Goal: Information Seeking & Learning: Learn about a topic

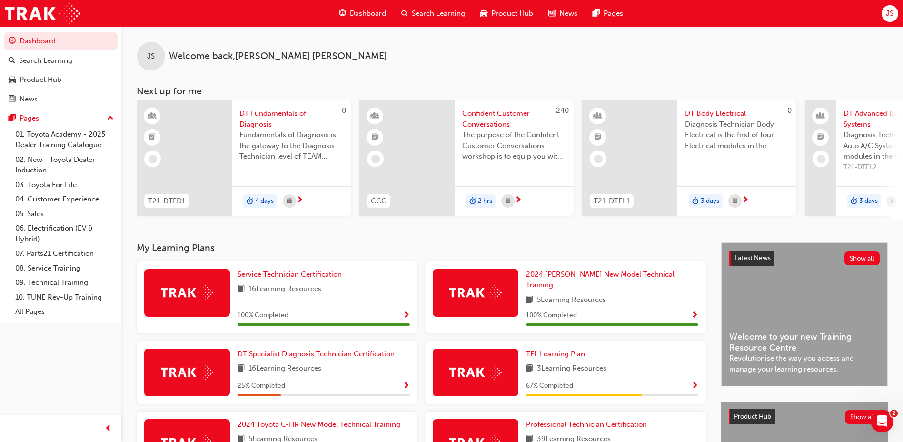
click at [443, 18] on span "Search Learning" at bounding box center [438, 13] width 53 height 11
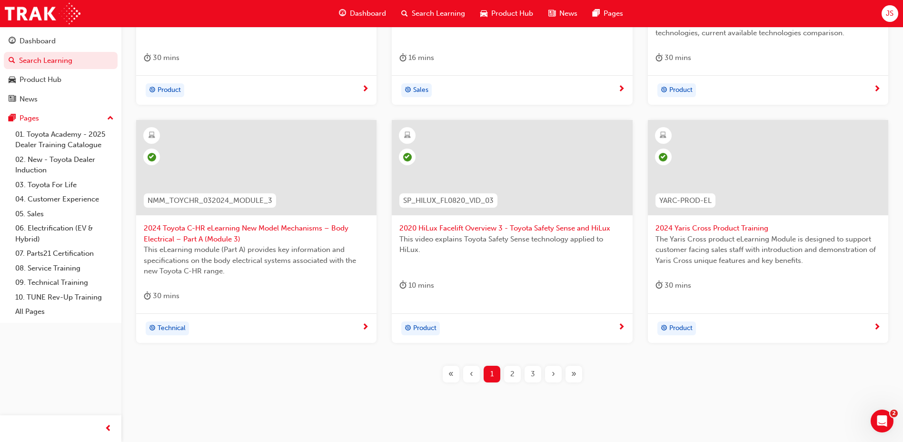
scroll to position [333, 0]
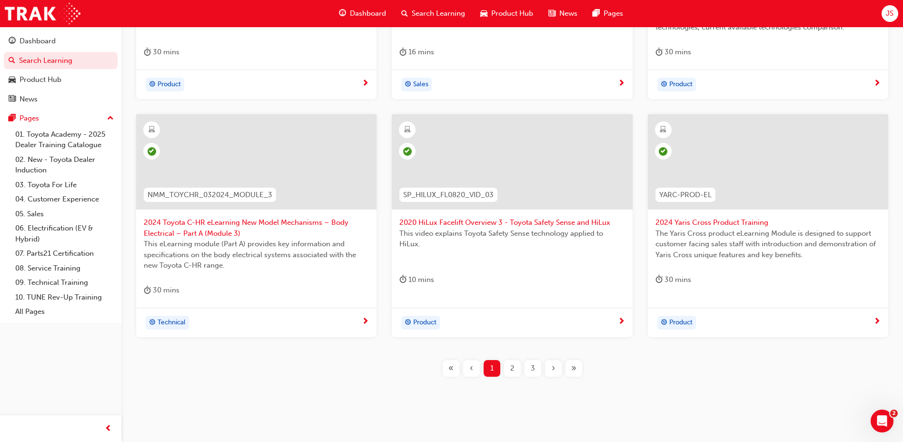
click at [512, 364] on span "2" at bounding box center [512, 368] width 4 height 11
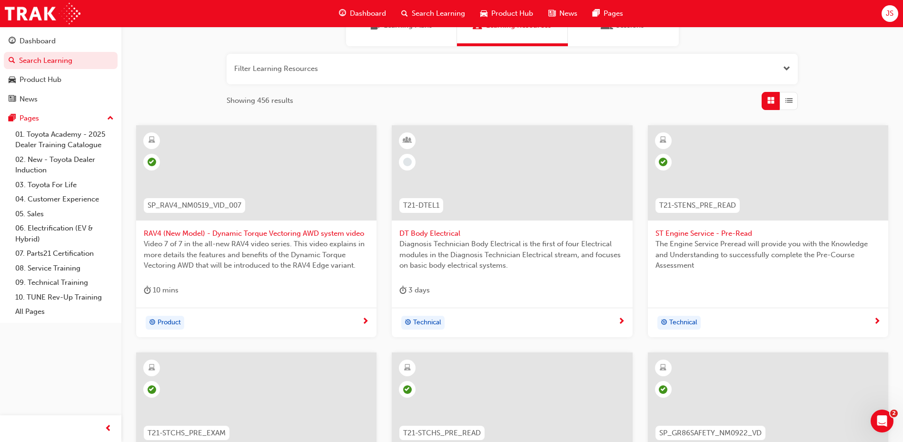
scroll to position [335, 0]
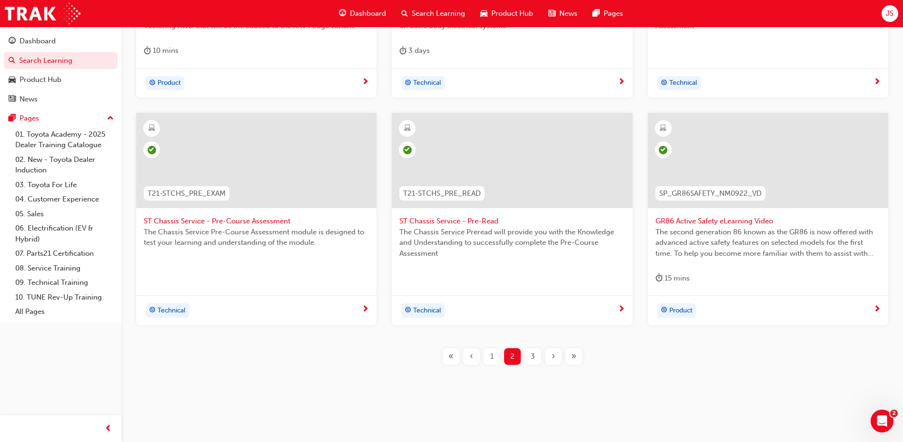
click at [534, 353] on span "3" at bounding box center [533, 356] width 4 height 11
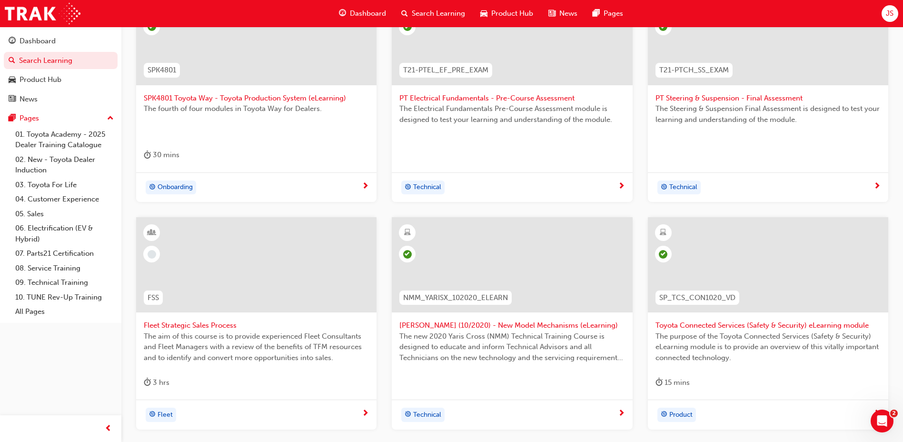
scroll to position [335, 0]
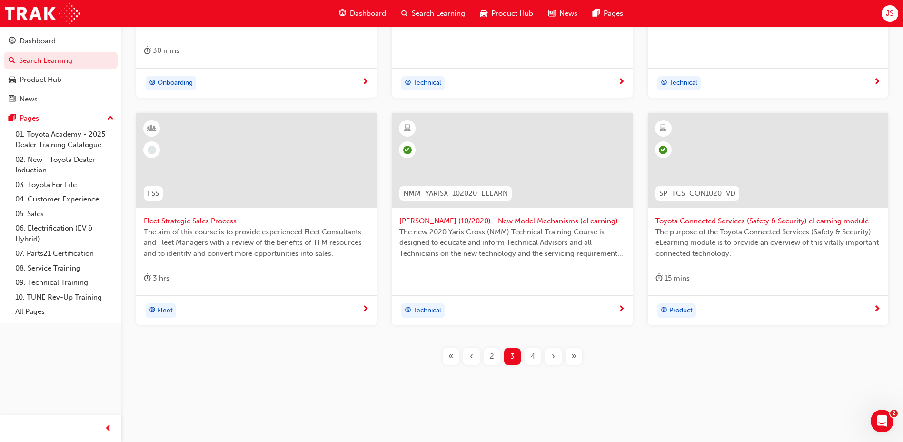
click at [529, 350] on div "4" at bounding box center [532, 356] width 17 height 17
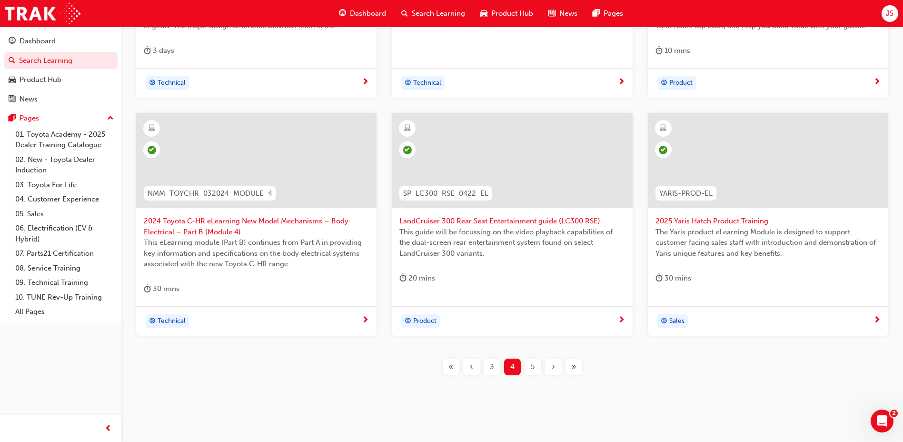
click at [498, 366] on div "3" at bounding box center [491, 366] width 17 height 17
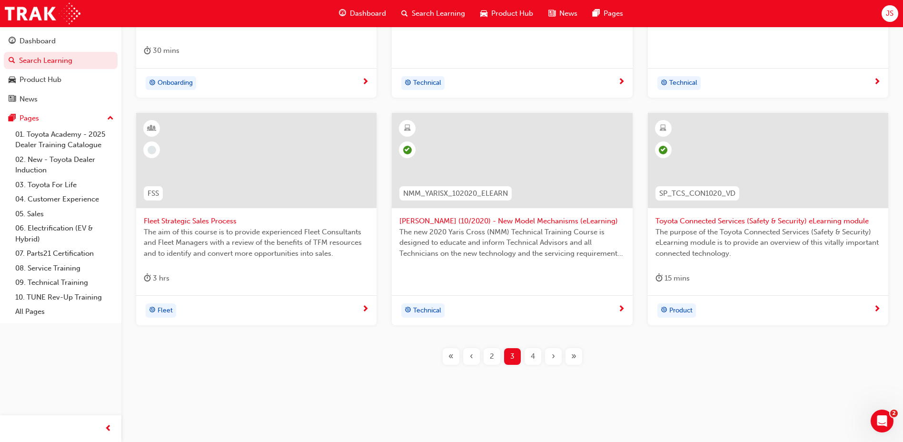
click at [538, 353] on div "4" at bounding box center [532, 356] width 17 height 17
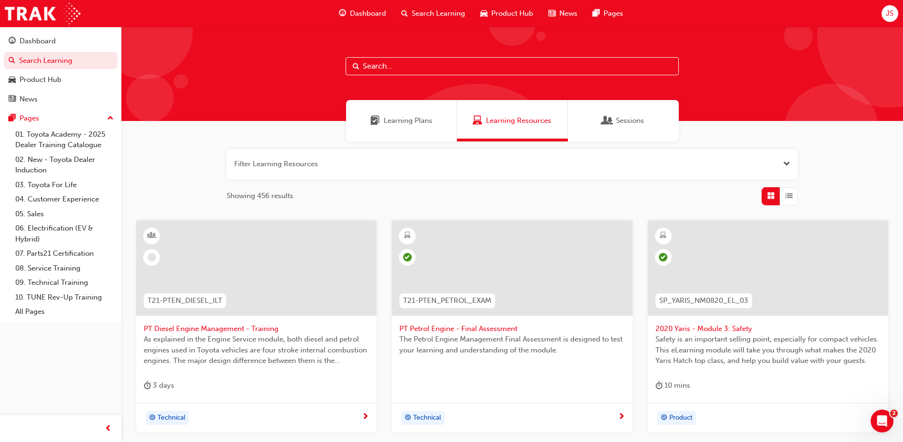
click at [794, 168] on button "button" at bounding box center [511, 164] width 571 height 30
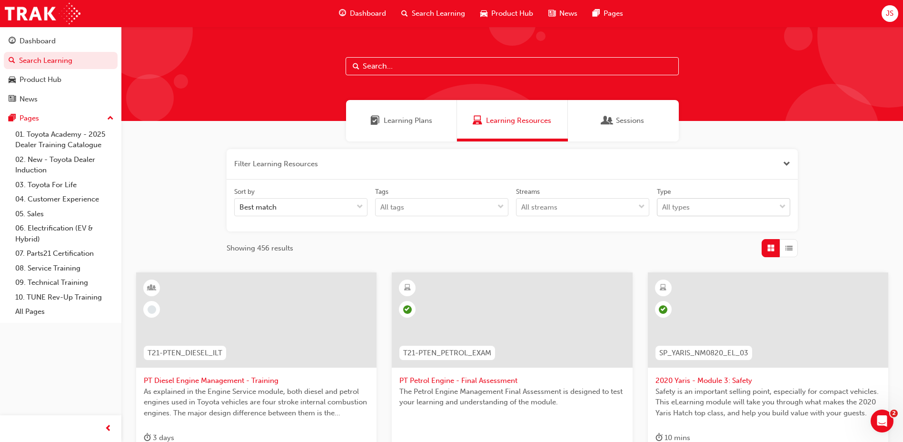
click at [726, 212] on div "All types" at bounding box center [716, 207] width 118 height 17
click at [663, 211] on input "Type All types" at bounding box center [662, 207] width 1 height 8
click at [688, 232] on span "eLearning" at bounding box center [678, 230] width 33 height 9
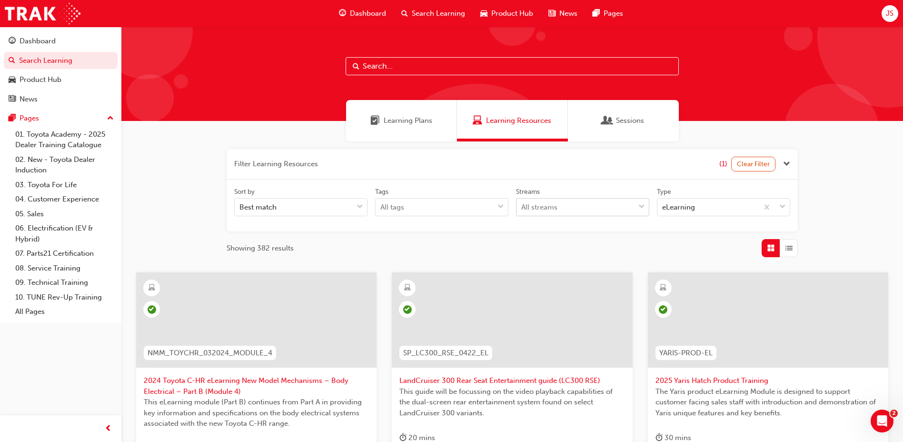
click at [605, 209] on div "All streams" at bounding box center [575, 207] width 118 height 17
click at [522, 209] on input "Streams All streams" at bounding box center [521, 207] width 1 height 8
click at [605, 209] on div "All streams" at bounding box center [575, 207] width 118 height 17
click at [522, 209] on input "Streams 0 results available. Select is focused ,type to refine list, press Down…" at bounding box center [521, 207] width 1 height 8
click at [479, 207] on div "All tags" at bounding box center [434, 207] width 118 height 17
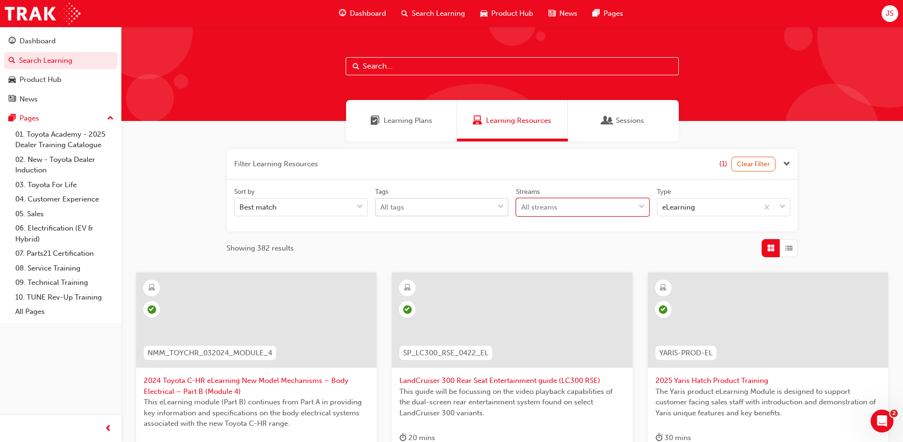
click at [381, 207] on input "Tags All tags" at bounding box center [380, 207] width 1 height 8
click at [479, 207] on div "All tags" at bounding box center [434, 207] width 118 height 17
click at [381, 207] on input "Tags 0 results available. Select is focused ,type to refine list, press Down to…" at bounding box center [380, 207] width 1 height 8
click at [341, 213] on div "Best match" at bounding box center [294, 207] width 118 height 17
click at [240, 211] on input "Sort by Best match" at bounding box center [239, 207] width 1 height 8
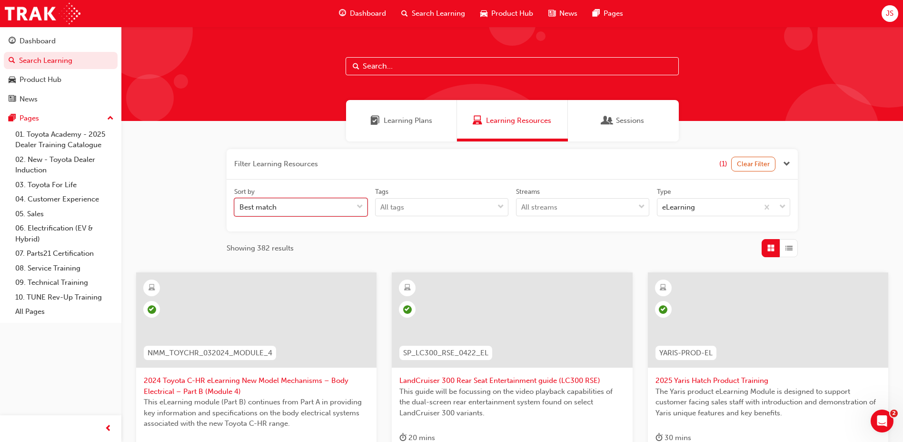
click at [350, 210] on div "Best match" at bounding box center [294, 207] width 118 height 17
click at [240, 210] on input "Sort by 0 results available. Select is focused ,type to refine list, press Down…" at bounding box center [239, 207] width 1 height 8
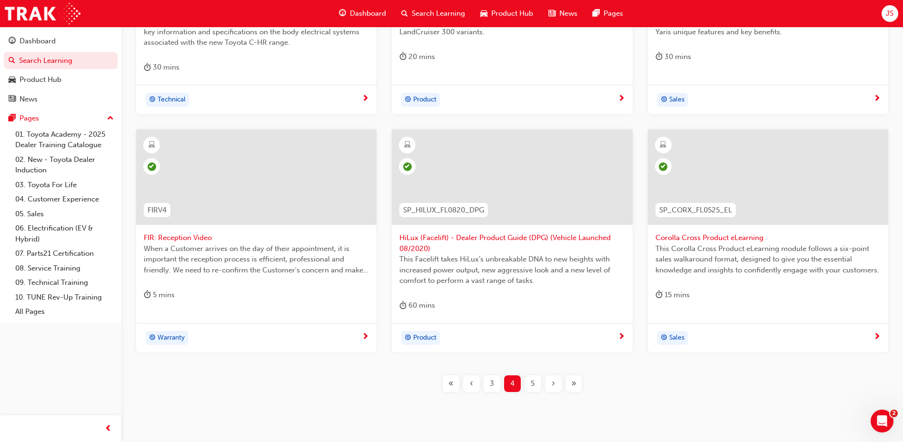
scroll to position [408, 0]
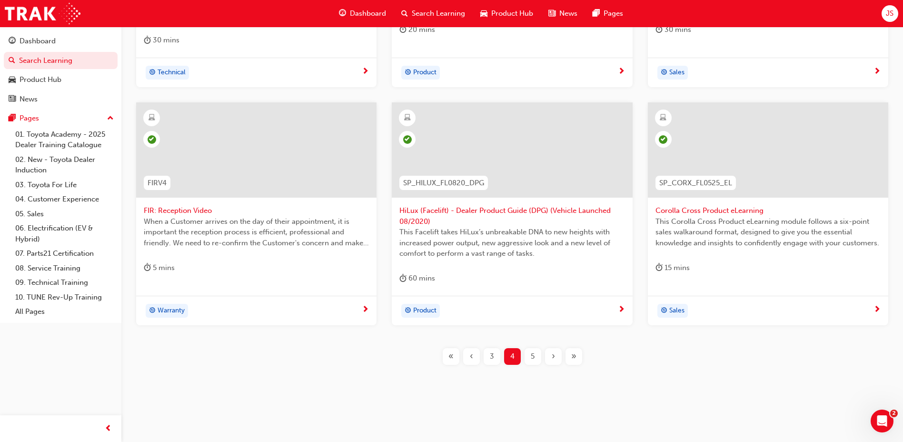
click at [466, 361] on div "‹" at bounding box center [471, 356] width 17 height 17
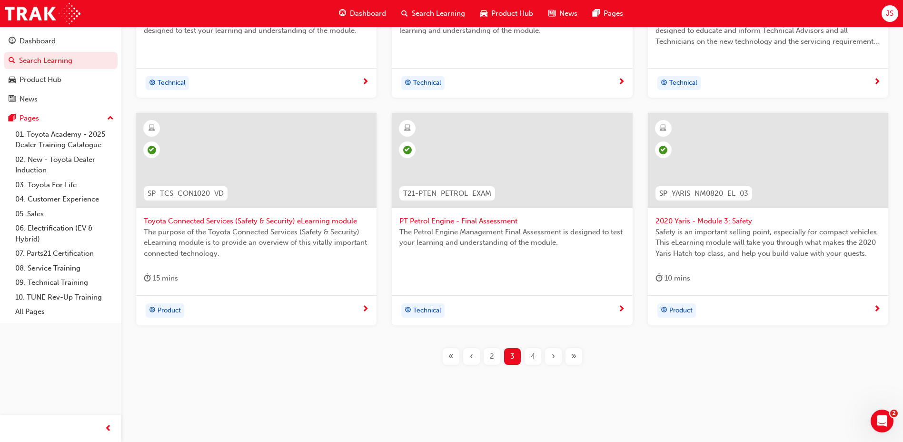
click at [466, 361] on div "‹" at bounding box center [471, 356] width 17 height 17
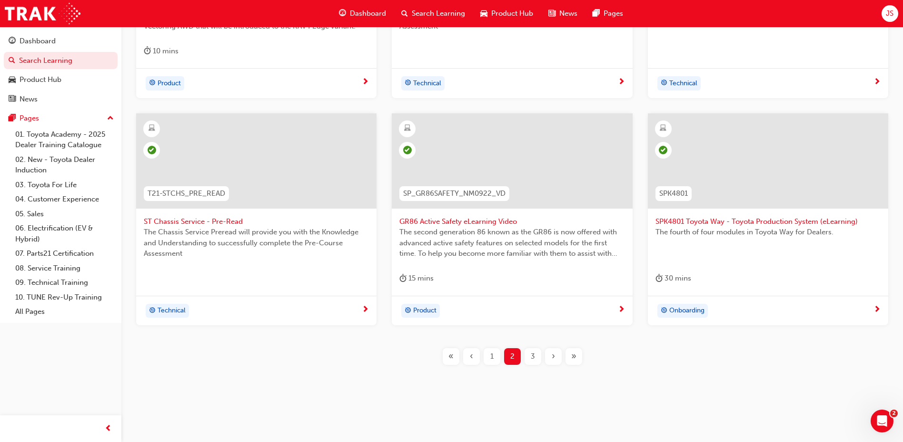
click at [466, 361] on div "‹" at bounding box center [471, 356] width 17 height 17
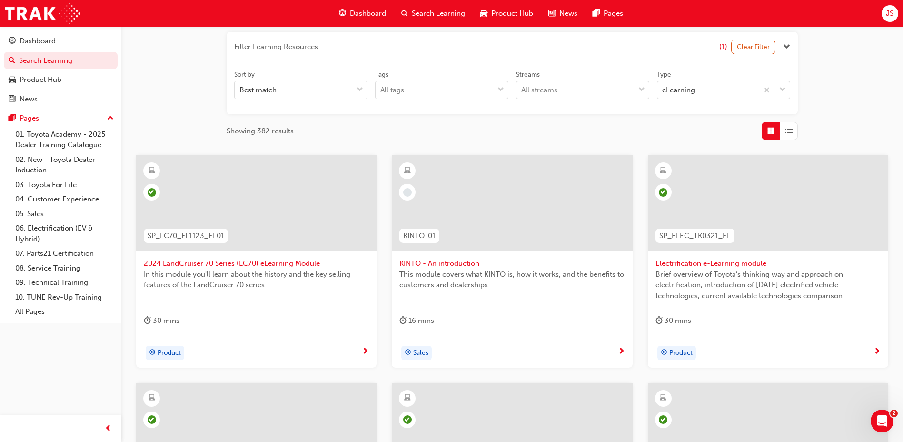
scroll to position [101, 0]
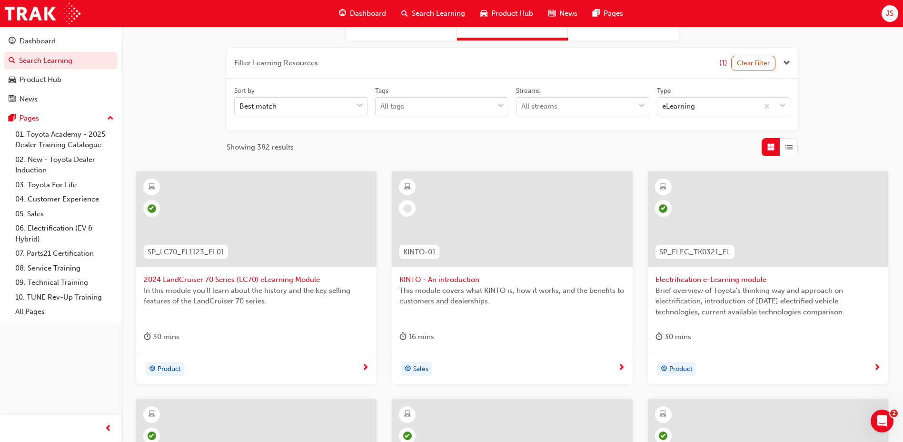
click at [434, 281] on span "KINTO - An introduction" at bounding box center [511, 279] width 225 height 11
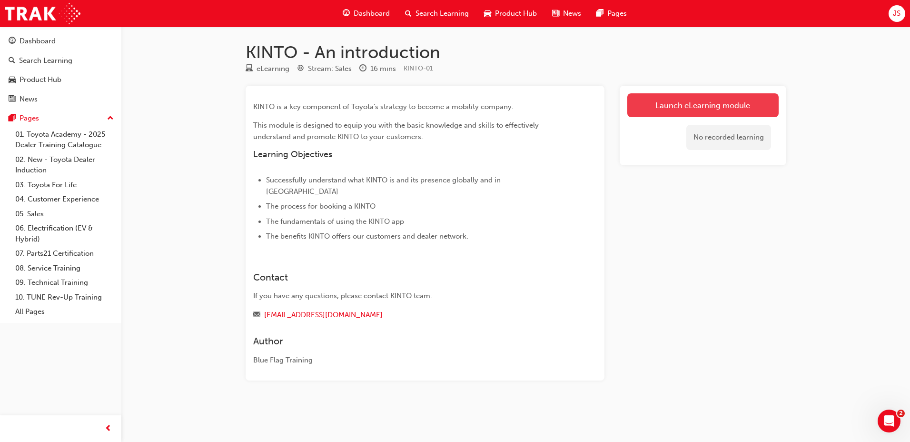
click at [713, 102] on link "Launch eLearning module" at bounding box center [702, 105] width 151 height 24
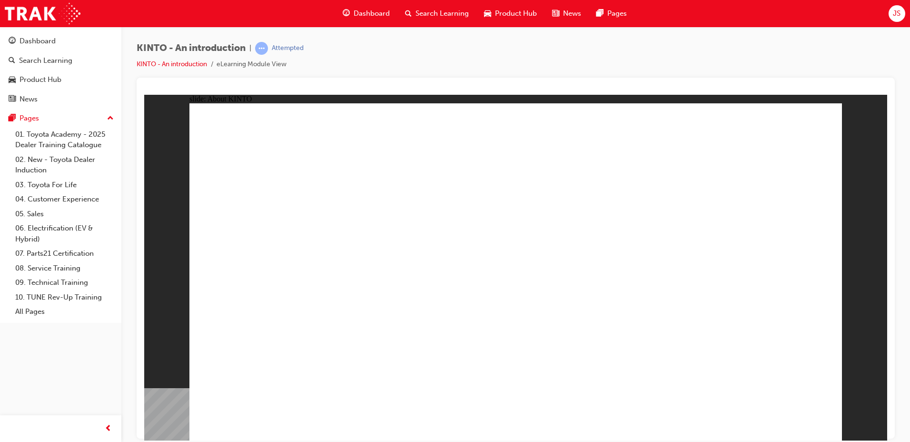
drag, startPoint x: 542, startPoint y: 228, endPoint x: 630, endPoint y: 258, distance: 93.9
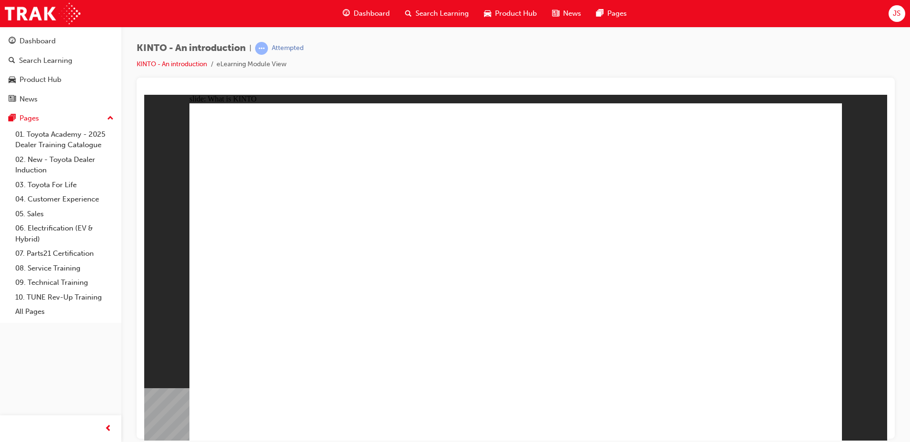
drag, startPoint x: 333, startPoint y: 188, endPoint x: 464, endPoint y: 197, distance: 131.6
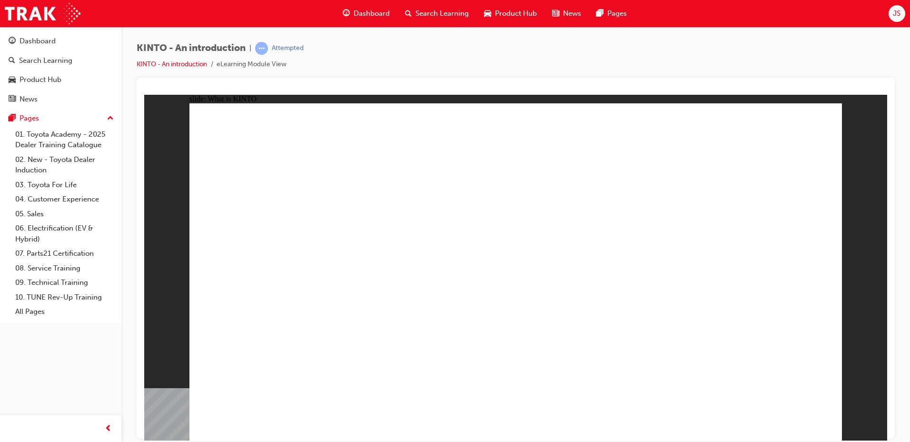
drag, startPoint x: 445, startPoint y: 165, endPoint x: 780, endPoint y: 356, distance: 385.6
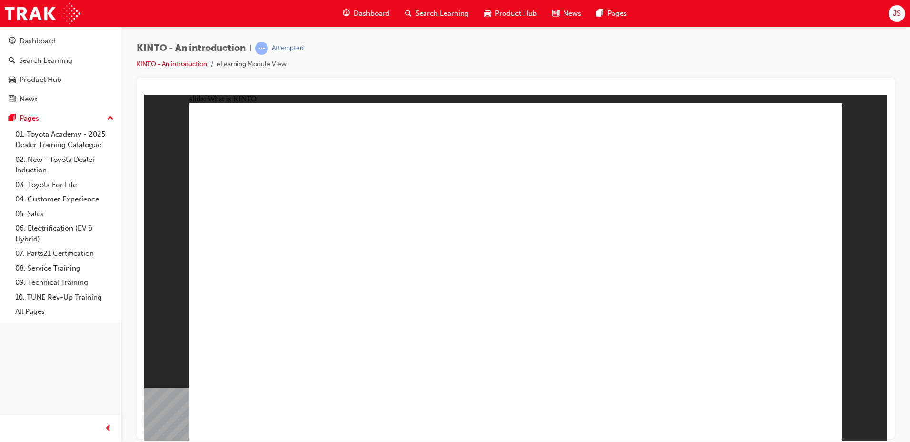
drag, startPoint x: 612, startPoint y: 165, endPoint x: 794, endPoint y: 360, distance: 266.6
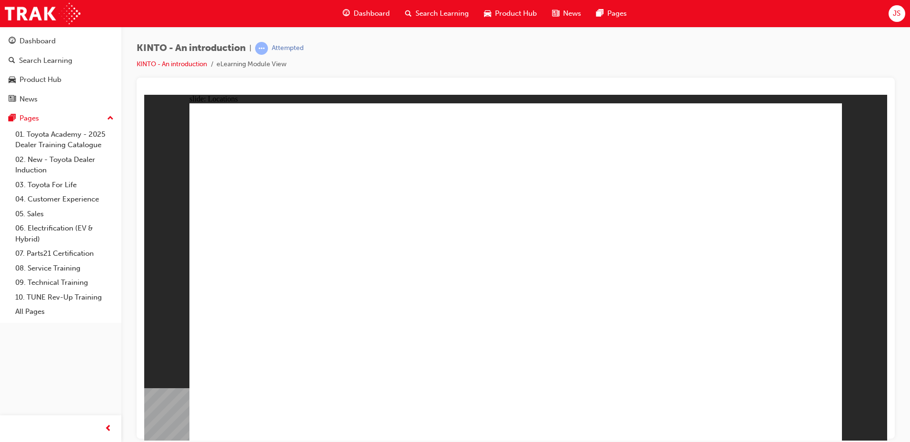
drag, startPoint x: 476, startPoint y: 274, endPoint x: 476, endPoint y: 281, distance: 7.1
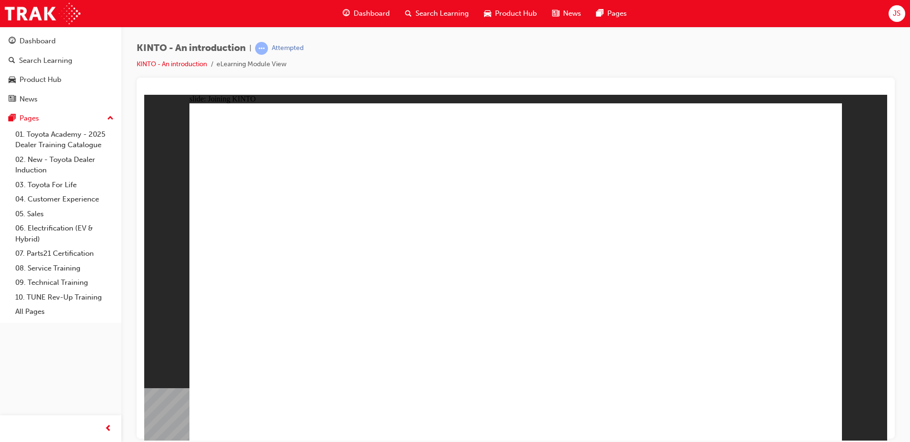
drag, startPoint x: 729, startPoint y: 417, endPoint x: 694, endPoint y: 414, distance: 35.4
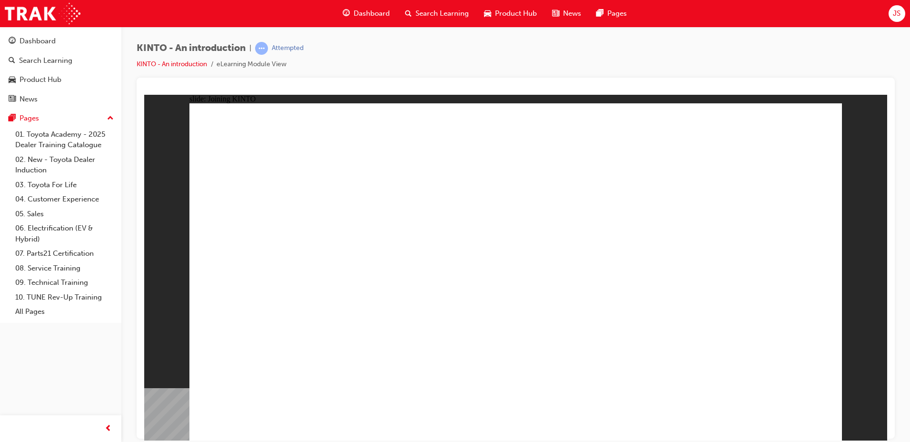
drag, startPoint x: 591, startPoint y: 298, endPoint x: 610, endPoint y: 298, distance: 19.0
drag, startPoint x: 490, startPoint y: 185, endPoint x: 768, endPoint y: 363, distance: 330.4
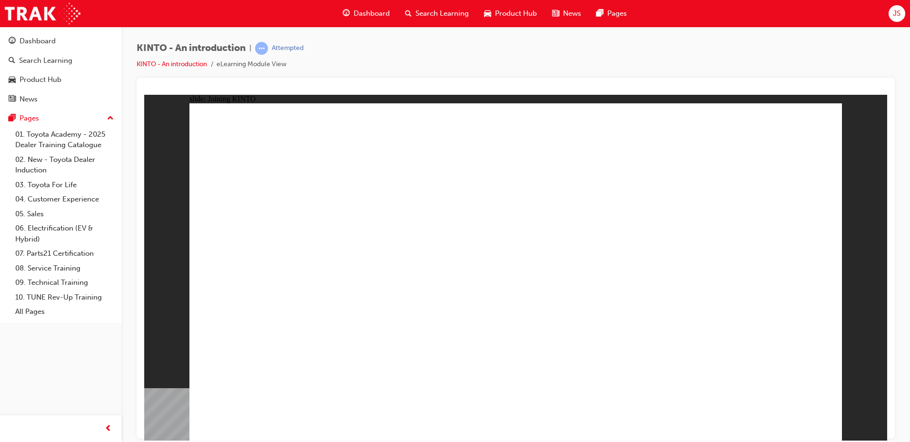
drag, startPoint x: 490, startPoint y: 186, endPoint x: 805, endPoint y: 368, distance: 364.2
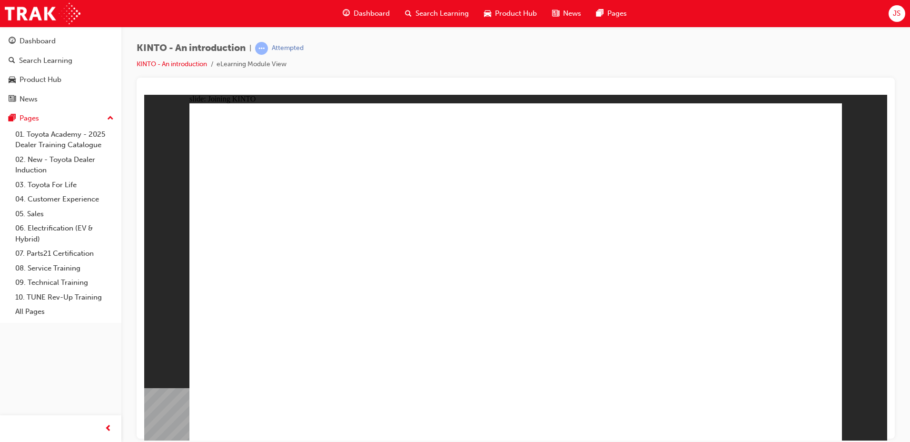
drag, startPoint x: 805, startPoint y: 368, endPoint x: 487, endPoint y: 213, distance: 354.1
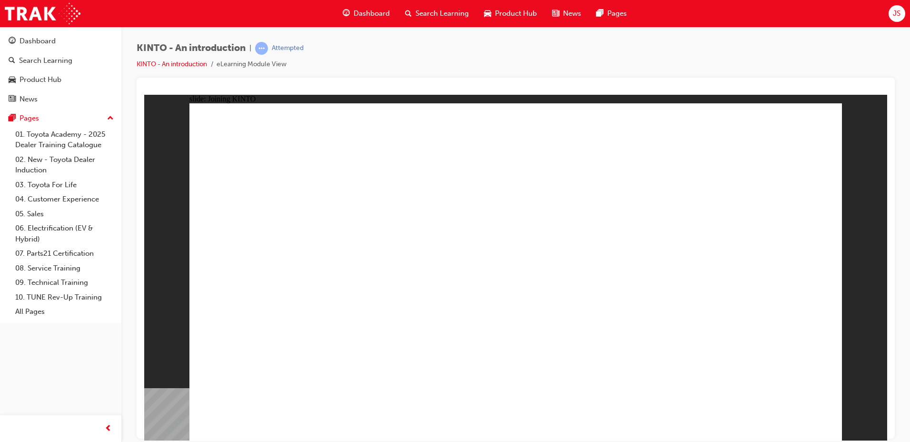
drag, startPoint x: 778, startPoint y: 401, endPoint x: 778, endPoint y: 408, distance: 7.1
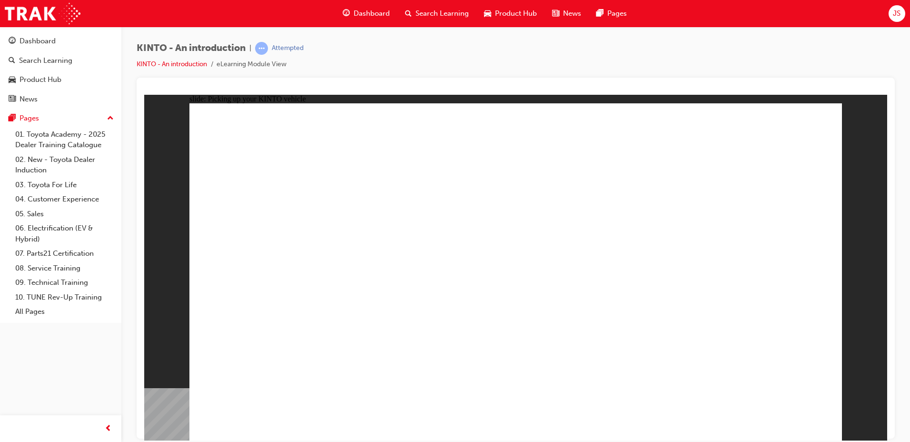
drag, startPoint x: 224, startPoint y: 134, endPoint x: 401, endPoint y: 191, distance: 186.1
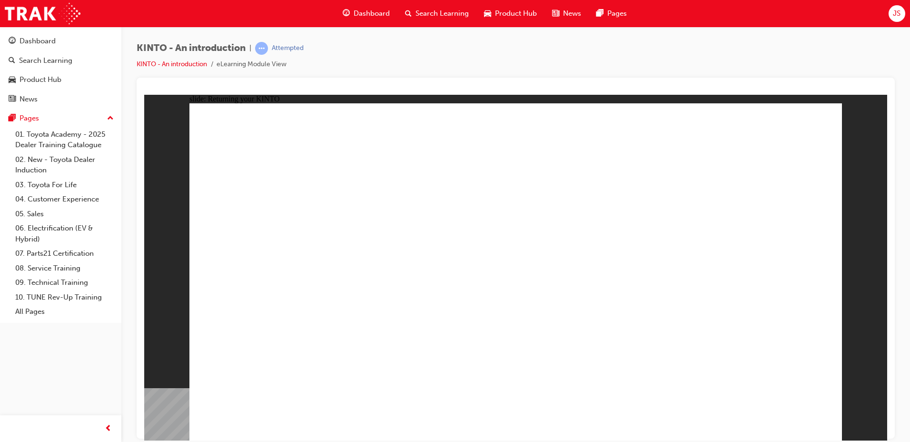
drag, startPoint x: 568, startPoint y: 233, endPoint x: 572, endPoint y: 227, distance: 7.4
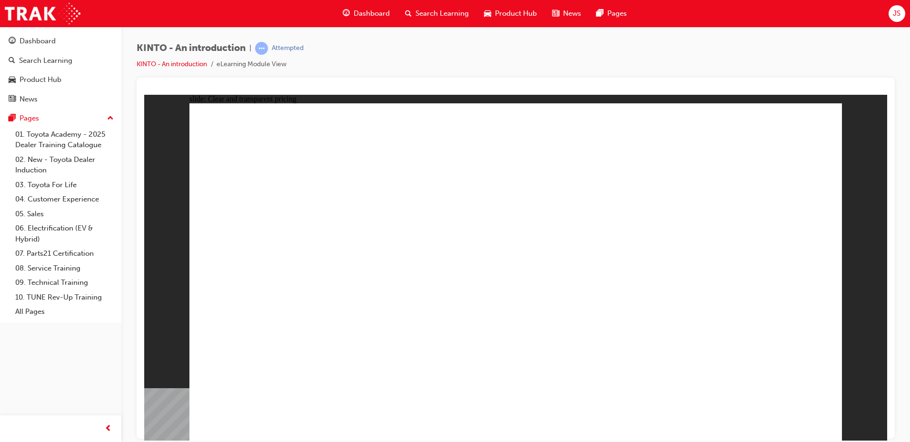
drag, startPoint x: 211, startPoint y: 122, endPoint x: 351, endPoint y: 138, distance: 140.3
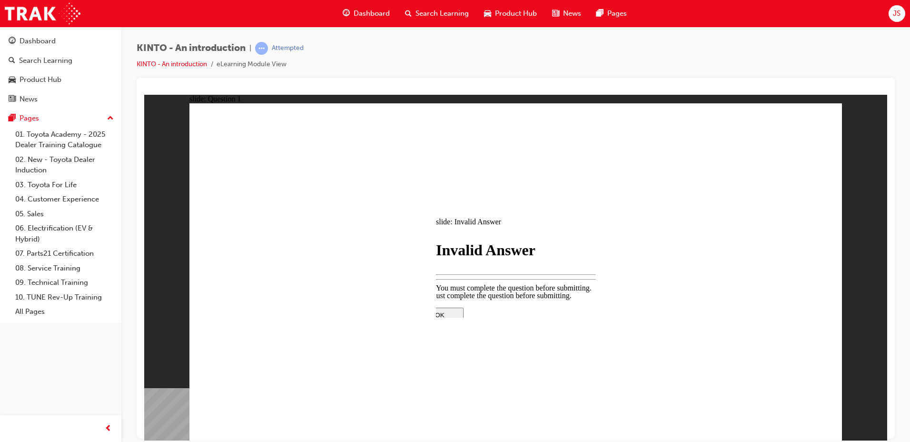
click at [503, 391] on div at bounding box center [516, 391] width 200 height 0
click at [515, 319] on div at bounding box center [515, 266] width 743 height 345
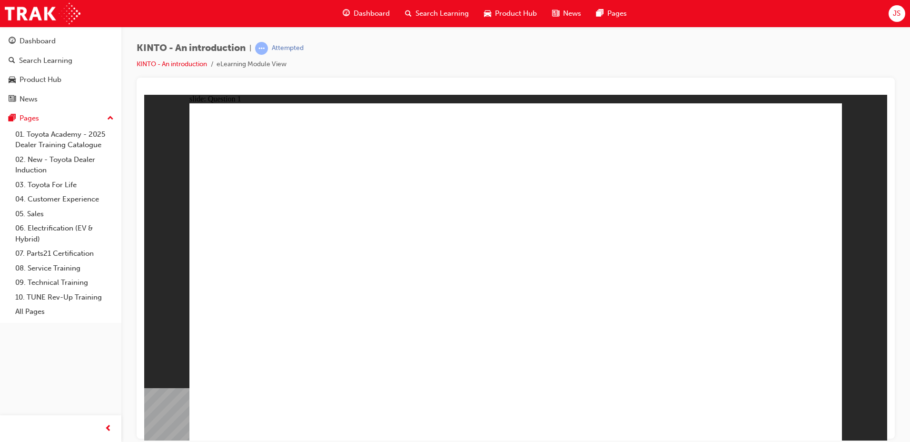
radio input "true"
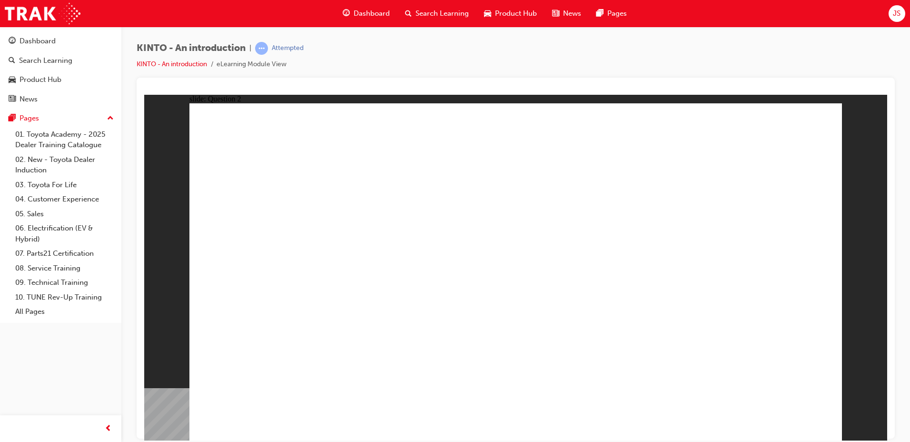
checkbox input "true"
radio input "true"
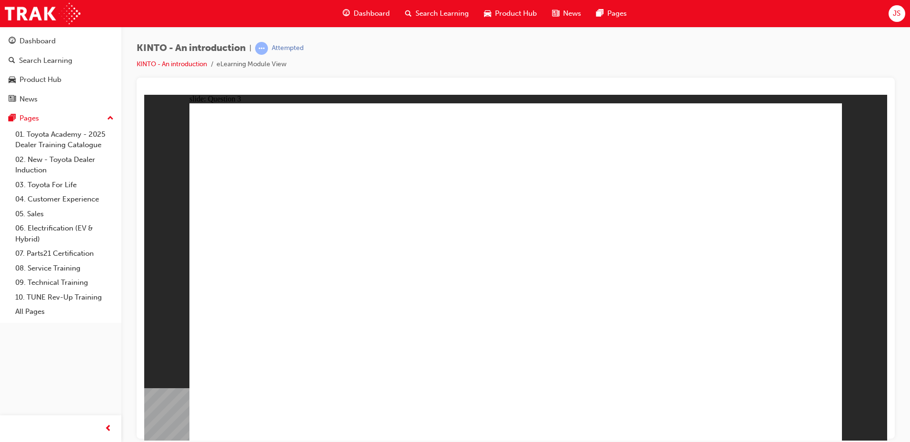
drag, startPoint x: 792, startPoint y: 301, endPoint x: 319, endPoint y: 374, distance: 478.2
drag, startPoint x: 294, startPoint y: 368, endPoint x: 512, endPoint y: 367, distance: 217.9
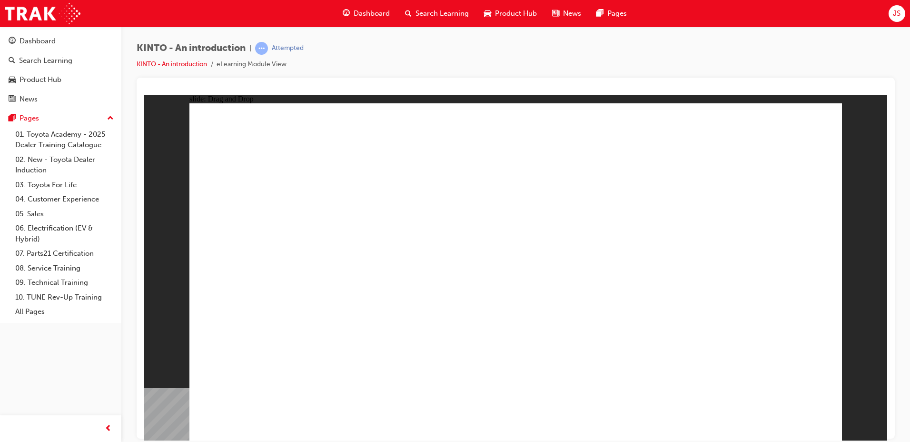
drag, startPoint x: 631, startPoint y: 290, endPoint x: 274, endPoint y: 341, distance: 360.6
drag, startPoint x: 283, startPoint y: 296, endPoint x: 409, endPoint y: 372, distance: 147.5
drag, startPoint x: 482, startPoint y: 356, endPoint x: 473, endPoint y: 356, distance: 9.5
drag, startPoint x: 392, startPoint y: 285, endPoint x: 624, endPoint y: 362, distance: 244.7
drag, startPoint x: 526, startPoint y: 297, endPoint x: 758, endPoint y: 367, distance: 241.6
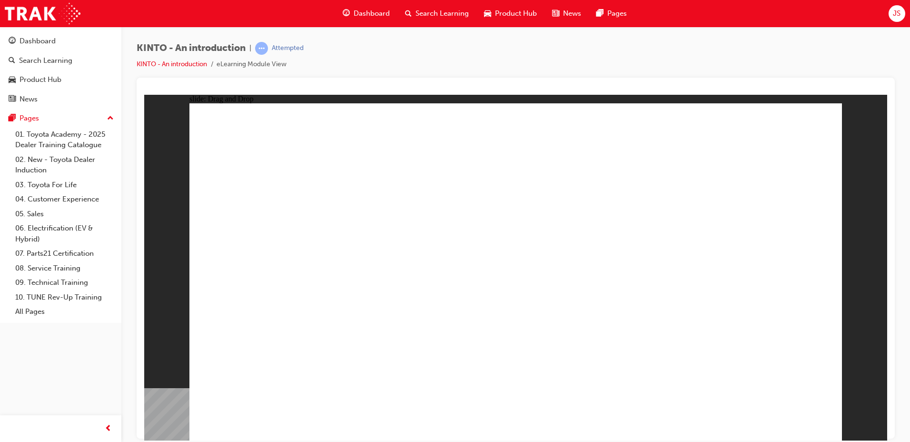
radio input "true"
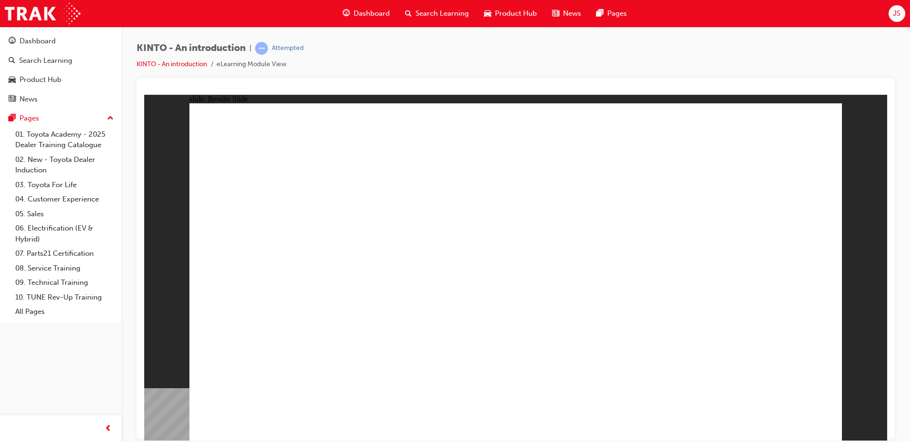
radio input "true"
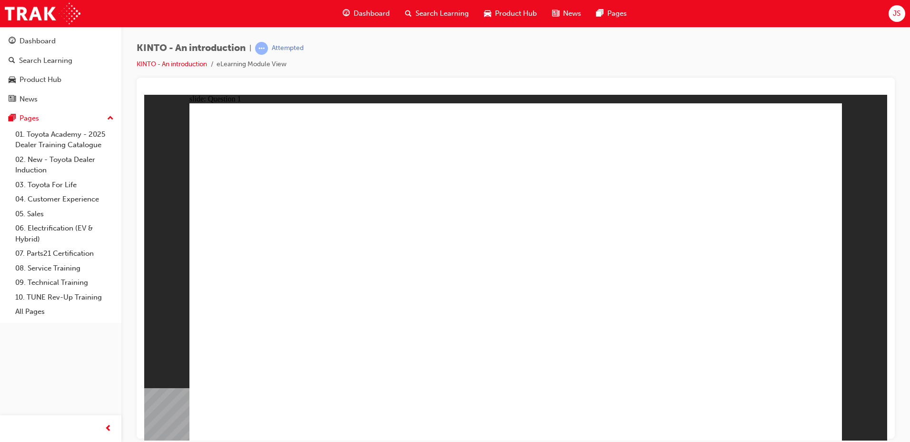
checkbox input "true"
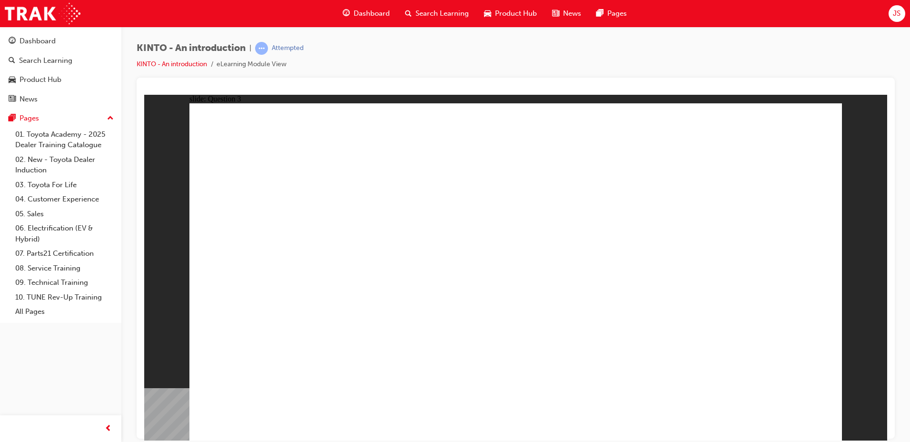
radio input "true"
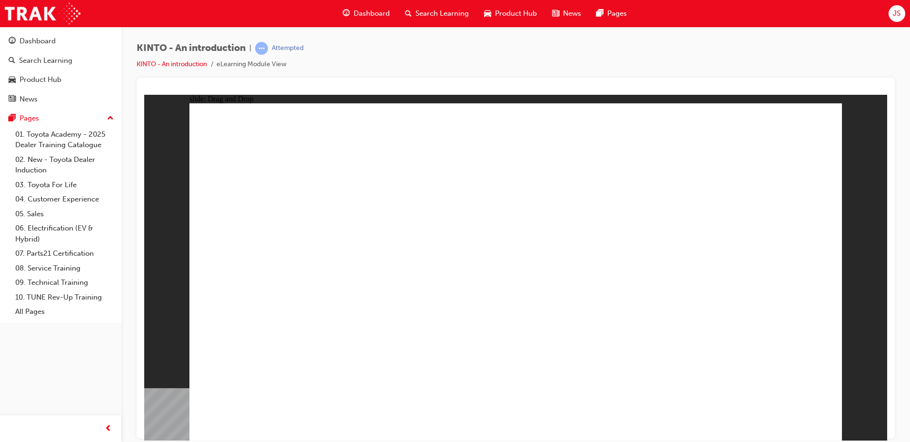
drag, startPoint x: 742, startPoint y: 294, endPoint x: 267, endPoint y: 368, distance: 480.1
drag, startPoint x: 424, startPoint y: 296, endPoint x: 422, endPoint y: 368, distance: 72.4
drag, startPoint x: 319, startPoint y: 283, endPoint x: 551, endPoint y: 357, distance: 243.2
drag, startPoint x: 621, startPoint y: 286, endPoint x: 610, endPoint y: 357, distance: 71.4
drag, startPoint x: 518, startPoint y: 284, endPoint x: 762, endPoint y: 356, distance: 254.6
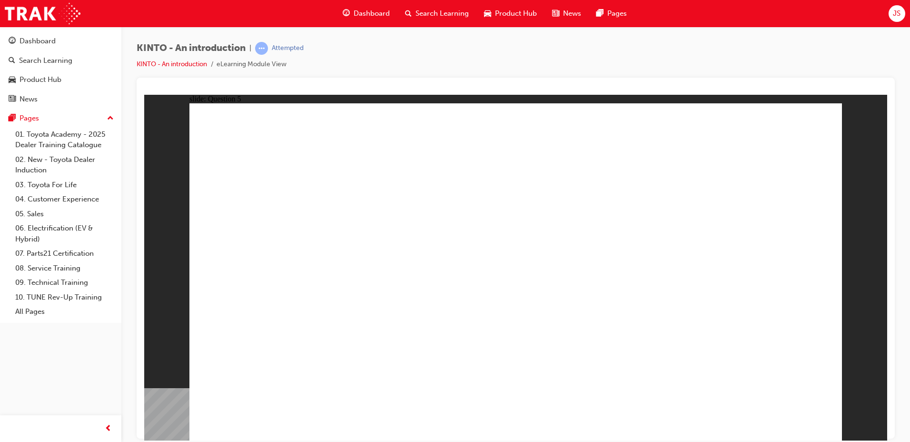
radio input "true"
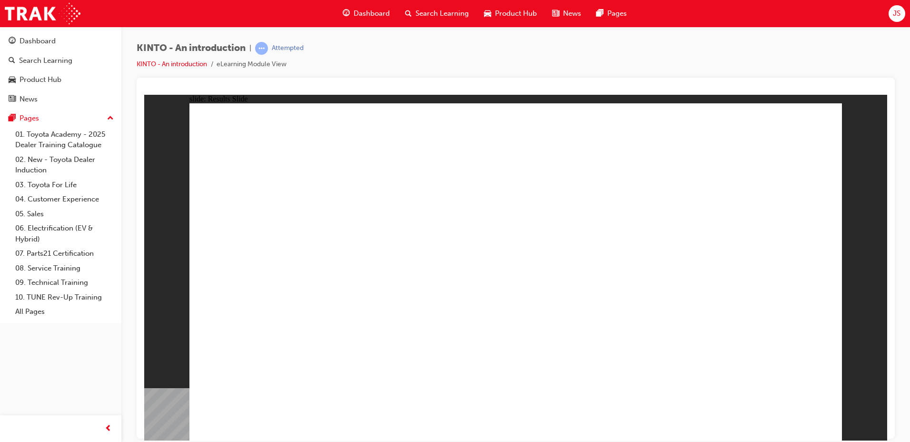
radio input "true"
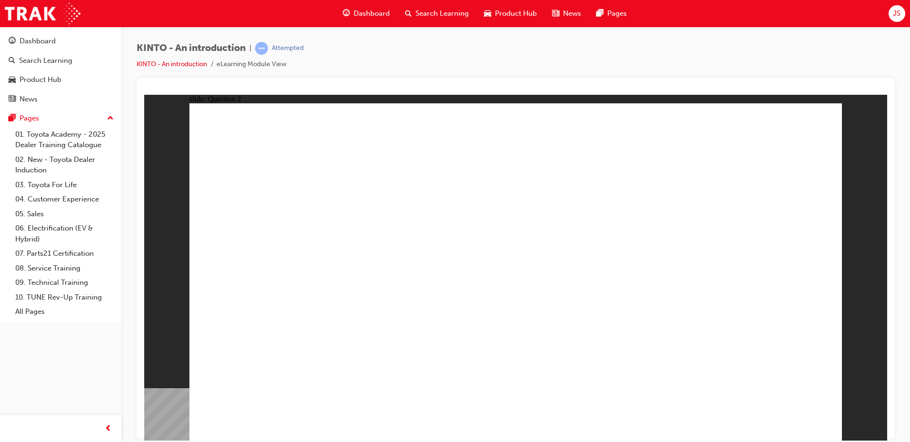
checkbox input "true"
checkbox input "false"
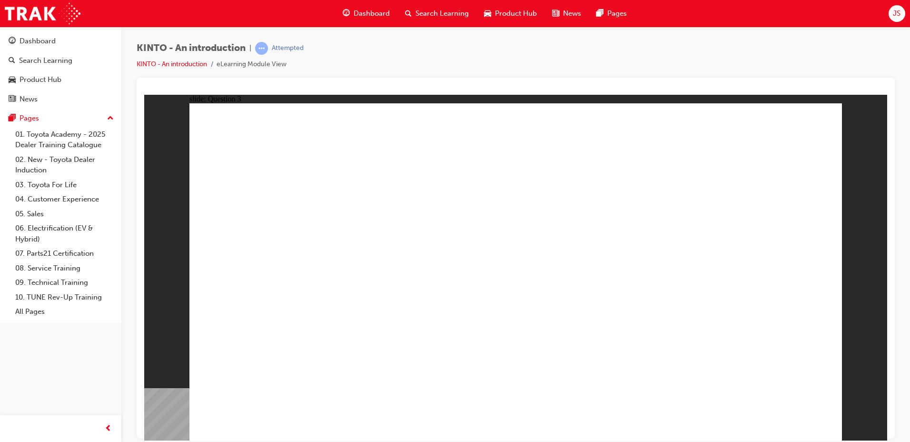
radio input "true"
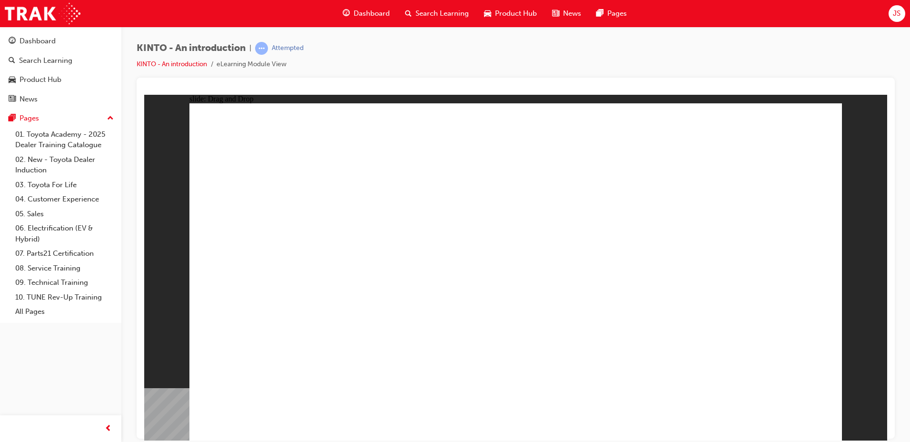
drag, startPoint x: 402, startPoint y: 294, endPoint x: 430, endPoint y: 300, distance: 28.9
drag, startPoint x: 426, startPoint y: 284, endPoint x: 406, endPoint y: 281, distance: 20.7
drag, startPoint x: 627, startPoint y: 284, endPoint x: 265, endPoint y: 358, distance: 369.2
drag, startPoint x: 542, startPoint y: 290, endPoint x: 418, endPoint y: 364, distance: 144.7
drag, startPoint x: 755, startPoint y: 284, endPoint x: 508, endPoint y: 354, distance: 257.3
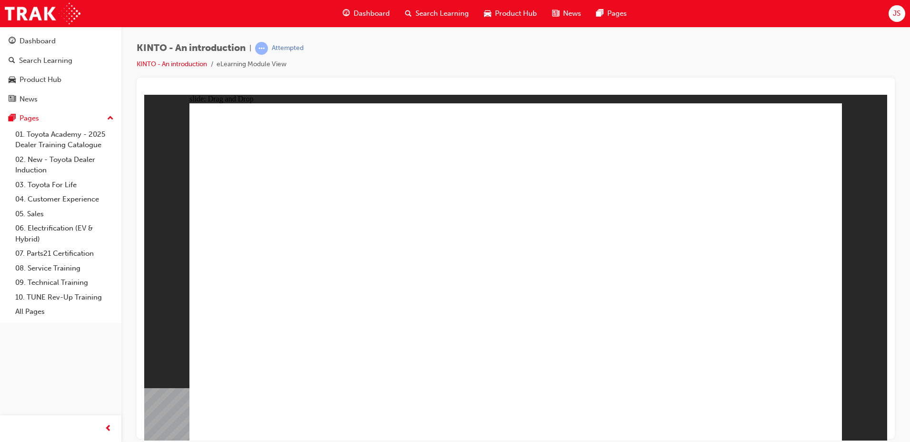
drag, startPoint x: 414, startPoint y: 267, endPoint x: 637, endPoint y: 332, distance: 231.9
drag, startPoint x: 305, startPoint y: 294, endPoint x: 775, endPoint y: 364, distance: 474.3
radio input "true"
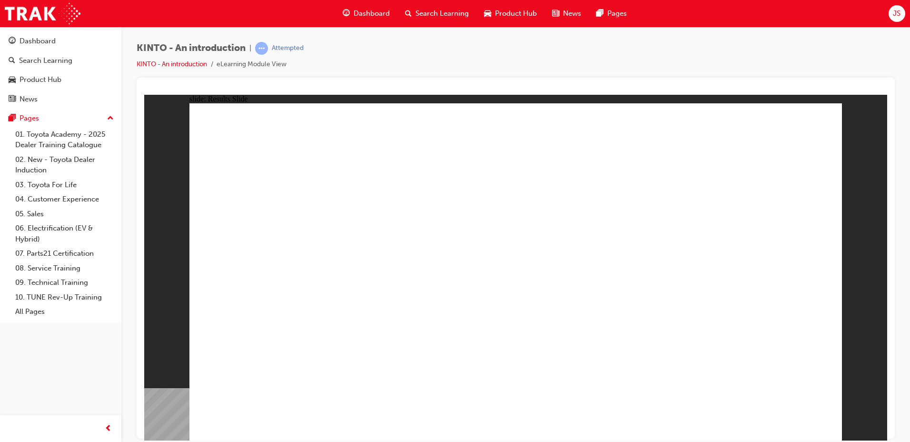
radio input "true"
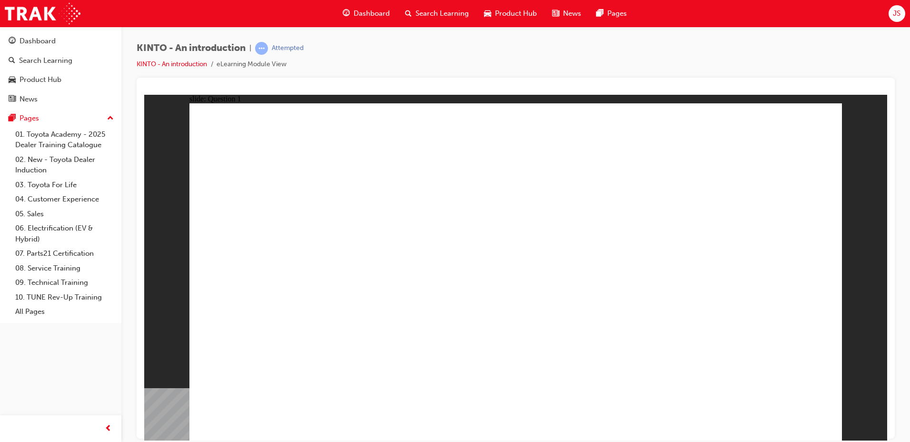
checkbox input "true"
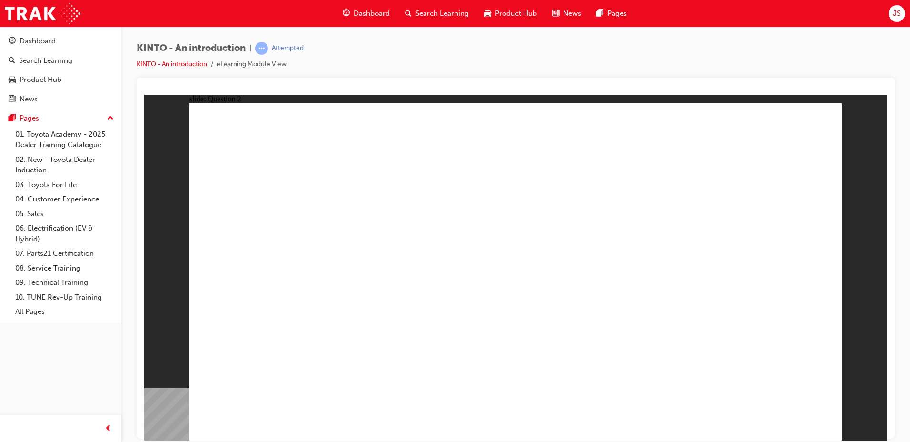
checkbox input "true"
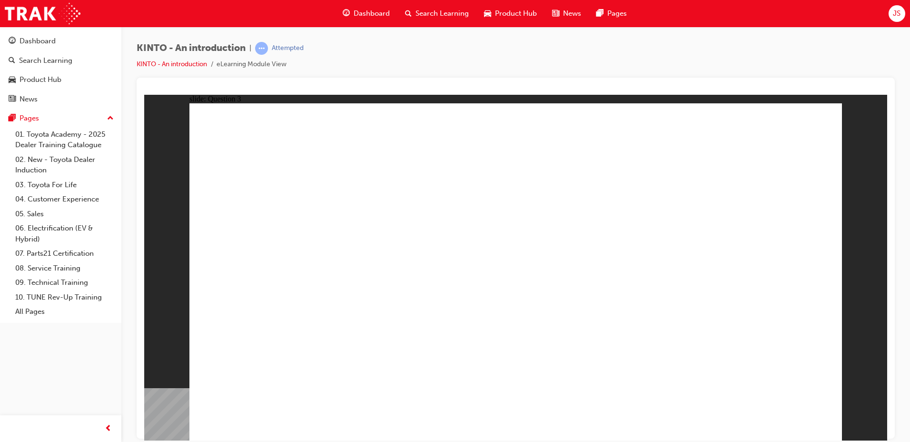
radio input "true"
drag, startPoint x: 735, startPoint y: 292, endPoint x: 731, endPoint y: 298, distance: 7.3
drag, startPoint x: 738, startPoint y: 311, endPoint x: 265, endPoint y: 384, distance: 479.6
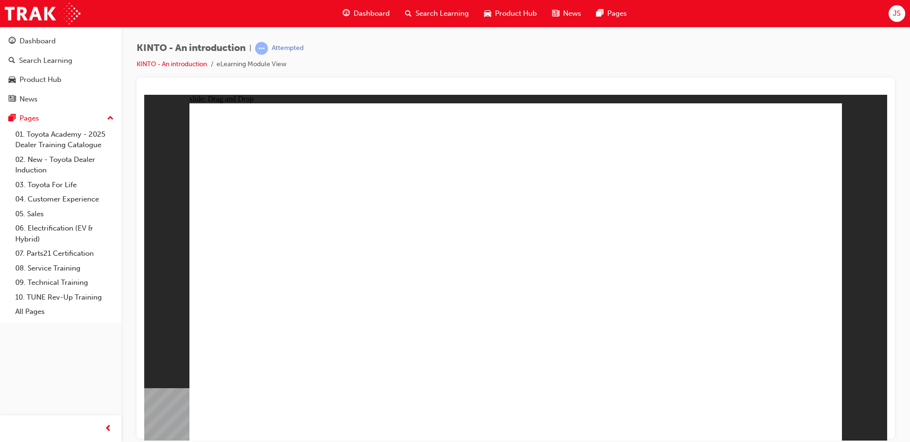
drag, startPoint x: 401, startPoint y: 299, endPoint x: 397, endPoint y: 374, distance: 75.8
drag, startPoint x: 272, startPoint y: 305, endPoint x: 507, endPoint y: 374, distance: 245.3
drag, startPoint x: 622, startPoint y: 286, endPoint x: 516, endPoint y: 367, distance: 133.4
drag, startPoint x: 492, startPoint y: 354, endPoint x: 380, endPoint y: 283, distance: 133.1
drag, startPoint x: 491, startPoint y: 360, endPoint x: 597, endPoint y: 361, distance: 105.6
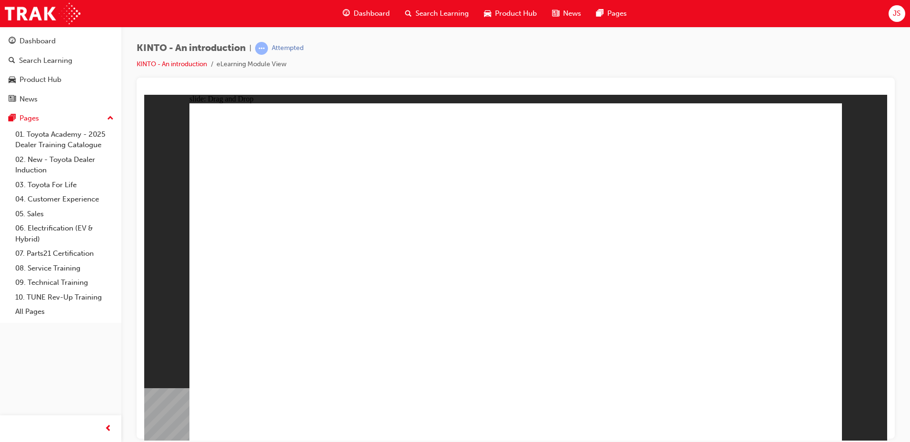
drag, startPoint x: 392, startPoint y: 310, endPoint x: 496, endPoint y: 373, distance: 121.7
drag, startPoint x: 604, startPoint y: 358, endPoint x: 704, endPoint y: 359, distance: 100.4
drag, startPoint x: 541, startPoint y: 311, endPoint x: 656, endPoint y: 382, distance: 135.0
radio input "true"
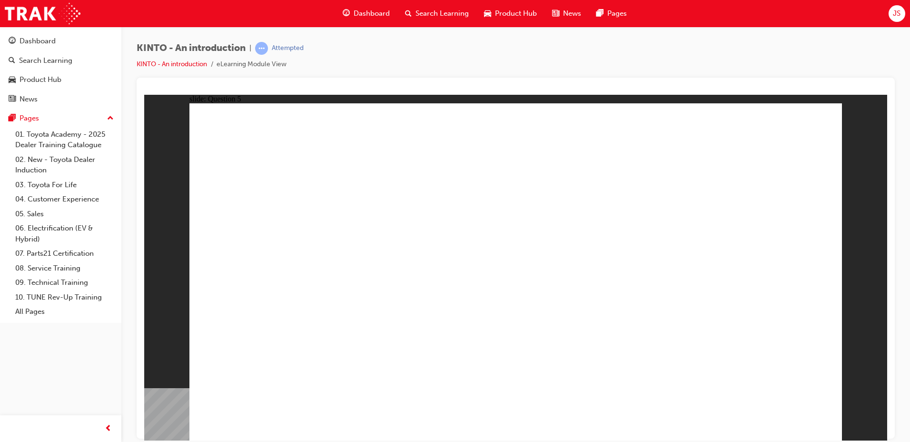
radio input "true"
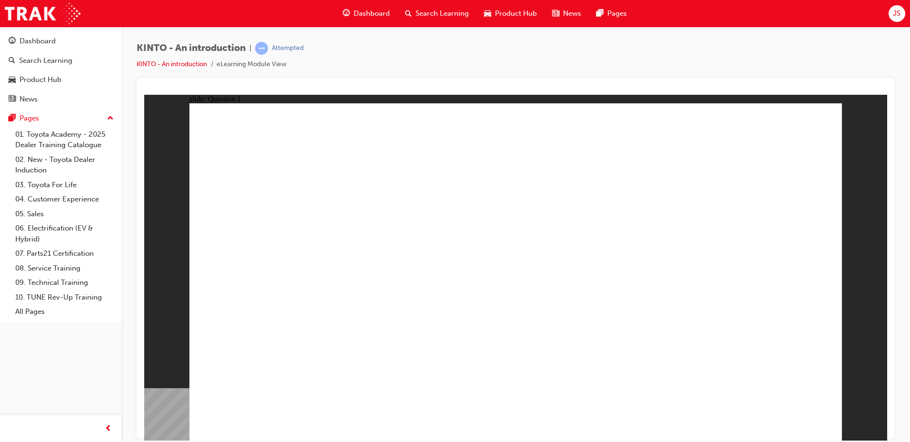
checkbox input "true"
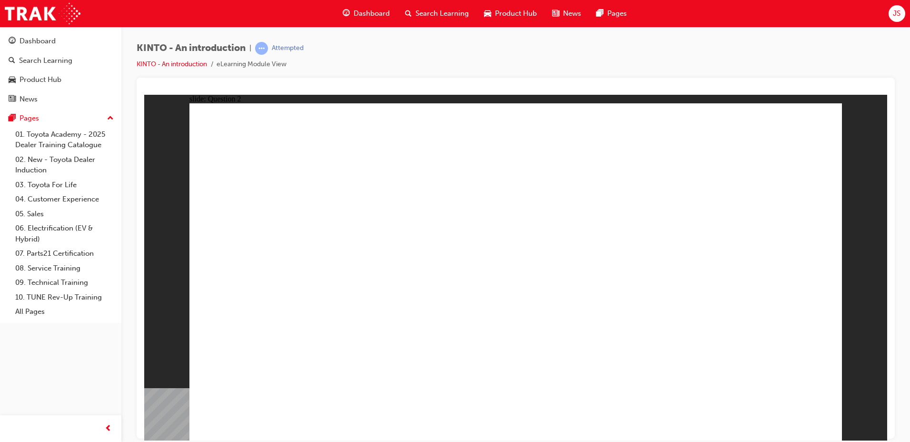
checkbox input "true"
radio input "true"
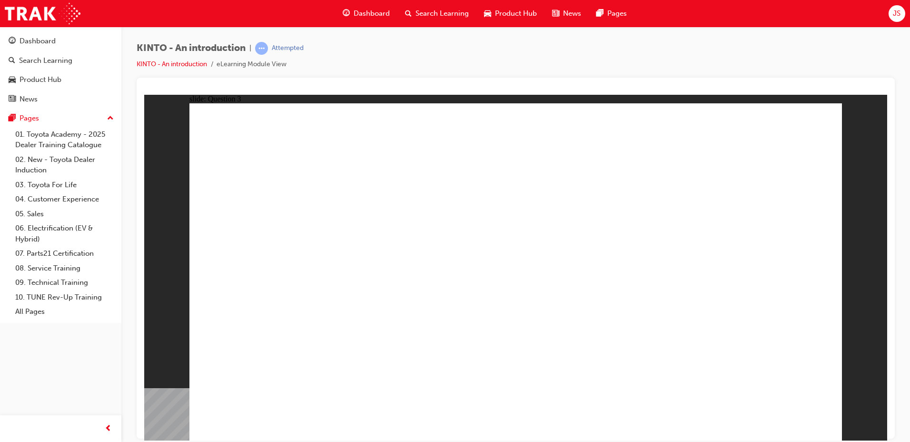
drag, startPoint x: 643, startPoint y: 298, endPoint x: 282, endPoint y: 375, distance: 369.3
drag, startPoint x: 286, startPoint y: 294, endPoint x: 416, endPoint y: 369, distance: 149.9
drag, startPoint x: 420, startPoint y: 302, endPoint x: 416, endPoint y: 294, distance: 9.2
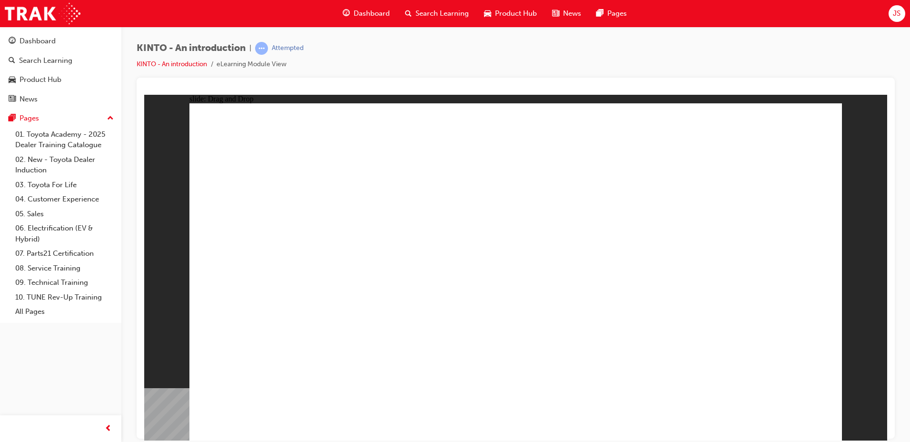
drag, startPoint x: 490, startPoint y: 293, endPoint x: 489, endPoint y: 372, distance: 79.0
drag, startPoint x: 720, startPoint y: 301, endPoint x: 597, endPoint y: 375, distance: 144.3
drag, startPoint x: 401, startPoint y: 290, endPoint x: 770, endPoint y: 374, distance: 378.1
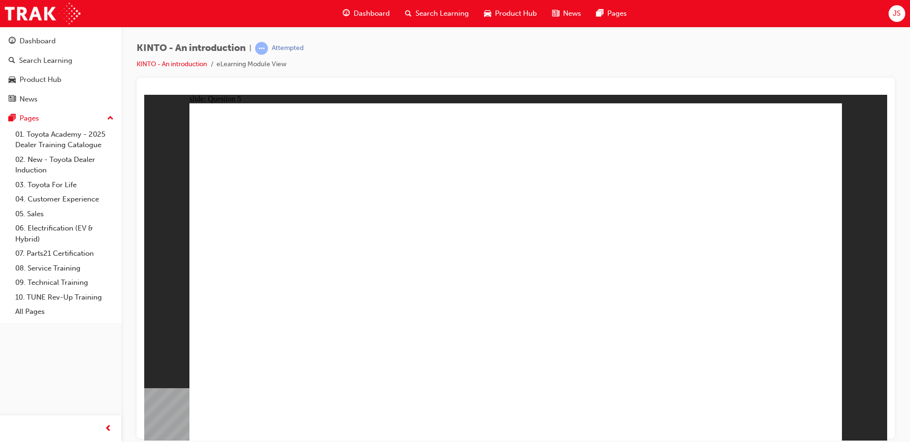
radio input "true"
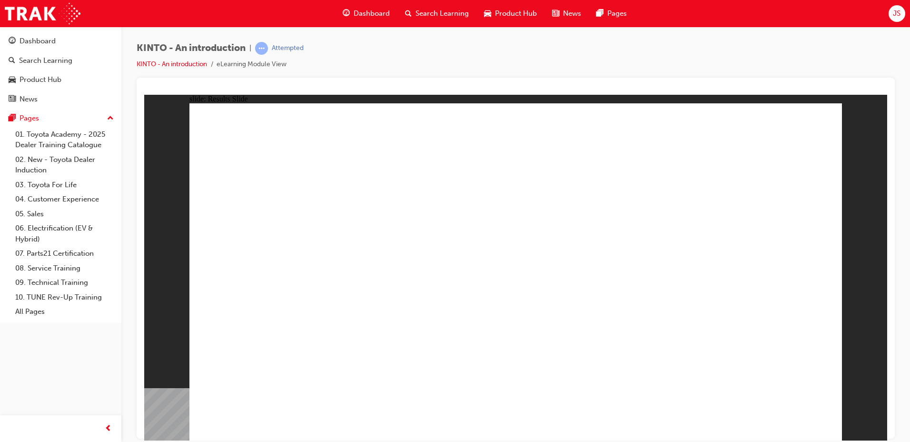
radio input "true"
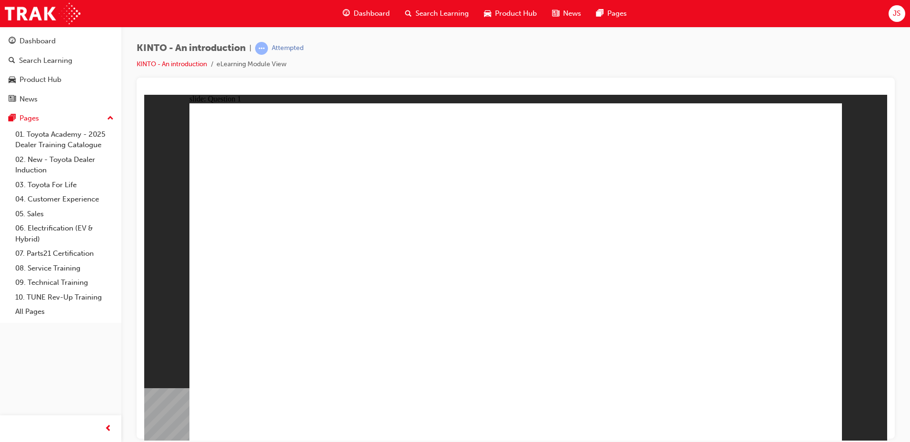
checkbox input "true"
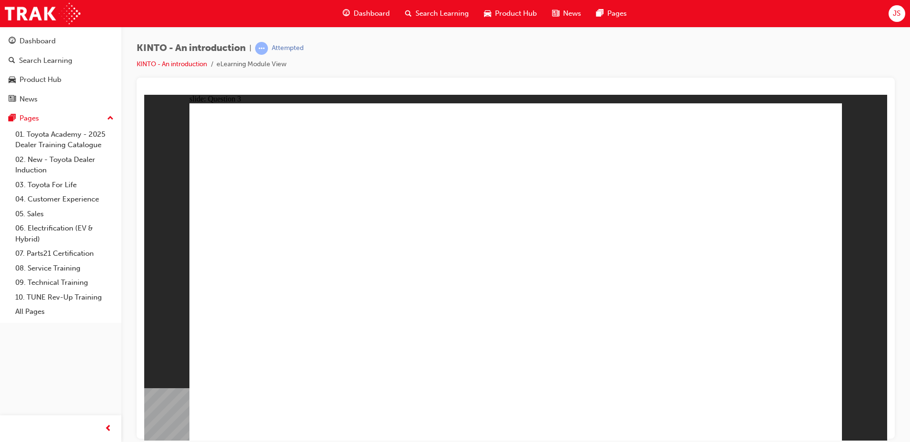
radio input "true"
drag, startPoint x: 723, startPoint y: 295, endPoint x: 228, endPoint y: 366, distance: 500.0
drag, startPoint x: 371, startPoint y: 292, endPoint x: 385, endPoint y: 359, distance: 69.1
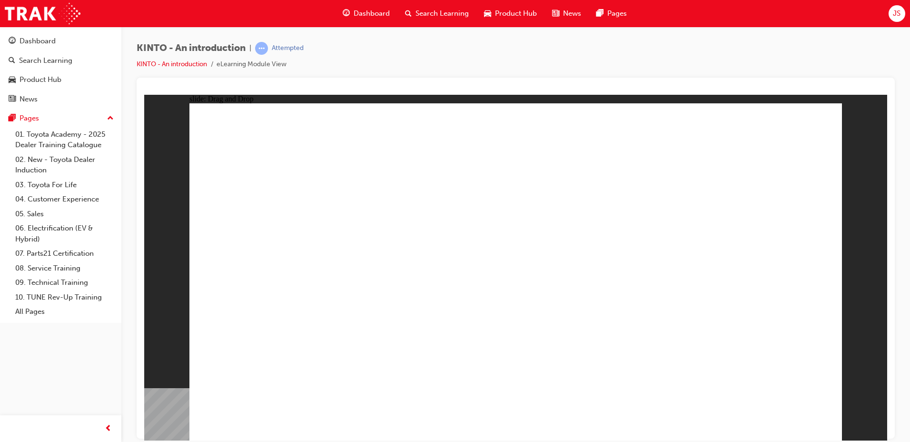
drag, startPoint x: 269, startPoint y: 276, endPoint x: 383, endPoint y: 254, distance: 115.8
drag, startPoint x: 633, startPoint y: 305, endPoint x: 533, endPoint y: 364, distance: 116.0
drag, startPoint x: 484, startPoint y: 290, endPoint x: 599, endPoint y: 364, distance: 136.7
drag, startPoint x: 385, startPoint y: 263, endPoint x: 745, endPoint y: 362, distance: 373.2
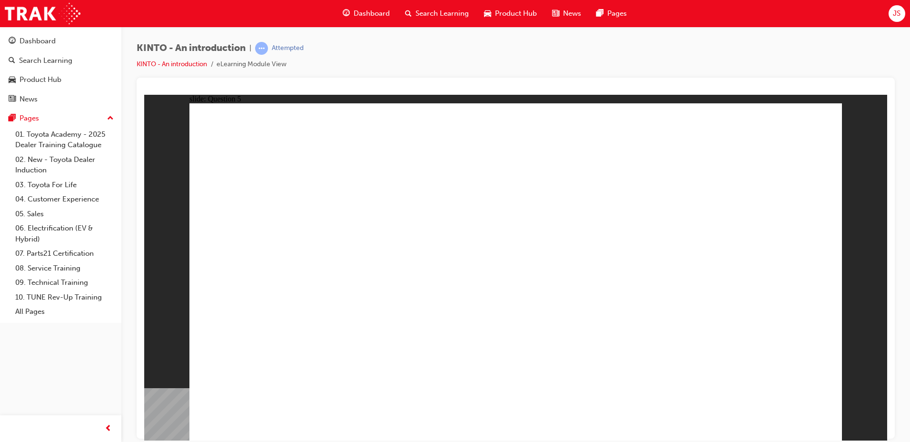
radio input "true"
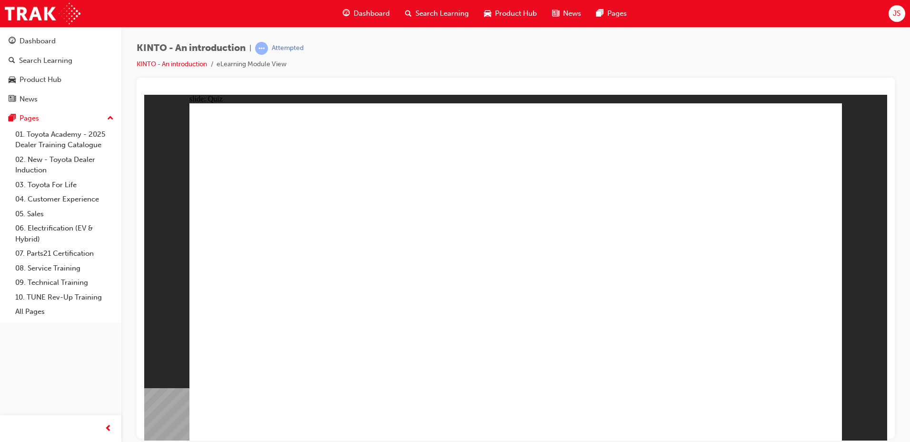
radio input "true"
checkbox input "true"
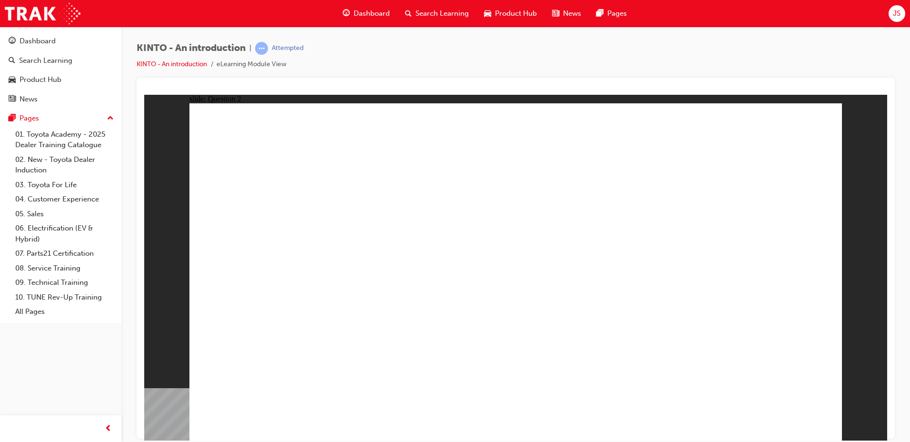
checkbox input "true"
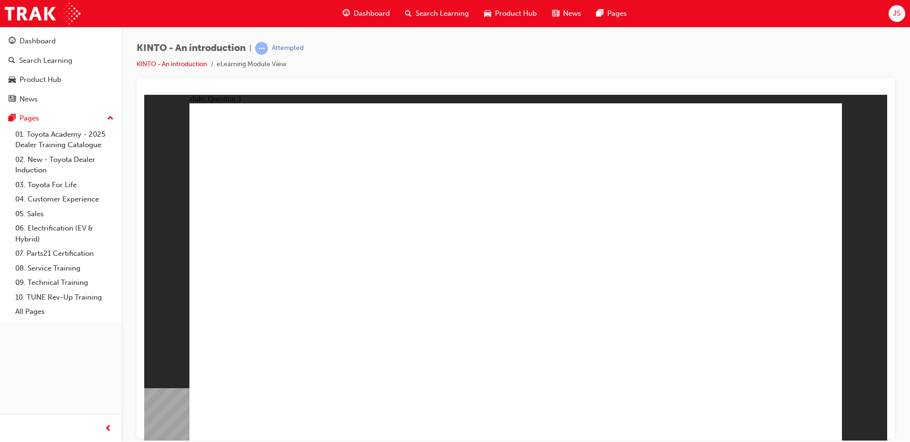
radio input "true"
drag, startPoint x: 737, startPoint y: 304, endPoint x: 258, endPoint y: 379, distance: 484.6
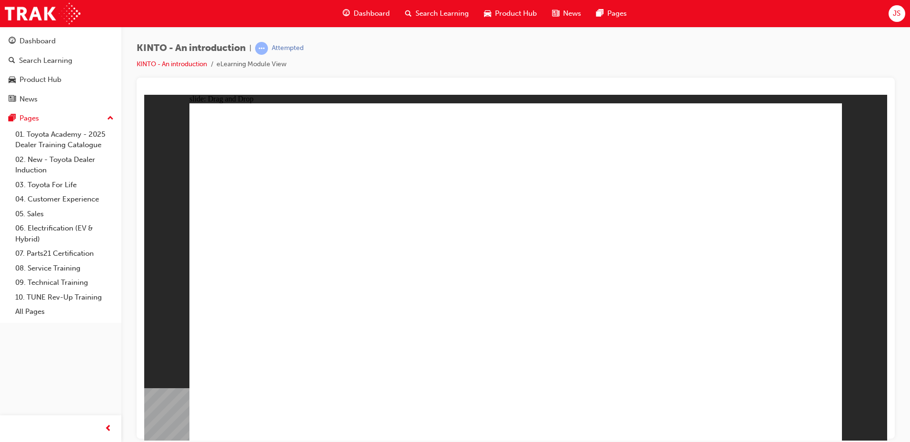
drag, startPoint x: 276, startPoint y: 303, endPoint x: 393, endPoint y: 378, distance: 138.3
drag, startPoint x: 629, startPoint y: 302, endPoint x: 396, endPoint y: 374, distance: 244.3
drag, startPoint x: 416, startPoint y: 317, endPoint x: 415, endPoint y: 310, distance: 7.7
drag, startPoint x: 428, startPoint y: 306, endPoint x: 523, endPoint y: 369, distance: 113.8
drag, startPoint x: 526, startPoint y: 281, endPoint x: 569, endPoint y: 300, distance: 46.9
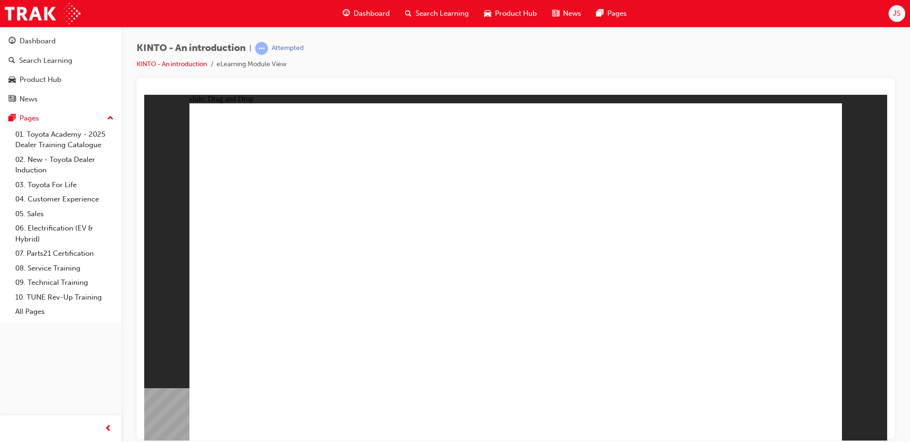
drag, startPoint x: 374, startPoint y: 360, endPoint x: 394, endPoint y: 284, distance: 78.8
drag, startPoint x: 526, startPoint y: 376, endPoint x: 530, endPoint y: 286, distance: 90.0
drag, startPoint x: 520, startPoint y: 364, endPoint x: 643, endPoint y: 360, distance: 123.8
drag, startPoint x: 543, startPoint y: 289, endPoint x: 538, endPoint y: 364, distance: 75.4
drag, startPoint x: 426, startPoint y: 300, endPoint x: 764, endPoint y: 372, distance: 345.8
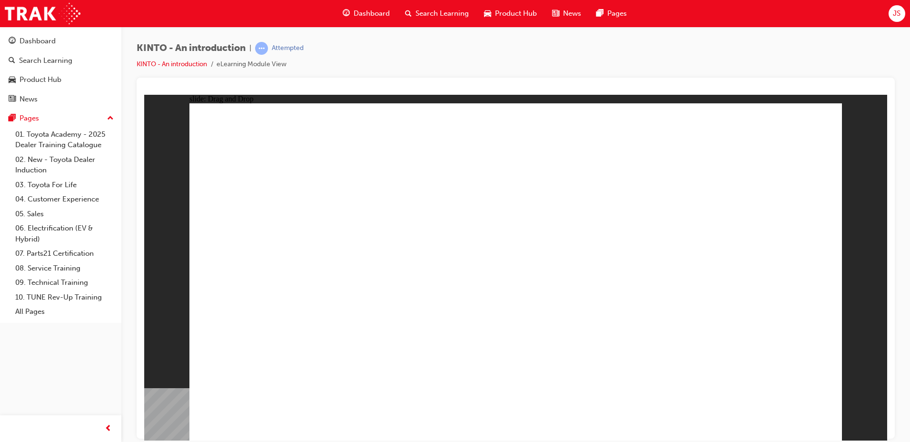
radio input "true"
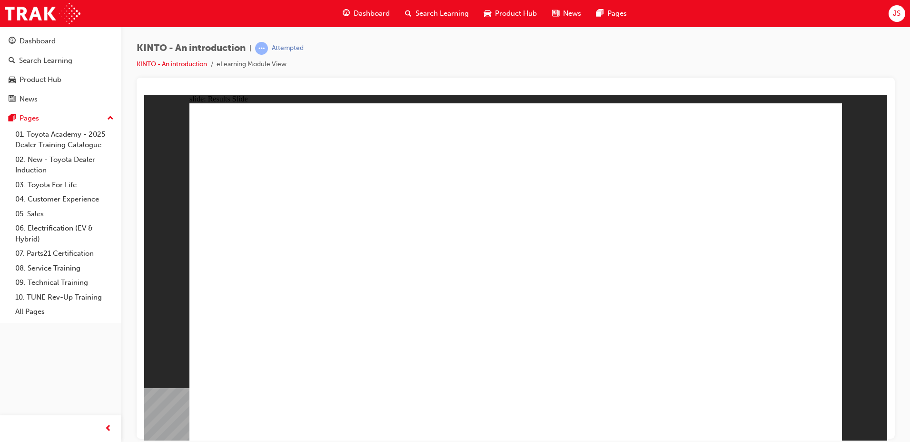
radio input "true"
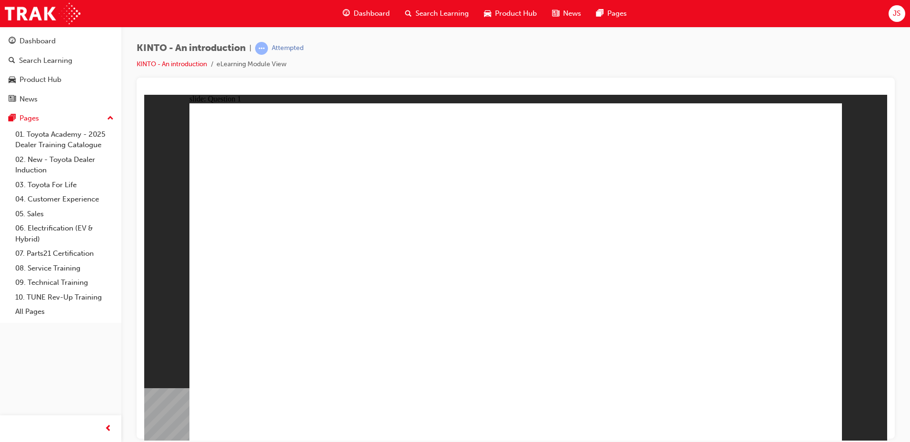
drag, startPoint x: 841, startPoint y: 198, endPoint x: 864, endPoint y: 267, distance: 72.8
click at [865, 261] on div "slide: Question 2 Rectangle 1 Question 2 Rectangle 1 Sign-up fee Which fees DO …" at bounding box center [515, 266] width 743 height 345
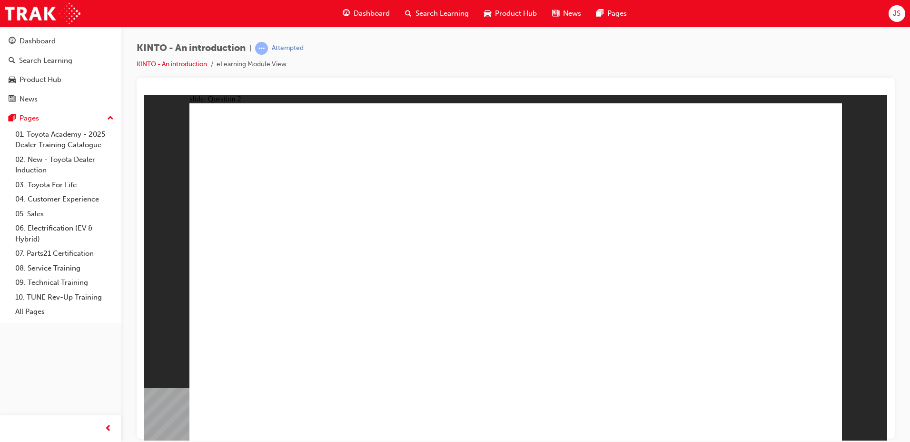
checkbox input "true"
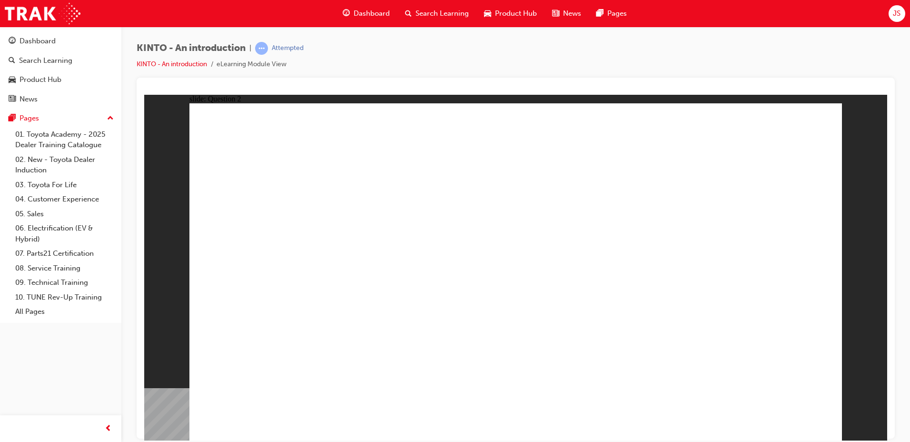
radio input "true"
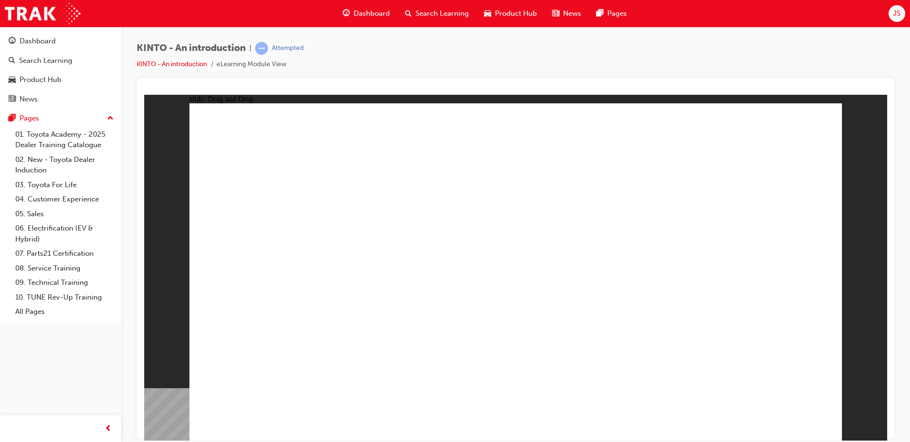
drag, startPoint x: 778, startPoint y: 302, endPoint x: 303, endPoint y: 378, distance: 481.9
drag, startPoint x: 391, startPoint y: 298, endPoint x: 390, endPoint y: 391, distance: 92.8
drag, startPoint x: 512, startPoint y: 280, endPoint x: 512, endPoint y: 356, distance: 76.6
drag, startPoint x: 625, startPoint y: 282, endPoint x: 516, endPoint y: 361, distance: 133.9
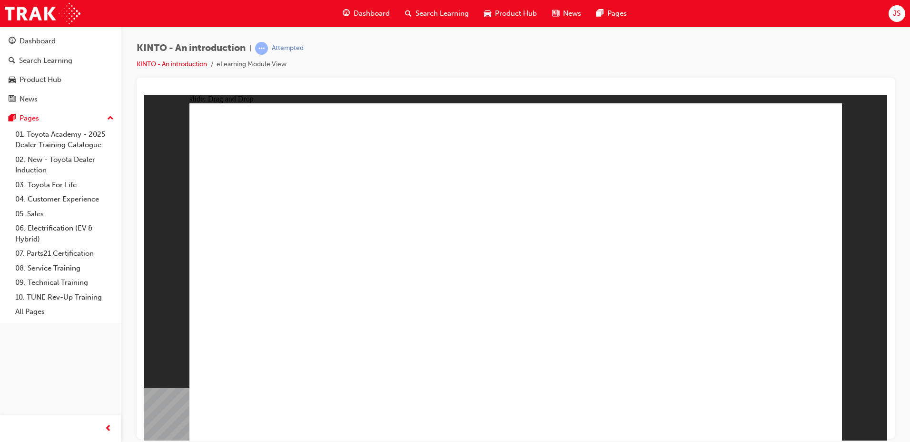
drag, startPoint x: 491, startPoint y: 387, endPoint x: 620, endPoint y: 382, distance: 129.6
drag, startPoint x: 542, startPoint y: 378, endPoint x: 760, endPoint y: 376, distance: 218.4
drag, startPoint x: 626, startPoint y: 374, endPoint x: 532, endPoint y: 370, distance: 93.4
drag, startPoint x: 259, startPoint y: 278, endPoint x: 616, endPoint y: 353, distance: 365.0
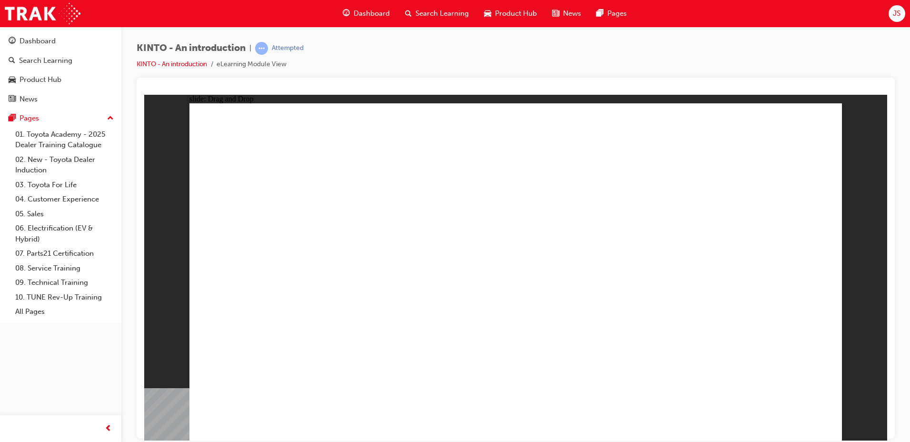
radio input "true"
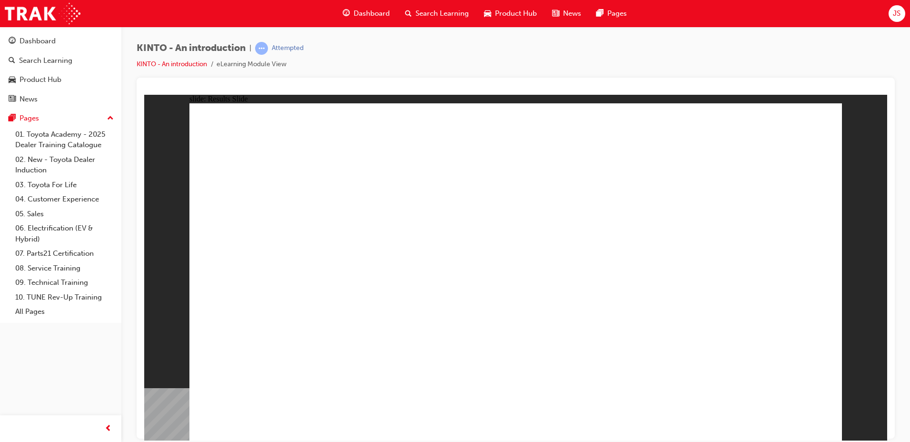
radio input "true"
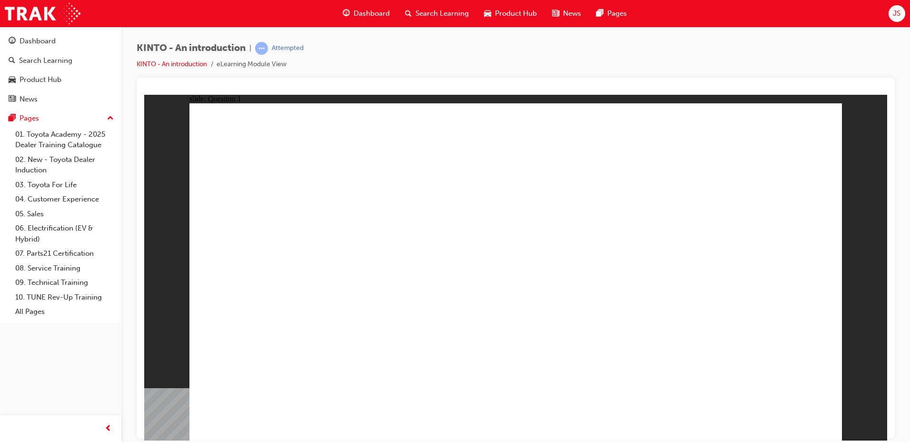
checkbox input "true"
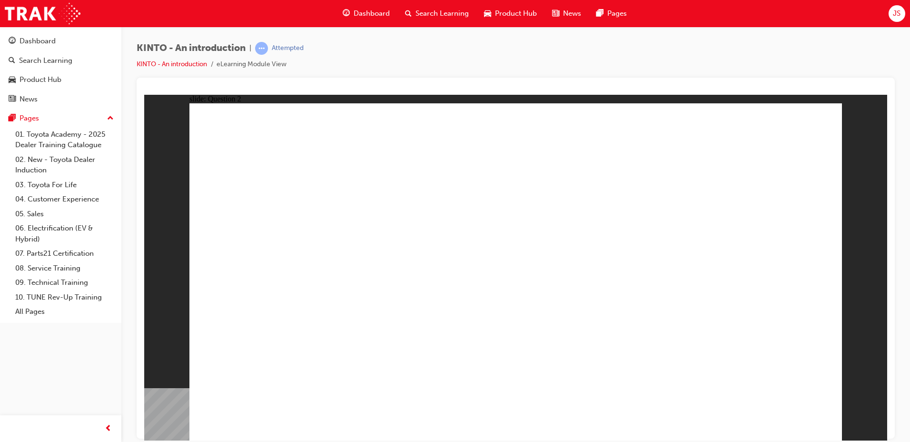
radio input "true"
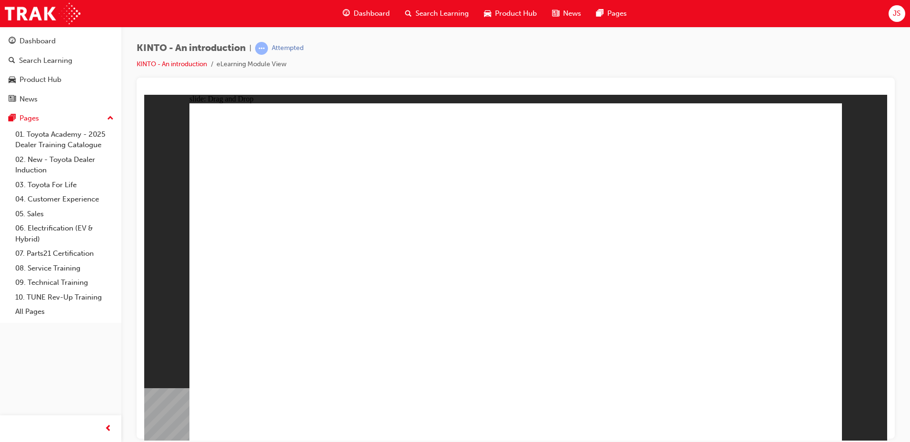
drag, startPoint x: 621, startPoint y: 293, endPoint x: 265, endPoint y: 367, distance: 363.6
drag, startPoint x: 513, startPoint y: 302, endPoint x: 396, endPoint y: 375, distance: 137.4
drag, startPoint x: 298, startPoint y: 282, endPoint x: 553, endPoint y: 371, distance: 270.7
drag, startPoint x: 736, startPoint y: 286, endPoint x: 628, endPoint y: 356, distance: 129.1
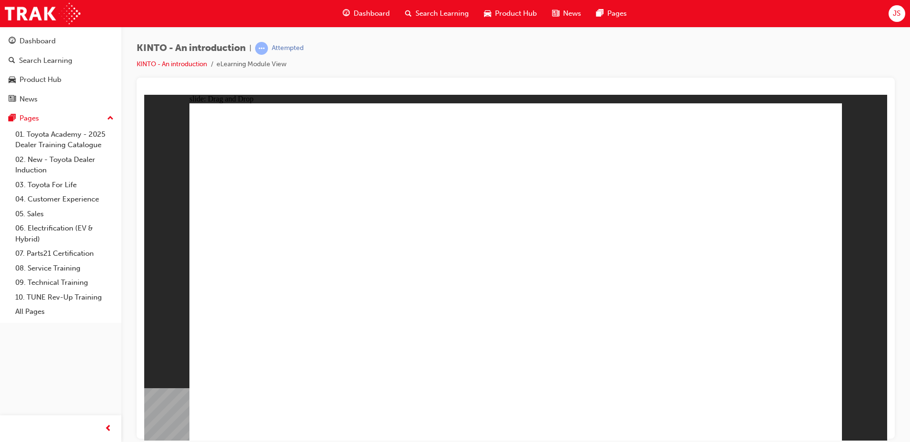
drag, startPoint x: 404, startPoint y: 287, endPoint x: 758, endPoint y: 361, distance: 361.3
radio input "true"
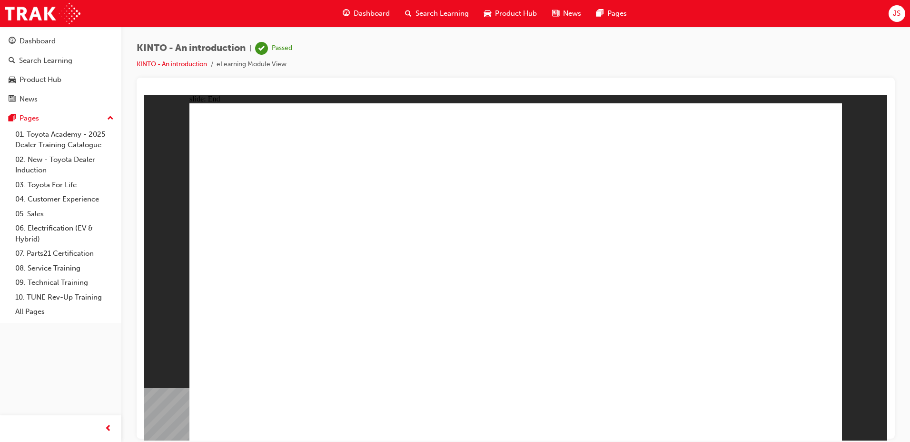
click at [441, 14] on span "Search Learning" at bounding box center [441, 13] width 53 height 11
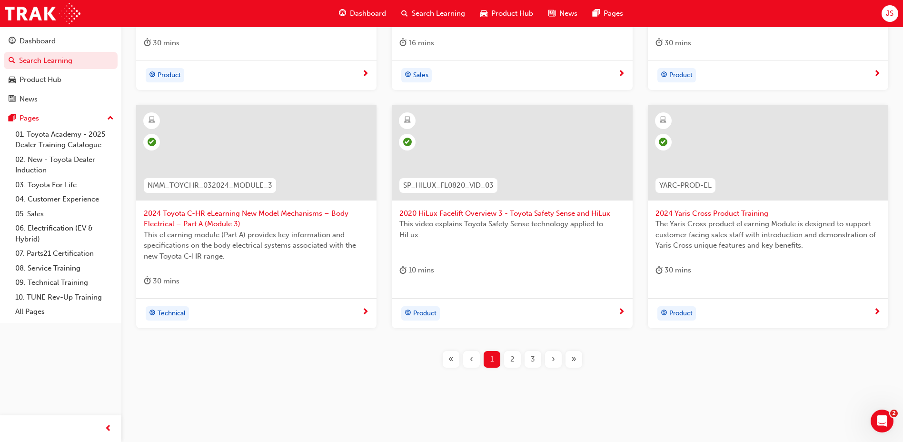
scroll to position [397, 0]
click at [508, 357] on div "2" at bounding box center [512, 356] width 17 height 17
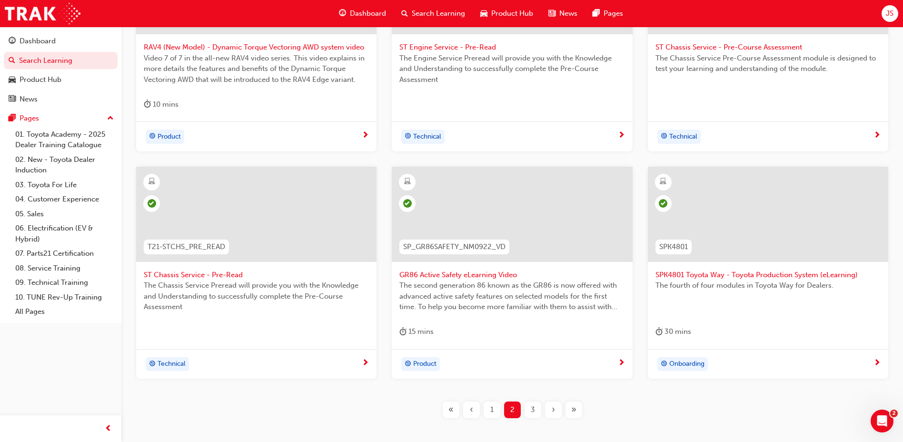
scroll to position [339, 0]
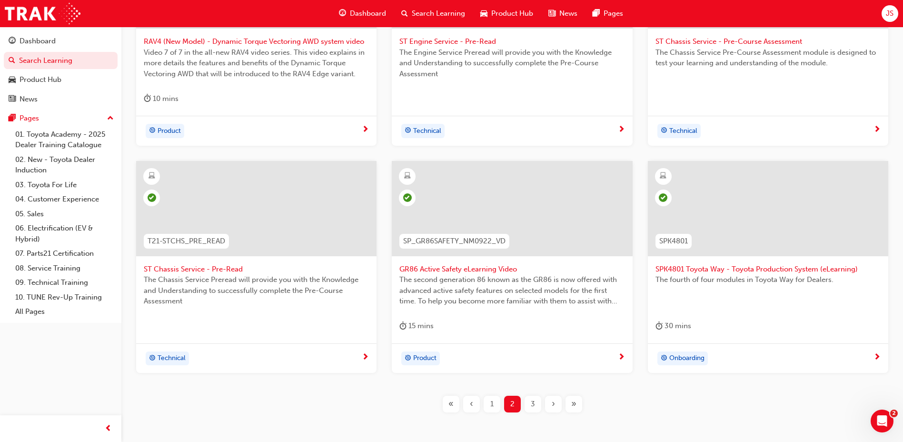
click at [537, 407] on div "3" at bounding box center [532, 403] width 17 height 17
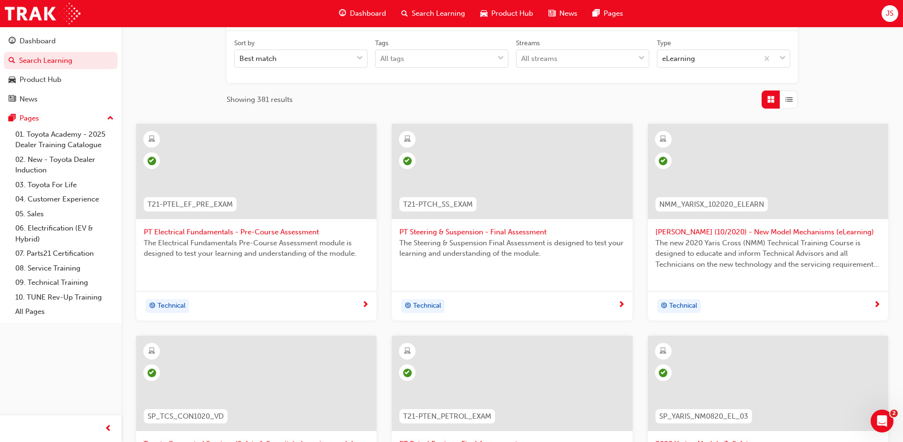
scroll to position [371, 0]
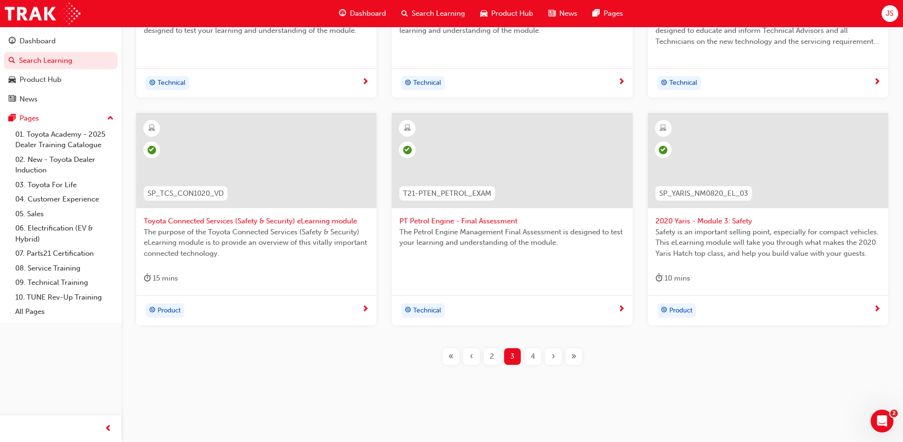
click at [536, 353] on div "4" at bounding box center [532, 356] width 17 height 17
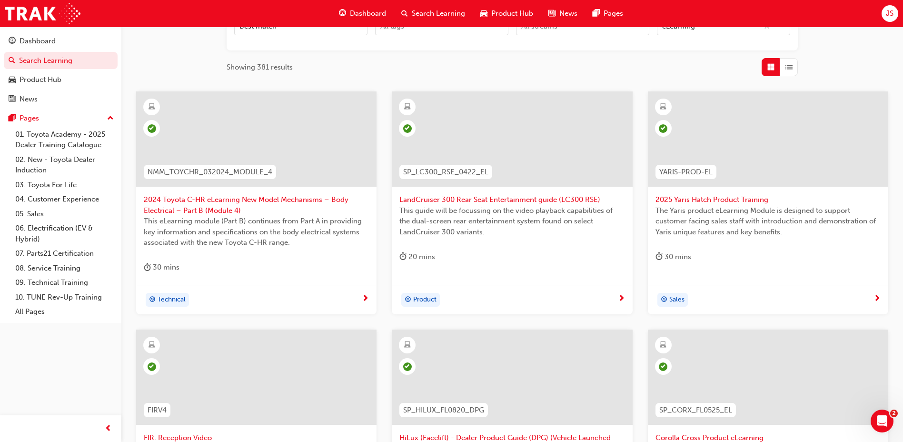
scroll to position [408, 0]
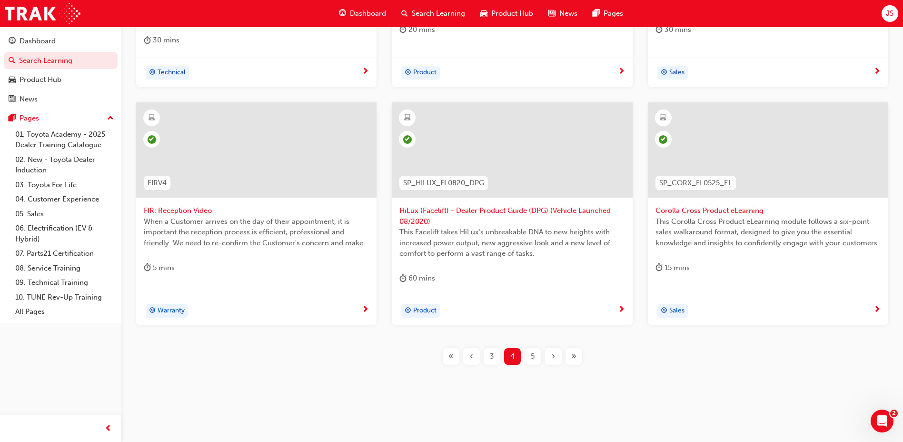
click at [533, 358] on span "5" at bounding box center [533, 356] width 4 height 11
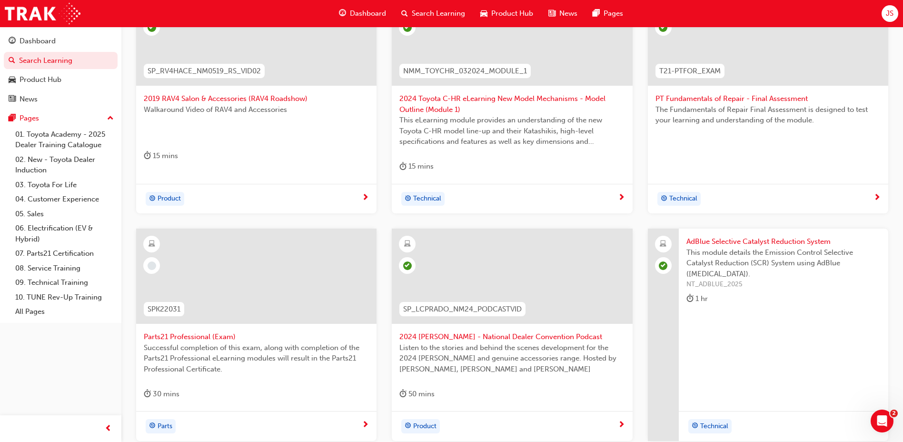
scroll to position [397, 0]
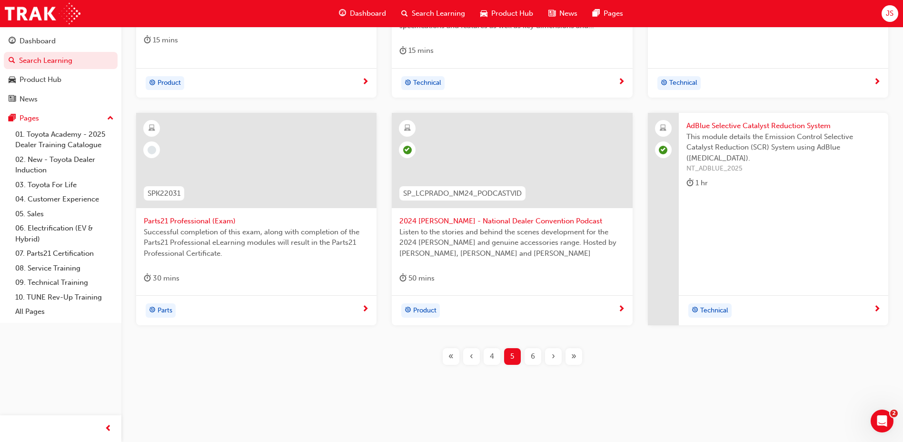
click at [212, 224] on span "Parts21 Professional (Exam)" at bounding box center [256, 221] width 225 height 11
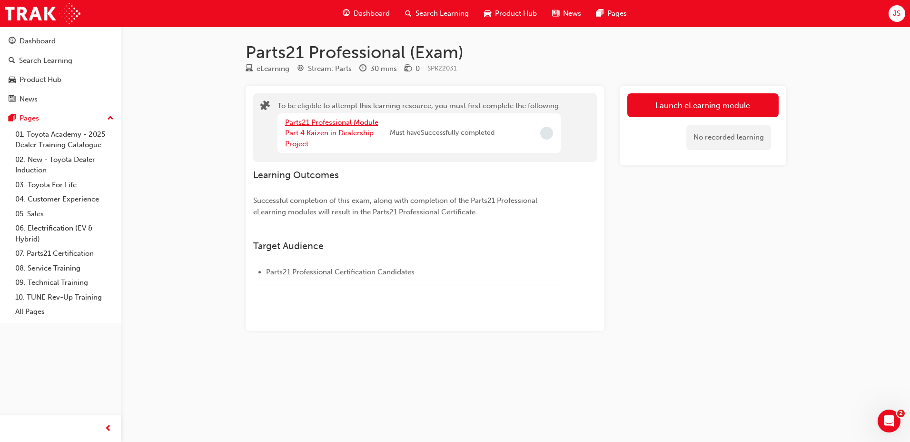
click at [327, 124] on link "Parts21 Professional Module Part 4 Kaizen in Dealership Project" at bounding box center [331, 133] width 93 height 30
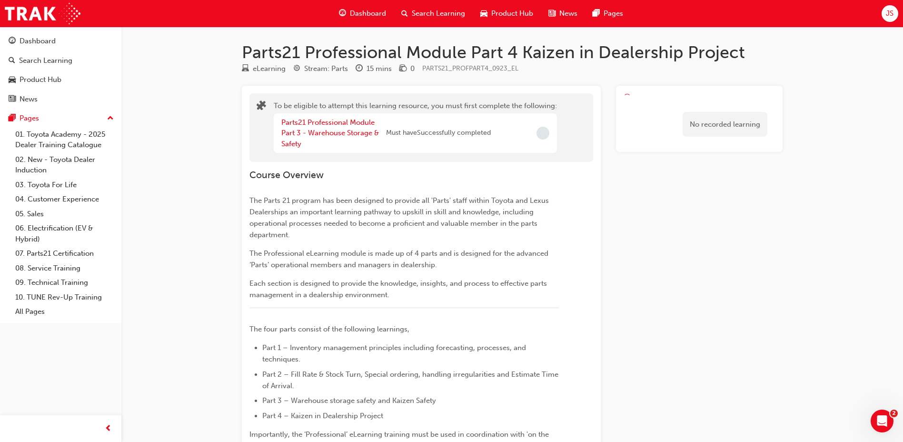
click at [332, 127] on div "Parts21 Professional Module Part 3 - Warehouse Storage & Safety" at bounding box center [333, 133] width 105 height 32
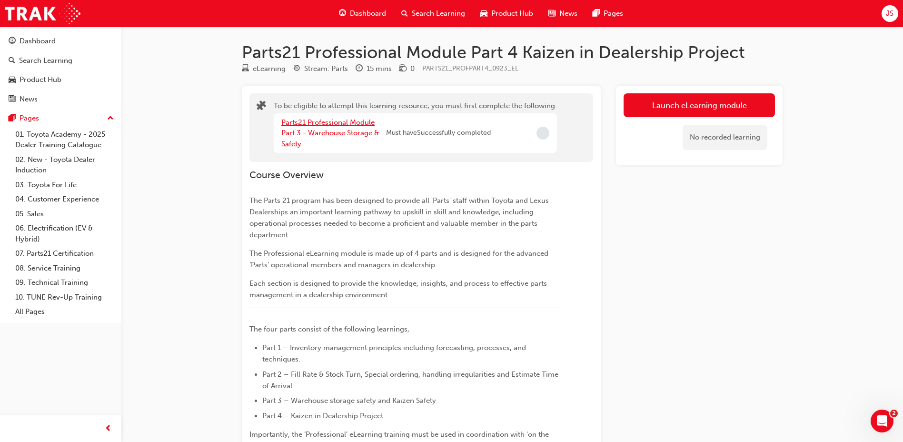
click at [331, 133] on link "Parts21 Professional Module Part 3 - Warehouse Storage & Safety" at bounding box center [330, 133] width 98 height 30
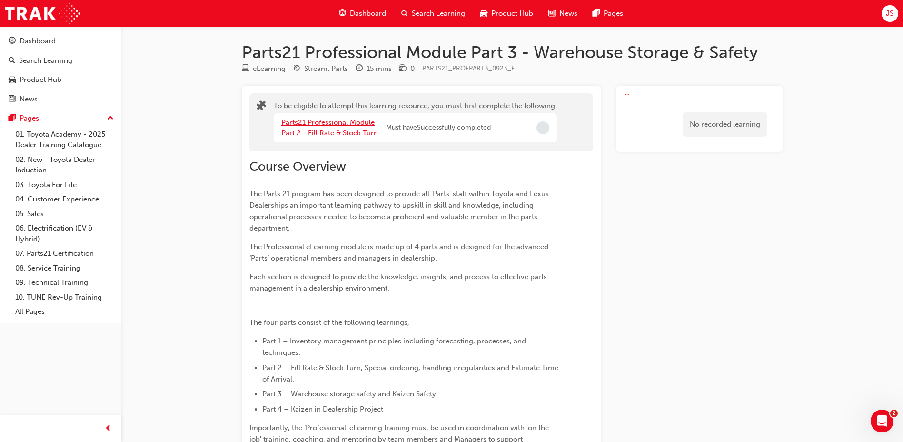
click at [339, 130] on link "Parts21 Professional Module Part 2 - Fill Rate & Stock Turn" at bounding box center [329, 128] width 97 height 20
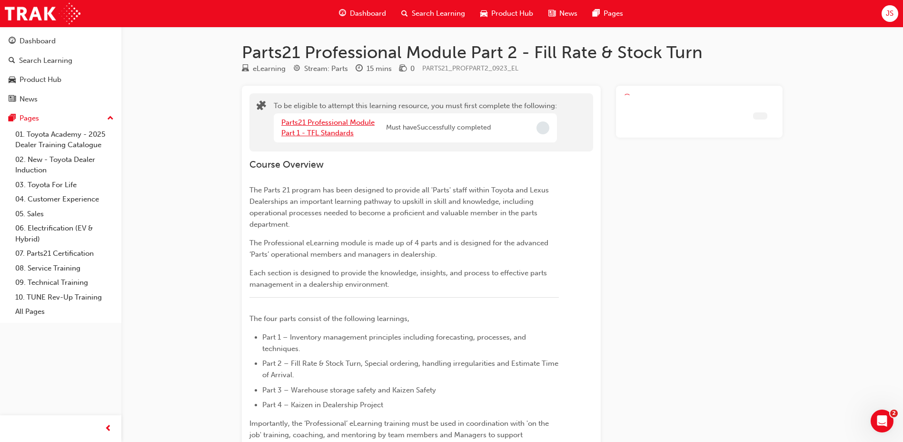
click at [339, 130] on link "Parts21 Professional Module Part 1 - TFL Standards" at bounding box center [327, 128] width 93 height 20
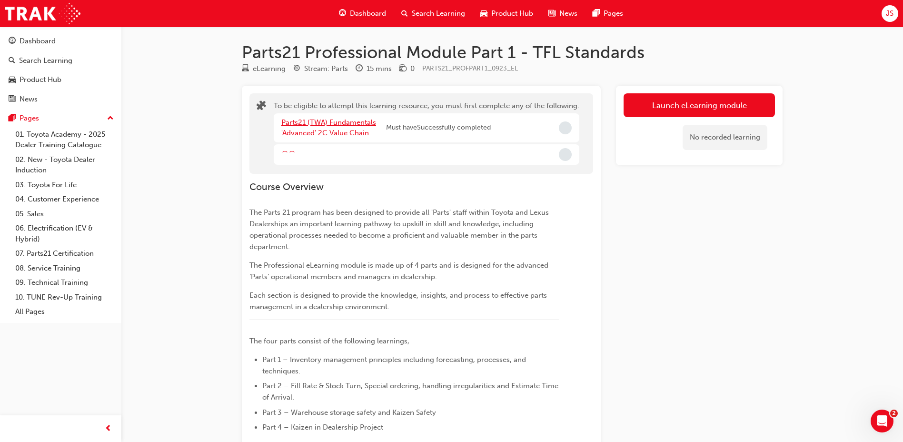
click at [345, 135] on link "Parts21 (TWA) Fundamentals 'Advanced' 2C Value Chain" at bounding box center [328, 128] width 95 height 20
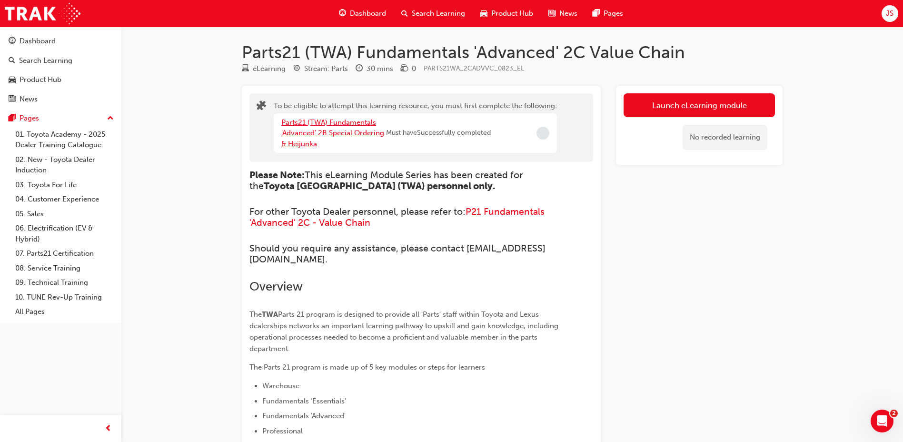
click at [345, 135] on link "Parts21 (TWA) Fundamentals 'Advanced' 2B Special Ordering & Heijunka" at bounding box center [332, 133] width 103 height 30
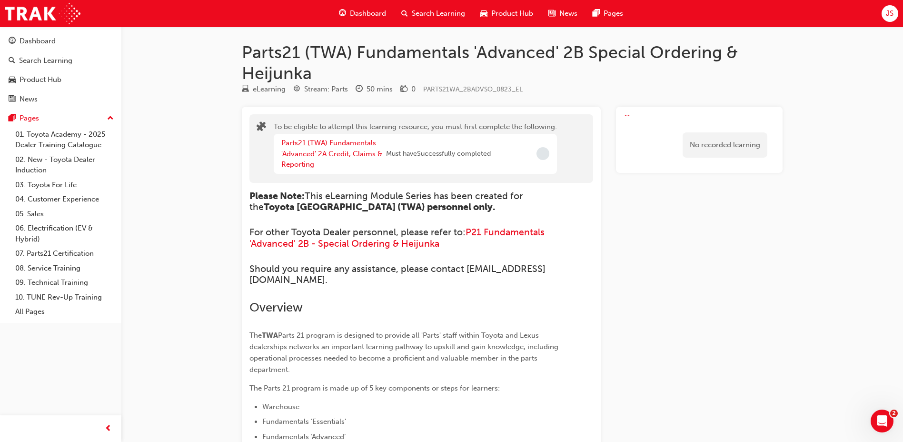
click at [336, 158] on div "Parts21 (TWA) Fundamentals 'Advanced' 2A Credit, Claims & Reporting" at bounding box center [333, 154] width 105 height 32
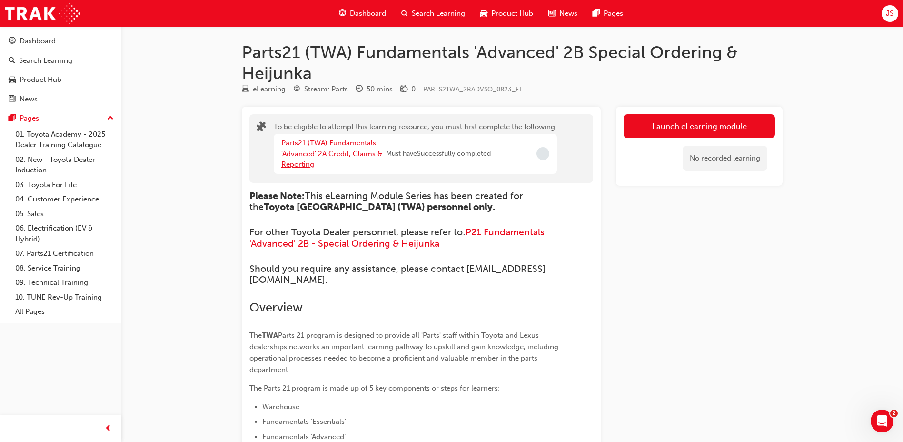
click at [340, 153] on link "Parts21 (TWA) Fundamentals 'Advanced' 2A Credit, Claims & Reporting" at bounding box center [331, 153] width 101 height 30
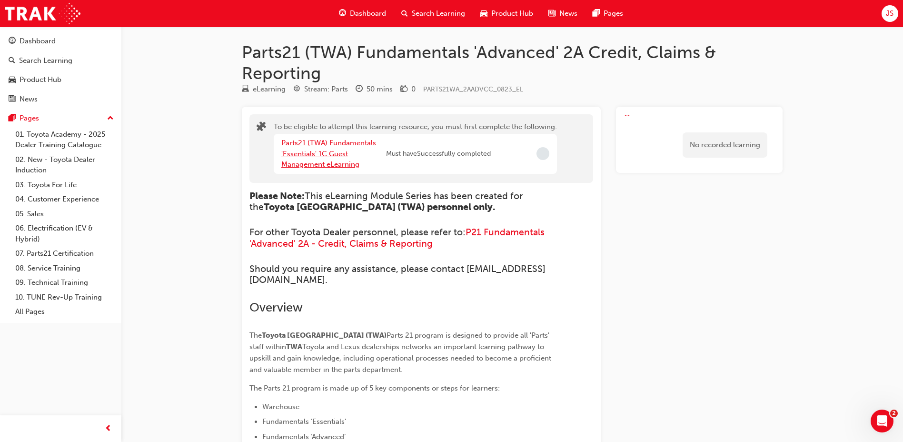
click at [335, 152] on link "Parts21 (TWA) Fundamentals 'Essentials' 1C Guest Management eLearning" at bounding box center [328, 153] width 95 height 30
click at [325, 151] on link "Parts21 (TWA) Fundamentals 'Essentials' 1B Availability & Standard Ordering eLe…" at bounding box center [329, 153] width 96 height 30
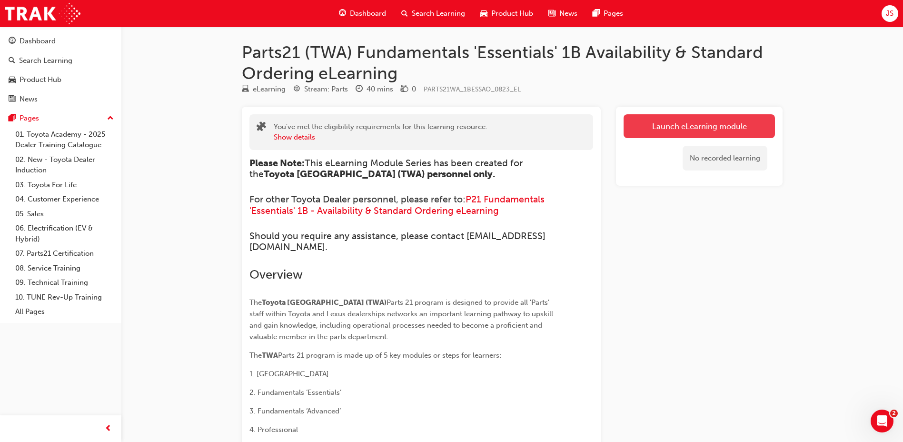
click at [696, 133] on link "Launch eLearning module" at bounding box center [698, 126] width 151 height 24
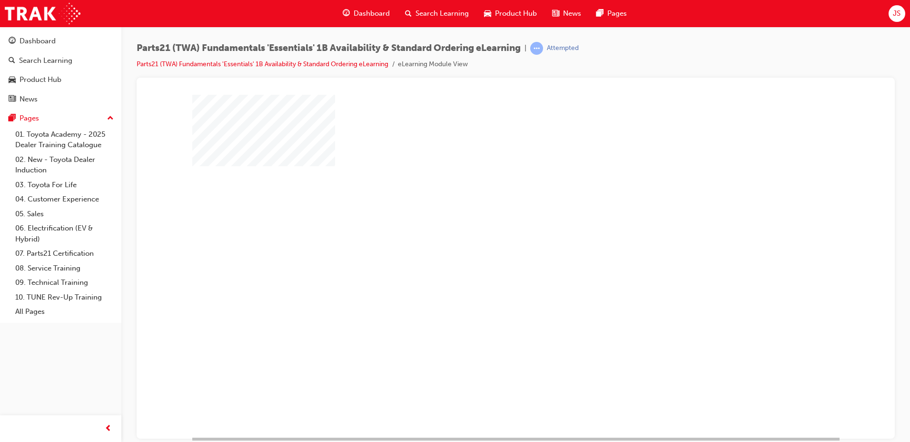
click at [488, 238] on div "play" at bounding box center [488, 238] width 0 height 0
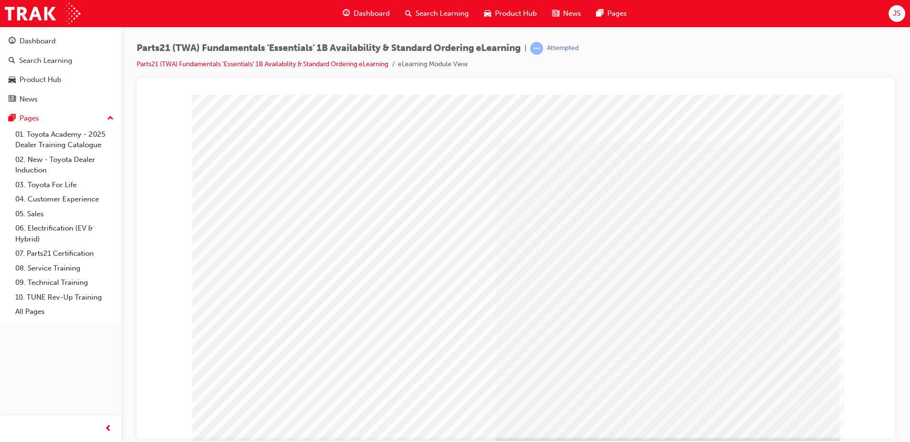
type input "jimbo"
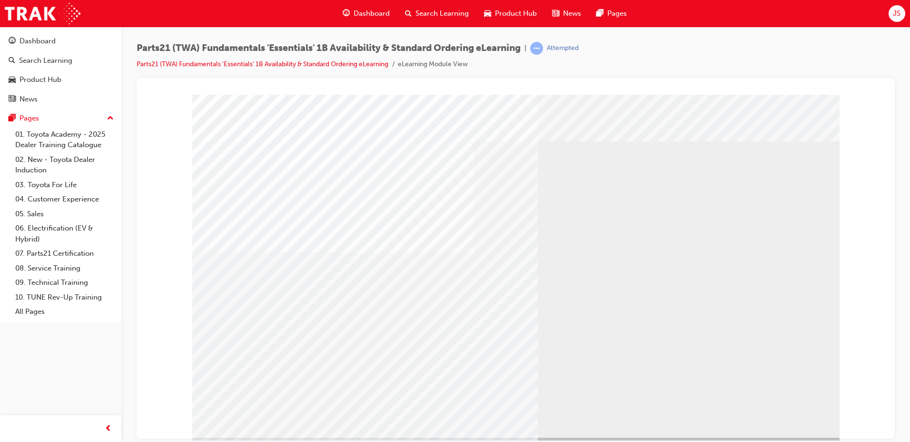
drag, startPoint x: 274, startPoint y: 353, endPoint x: 305, endPoint y: 345, distance: 31.9
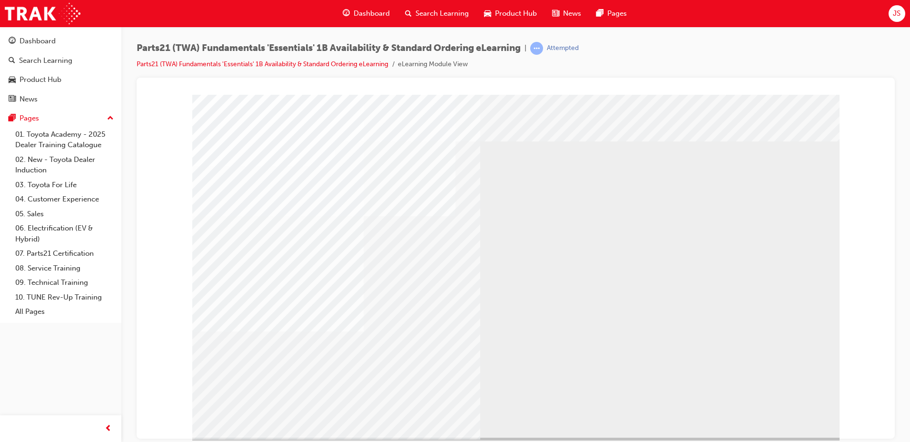
drag, startPoint x: 811, startPoint y: 437, endPoint x: 851, endPoint y: 438, distance: 40.0
click at [851, 98] on div "Animation 1" at bounding box center [515, 98] width 735 height 0
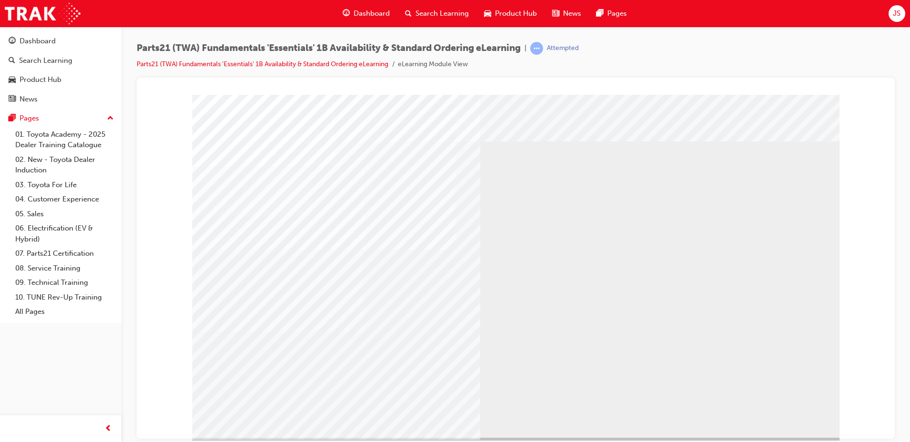
click at [178, 98] on div "Animation 2" at bounding box center [515, 98] width 735 height 0
drag, startPoint x: 571, startPoint y: 216, endPoint x: 710, endPoint y: 293, distance: 159.3
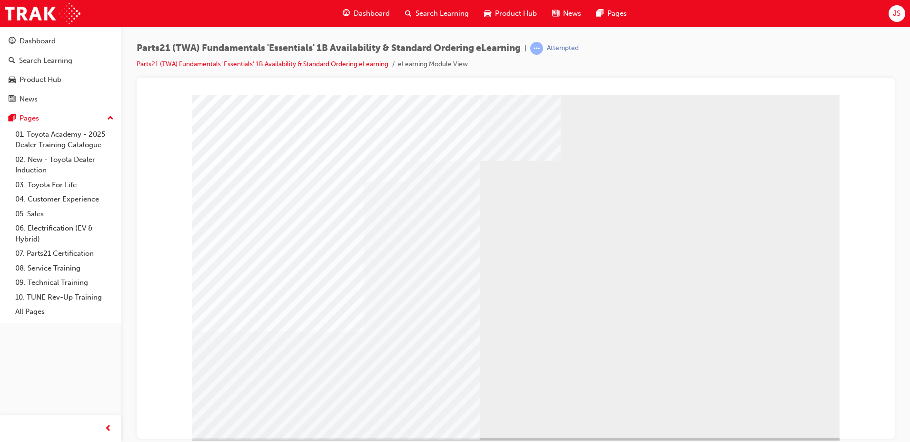
drag, startPoint x: 566, startPoint y: 160, endPoint x: 788, endPoint y: 255, distance: 241.6
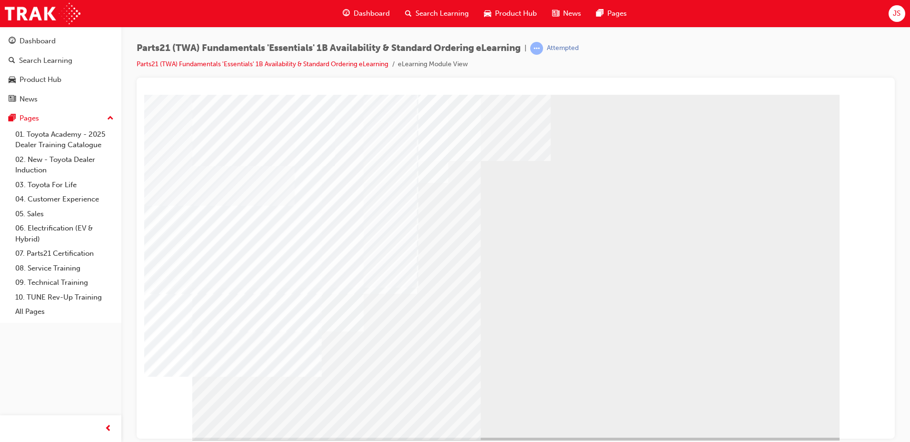
drag, startPoint x: 820, startPoint y: 438, endPoint x: 850, endPoint y: 439, distance: 29.5
click at [850, 98] on div "Animation 2d" at bounding box center [515, 98] width 735 height 0
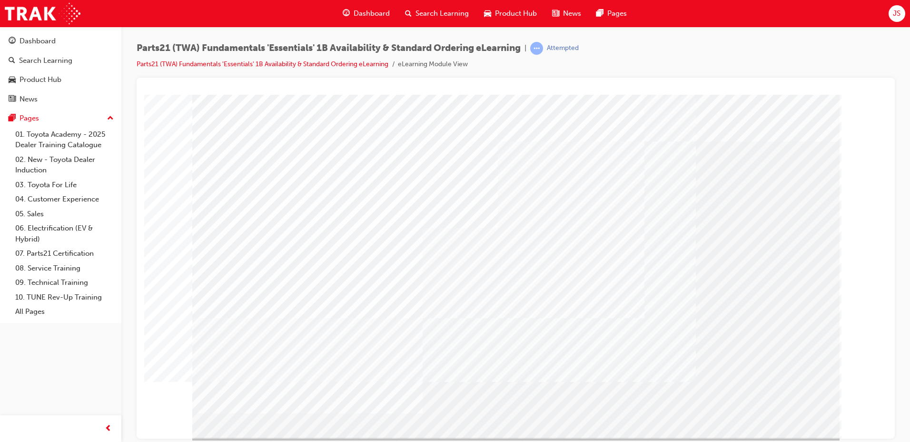
drag, startPoint x: 531, startPoint y: 302, endPoint x: 555, endPoint y: 303, distance: 24.3
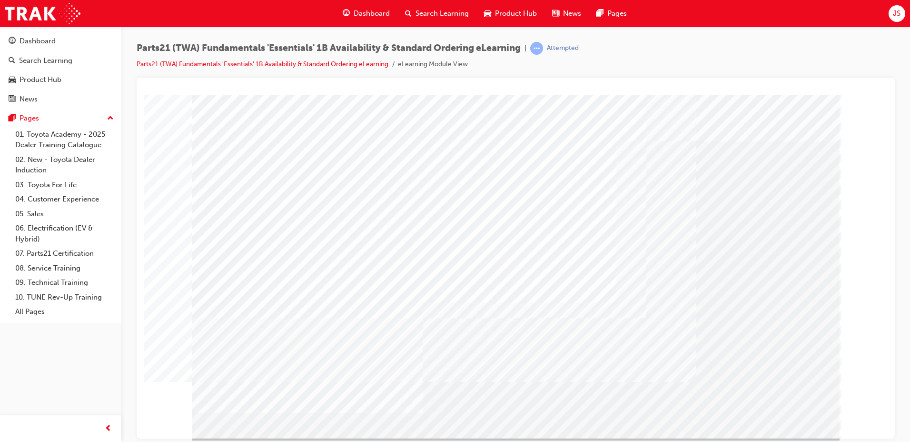
drag, startPoint x: 362, startPoint y: 167, endPoint x: 802, endPoint y: 386, distance: 492.0
click at [802, 386] on div at bounding box center [515, 265] width 647 height 343
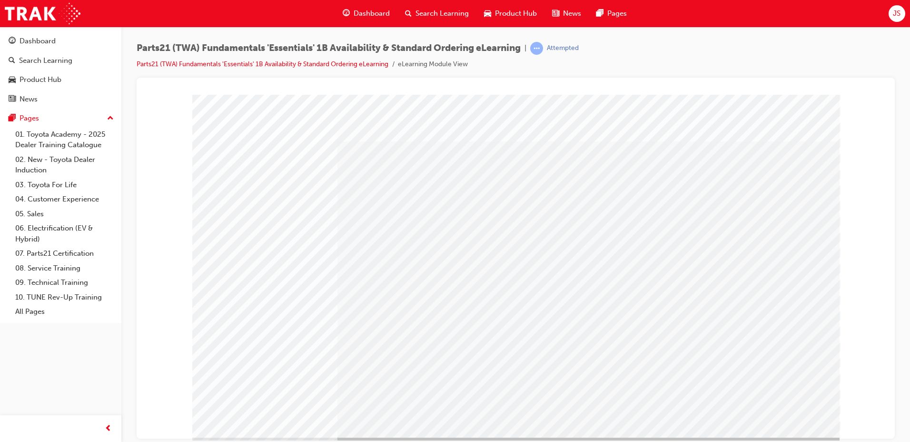
drag, startPoint x: 435, startPoint y: 211, endPoint x: 469, endPoint y: 227, distance: 37.5
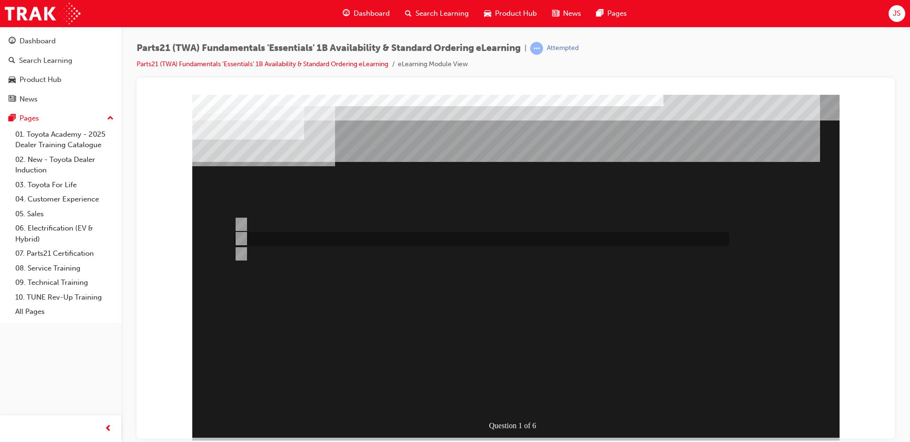
click at [334, 233] on div at bounding box center [479, 239] width 495 height 14
radio input "true"
click at [315, 271] on div at bounding box center [479, 268] width 495 height 14
radio input "true"
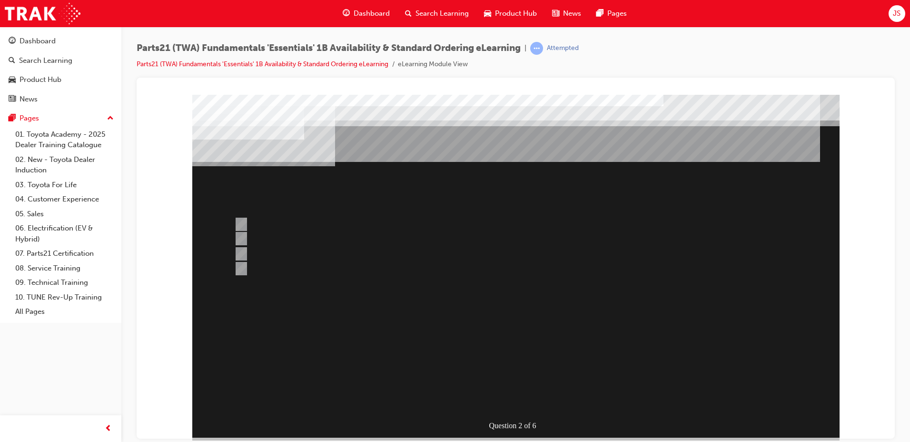
click at [288, 243] on div at bounding box center [515, 265] width 647 height 343
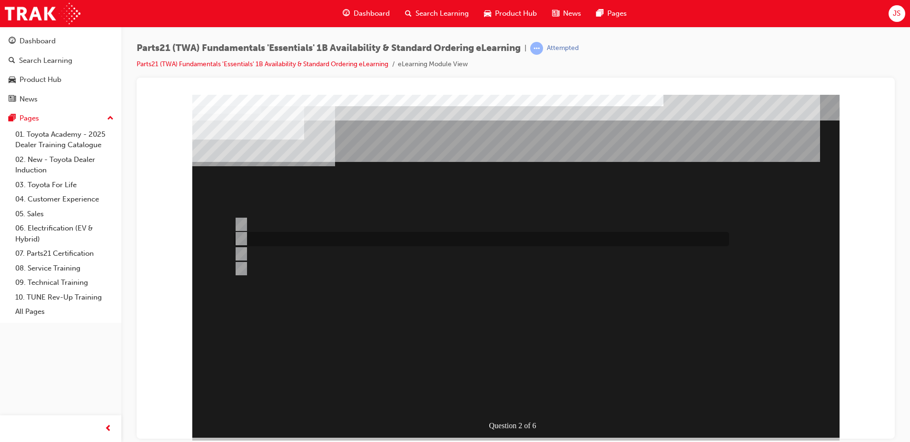
click at [288, 238] on div at bounding box center [479, 239] width 495 height 14
radio input "true"
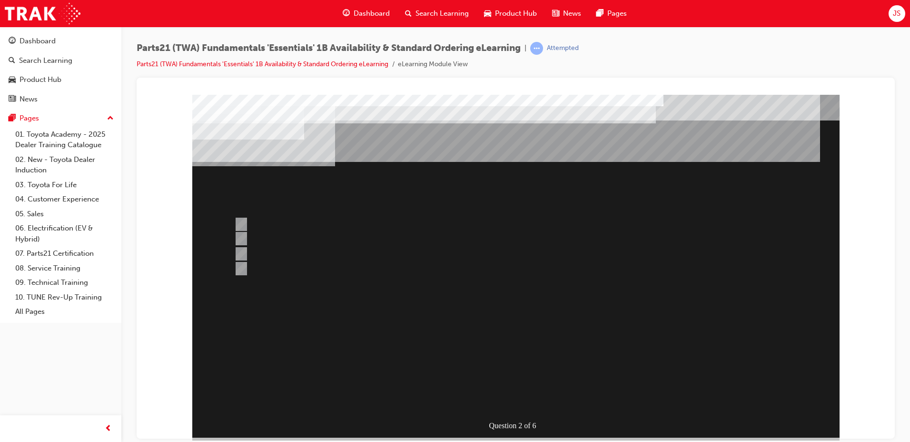
click at [492, 394] on div at bounding box center [515, 265] width 647 height 343
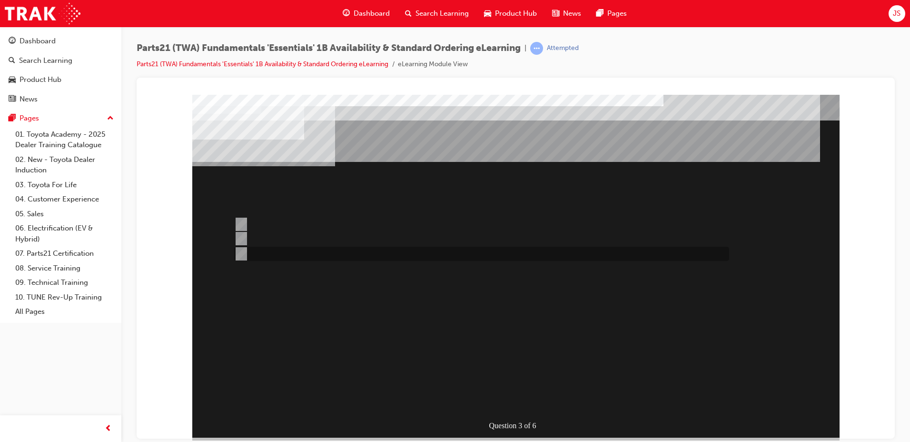
click at [318, 255] on div at bounding box center [479, 253] width 495 height 14
radio input "true"
click at [286, 252] on div at bounding box center [479, 253] width 495 height 14
radio input "true"
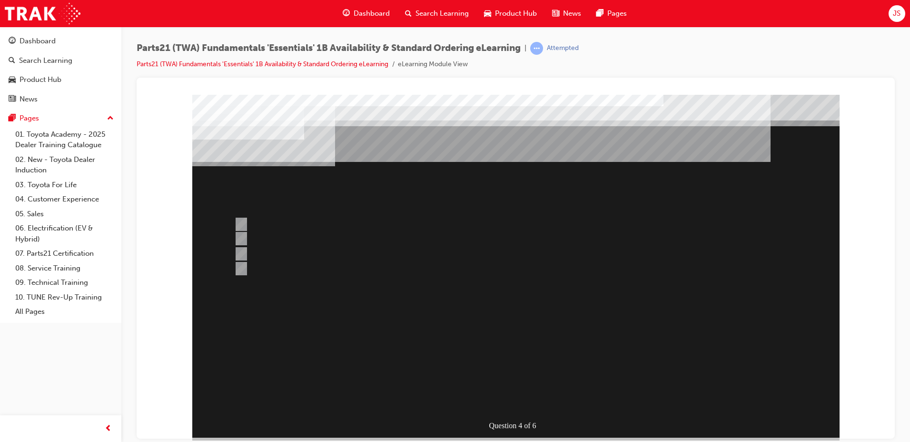
click at [257, 232] on div at bounding box center [515, 265] width 647 height 343
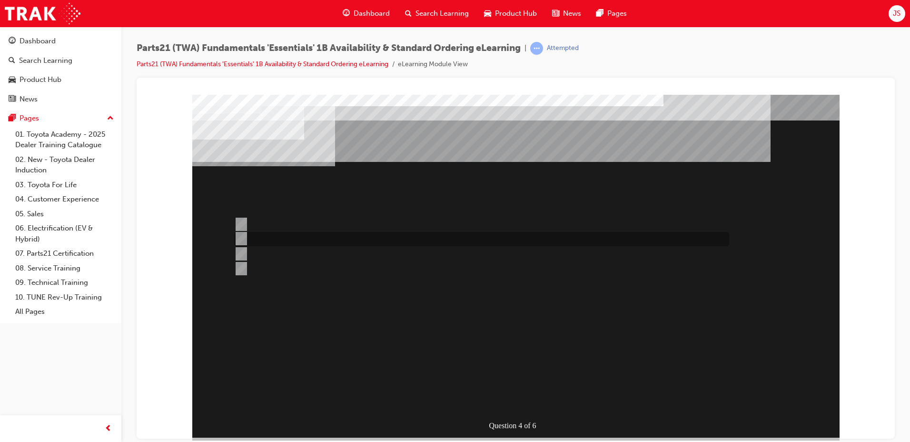
click at [257, 232] on div at bounding box center [479, 239] width 495 height 14
radio input "true"
click at [300, 236] on div at bounding box center [479, 239] width 495 height 14
radio input "true"
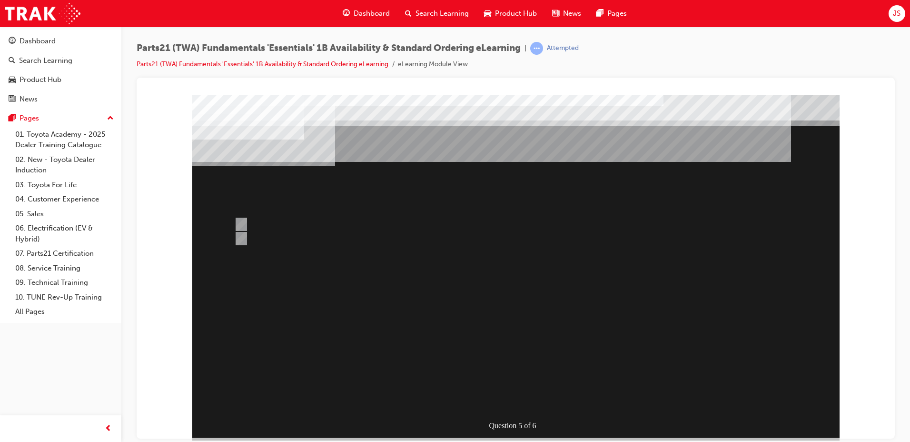
click at [277, 225] on div at bounding box center [515, 265] width 647 height 343
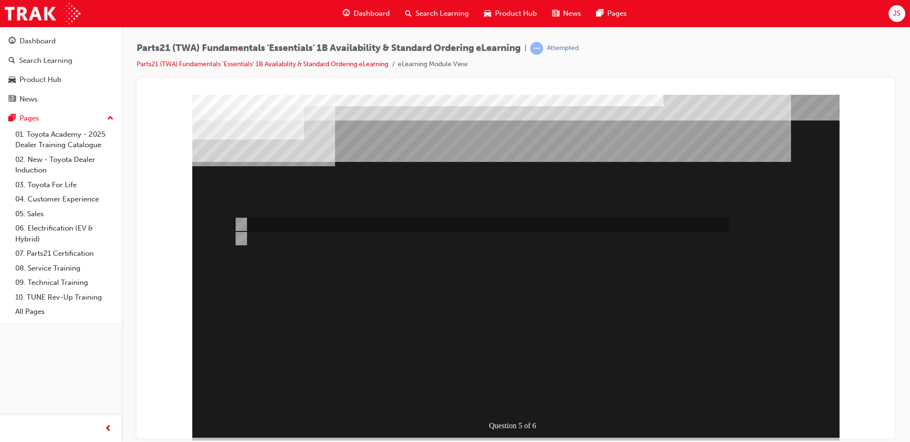
click at [277, 225] on div at bounding box center [479, 224] width 495 height 14
radio input "true"
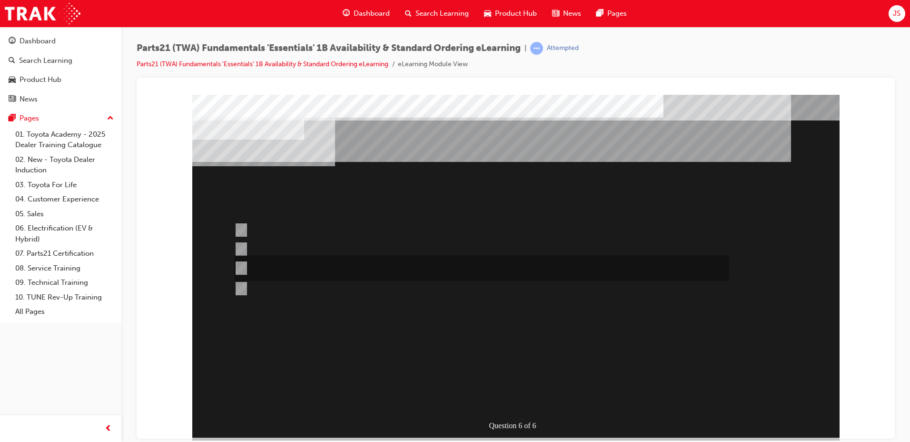
click at [331, 271] on div at bounding box center [479, 268] width 495 height 26
radio input "true"
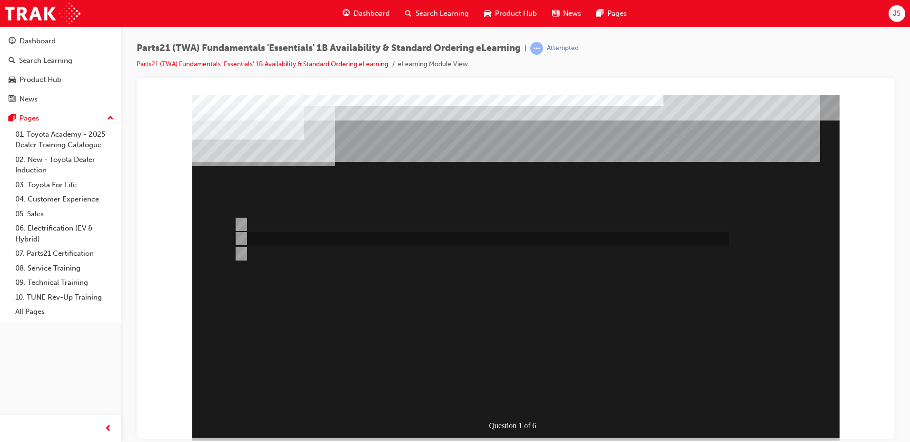
click at [269, 232] on div at bounding box center [479, 239] width 495 height 14
radio input "true"
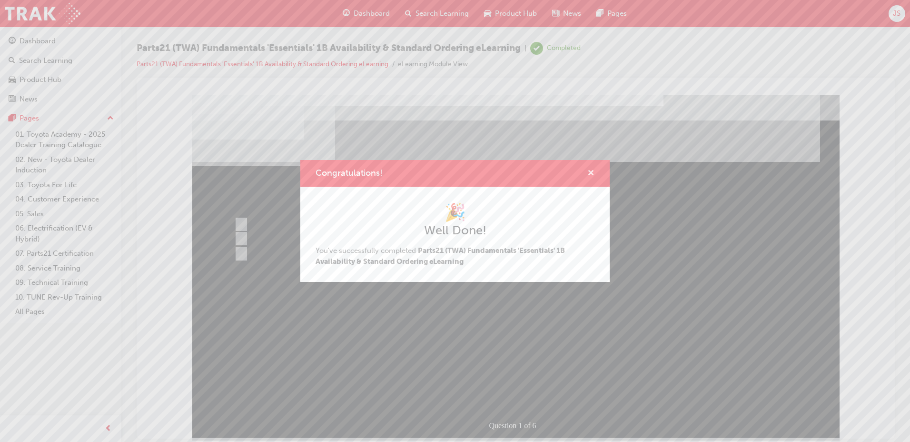
click at [592, 172] on span "cross-icon" at bounding box center [590, 173] width 7 height 9
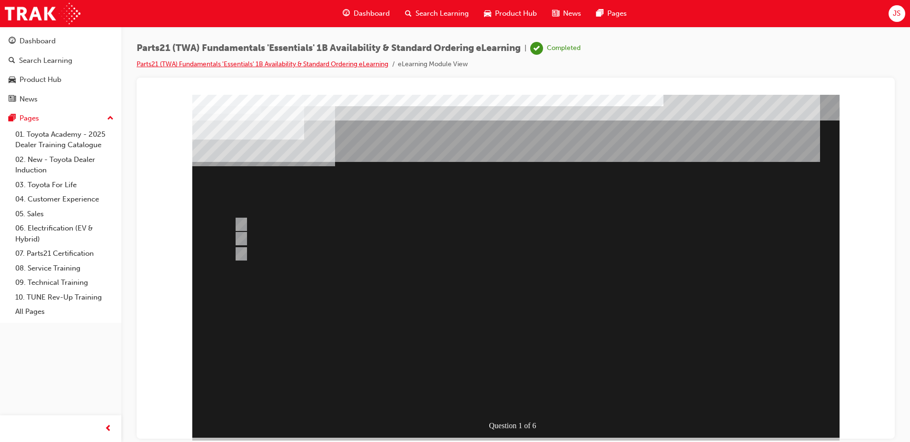
click at [274, 62] on link "Parts21 (TWA) Fundamentals 'Essentials' 1B Availability & Standard Ordering eLe…" at bounding box center [263, 64] width 252 height 8
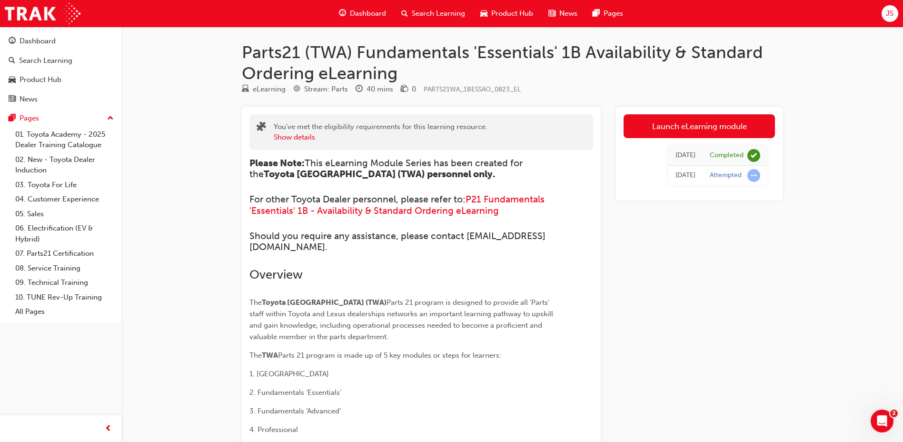
click at [423, 20] on div "Search Learning" at bounding box center [433, 14] width 79 height 20
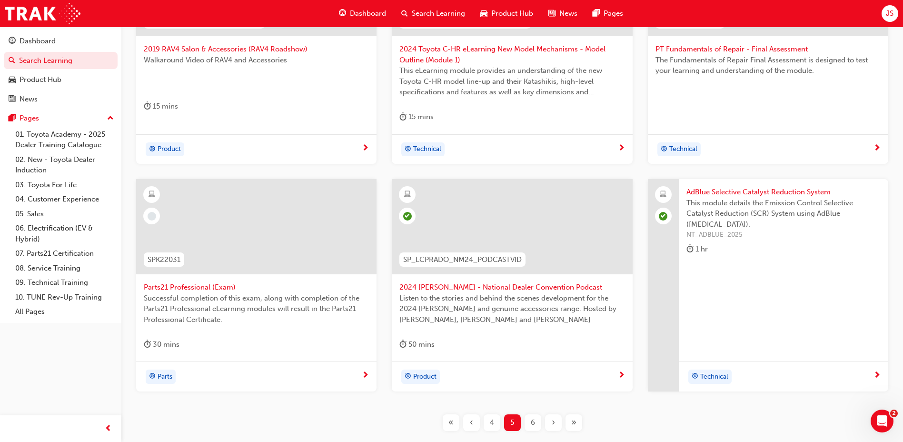
scroll to position [333, 0]
click at [211, 287] on span "Parts21 Professional (Exam)" at bounding box center [256, 285] width 225 height 11
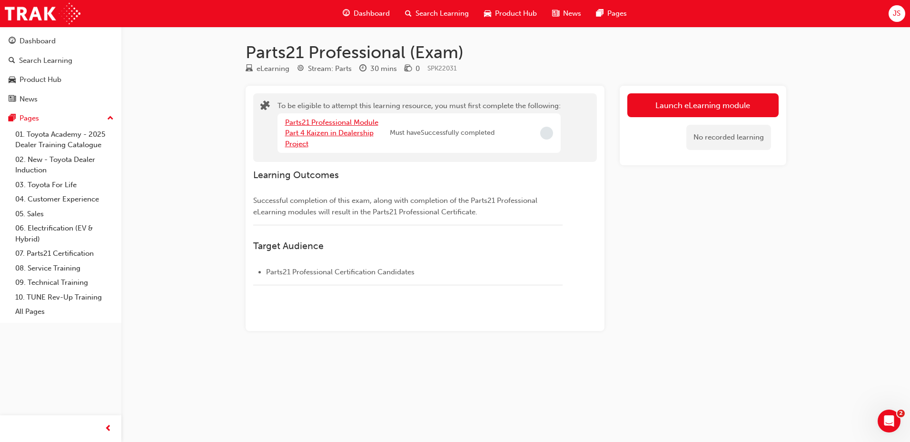
click at [357, 132] on link "Parts21 Professional Module Part 4 Kaizen in Dealership Project" at bounding box center [331, 133] width 93 height 30
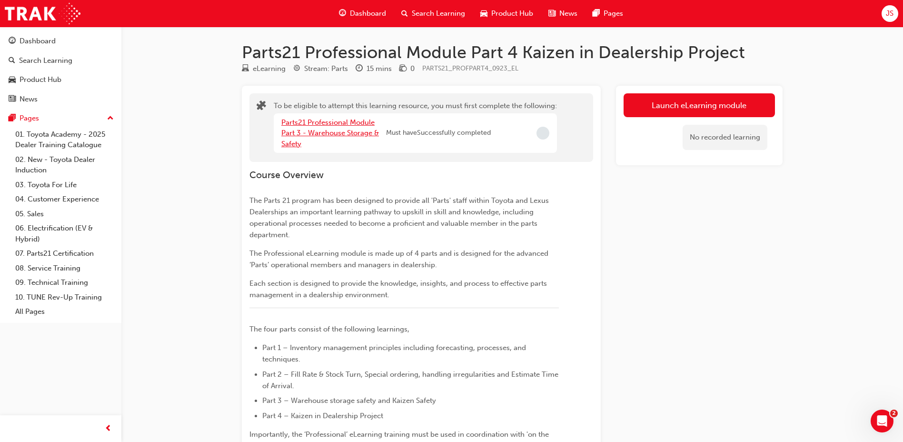
click at [357, 132] on link "Parts21 Professional Module Part 3 - Warehouse Storage & Safety" at bounding box center [330, 133] width 98 height 30
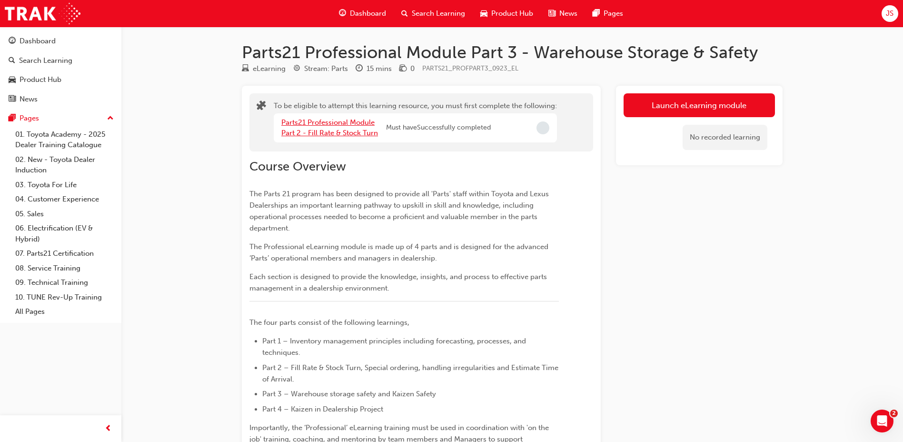
click at [357, 132] on link "Parts21 Professional Module Part 2 - Fill Rate & Stock Turn" at bounding box center [329, 128] width 97 height 20
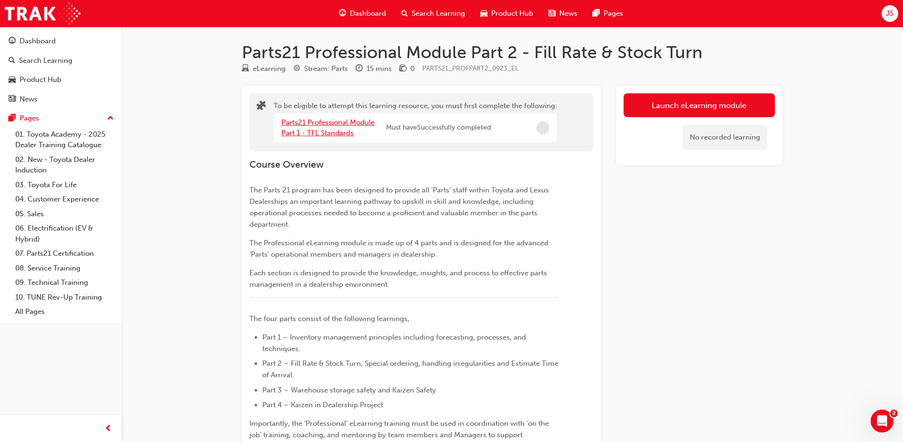
click at [347, 134] on link "Parts21 Professional Module Part 1 - TFL Standards" at bounding box center [327, 128] width 93 height 20
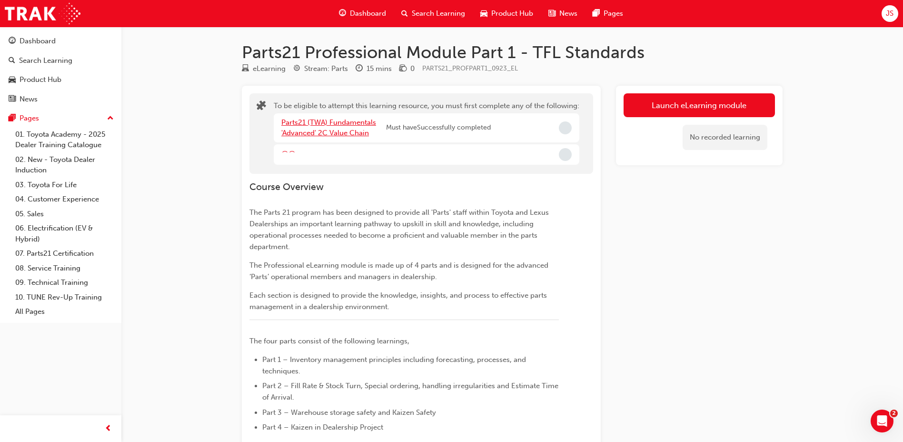
click at [347, 134] on link "Parts21 (TWA) Fundamentals 'Advanced' 2C Value Chain" at bounding box center [328, 128] width 95 height 20
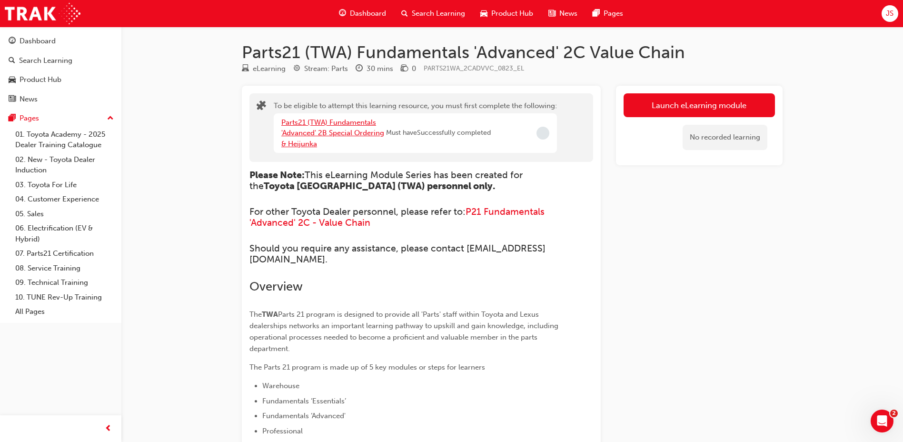
click at [333, 131] on link "Parts21 (TWA) Fundamentals 'Advanced' 2B Special Ordering & Heijunka" at bounding box center [332, 133] width 103 height 30
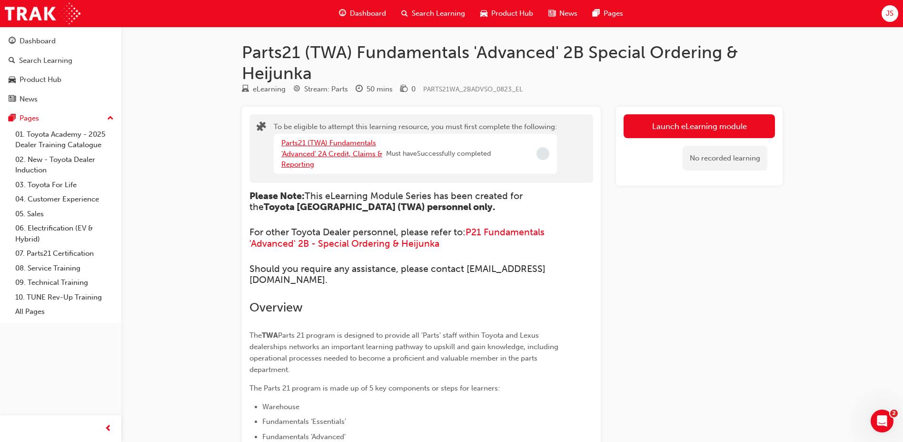
click at [328, 153] on link "Parts21 (TWA) Fundamentals 'Advanced' 2A Credit, Claims & Reporting" at bounding box center [331, 153] width 101 height 30
click at [328, 153] on link "Parts21 (TWA) Fundamentals 'Essentials' 1C Guest Management eLearning" at bounding box center [328, 153] width 95 height 30
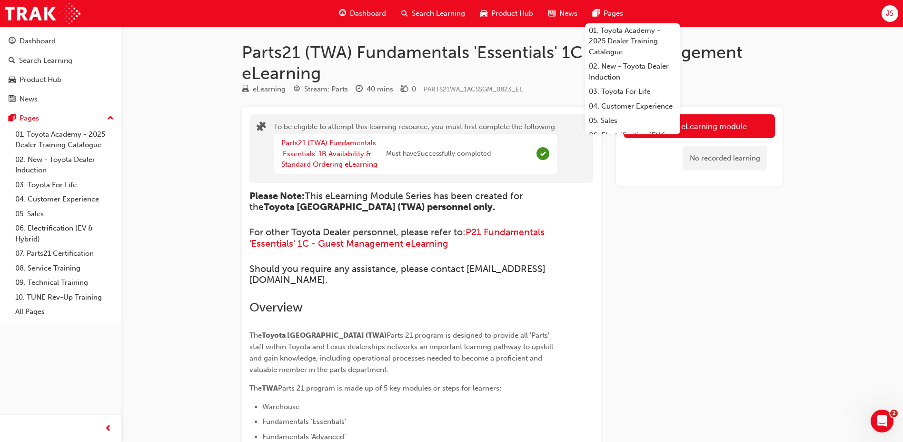
click at [446, 14] on span "Search Learning" at bounding box center [438, 13] width 53 height 11
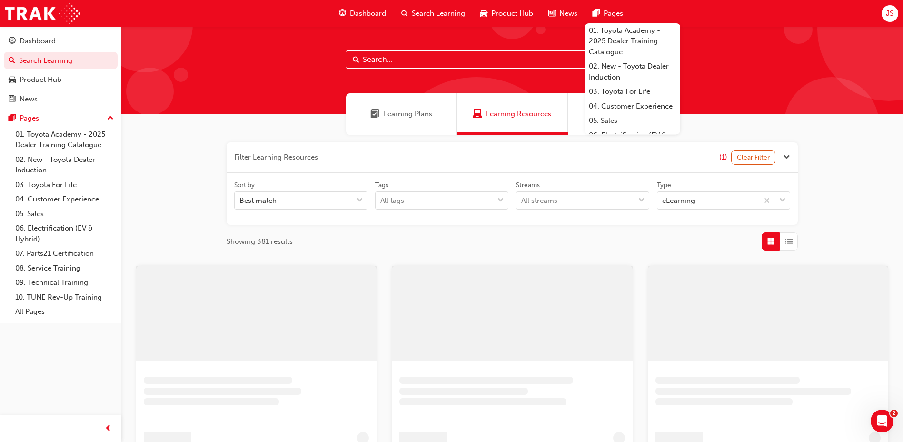
scroll to position [286, 0]
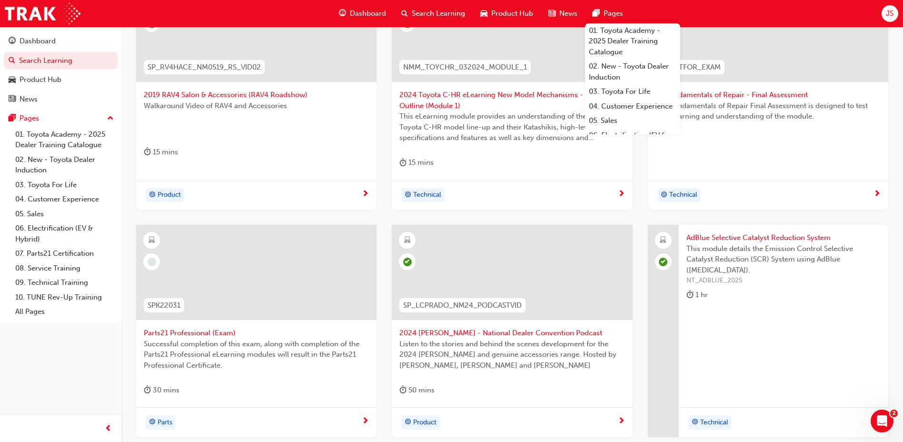
click at [206, 331] on span "Parts21 Professional (Exam)" at bounding box center [256, 332] width 225 height 11
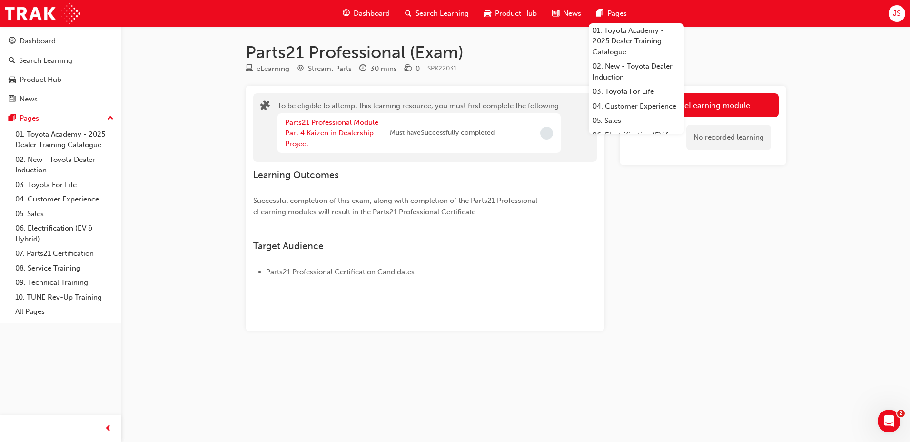
click at [331, 140] on div "Parts21 Professional Module Part 4 Kaizen in Dealership Project" at bounding box center [337, 133] width 105 height 32
click at [330, 128] on div "Parts21 Professional Module Part 4 Kaizen in Dealership Project" at bounding box center [337, 133] width 105 height 32
click at [323, 135] on link "Parts21 Professional Module Part 4 Kaizen in Dealership Project" at bounding box center [331, 133] width 93 height 30
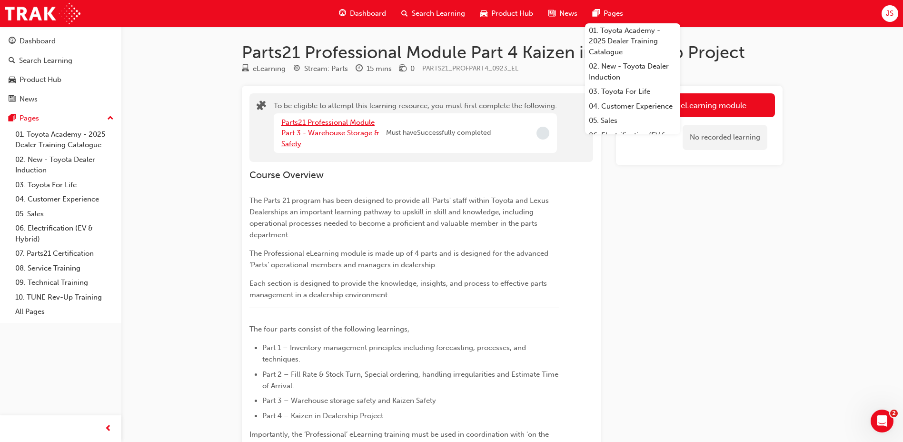
click at [323, 135] on link "Parts21 Professional Module Part 3 - Warehouse Storage & Safety" at bounding box center [330, 133] width 98 height 30
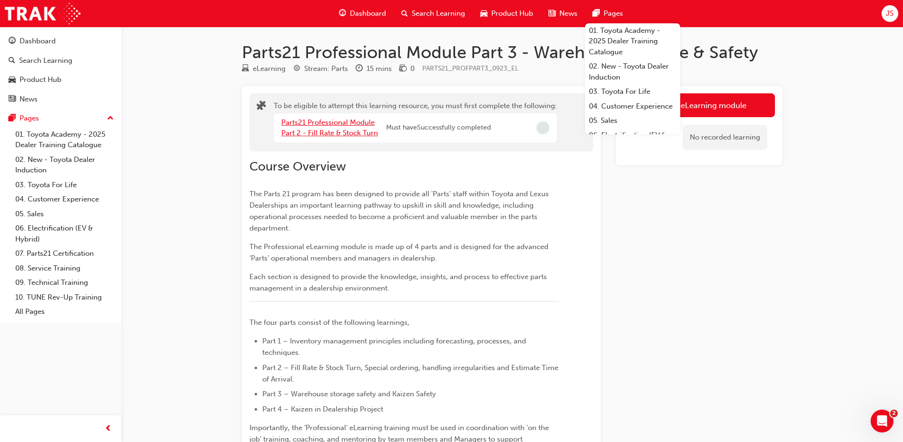
click at [323, 135] on link "Parts21 Professional Module Part 2 - Fill Rate & Stock Turn" at bounding box center [329, 128] width 97 height 20
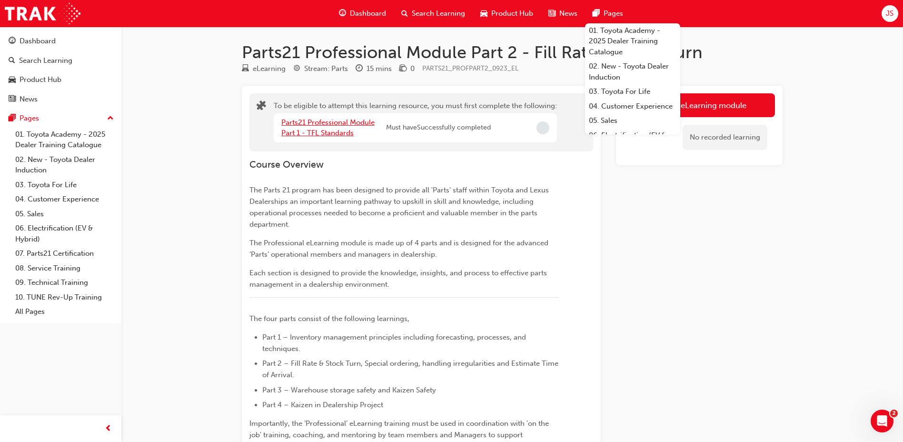
click at [323, 135] on link "Parts21 Professional Module Part 1 - TFL Standards" at bounding box center [327, 128] width 93 height 20
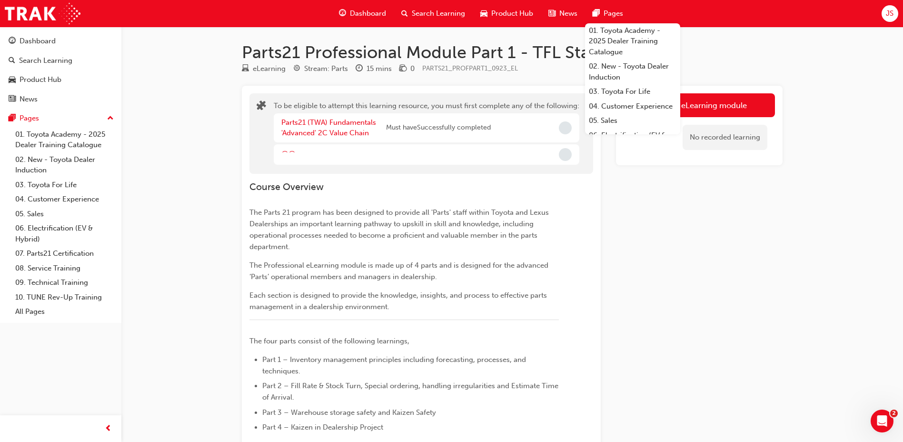
click at [699, 258] on div "Launch eLearning module No recorded learning" at bounding box center [699, 448] width 167 height 725
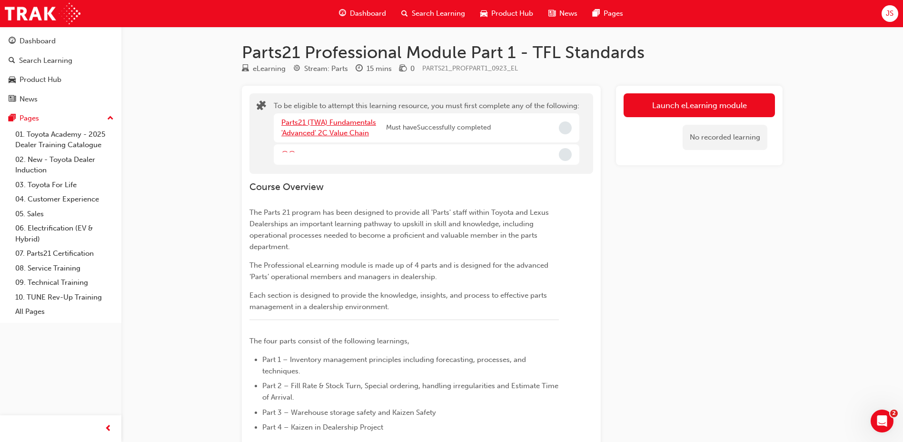
click at [359, 125] on link "Parts21 (TWA) Fundamentals 'Advanced' 2C Value Chain" at bounding box center [328, 128] width 95 height 20
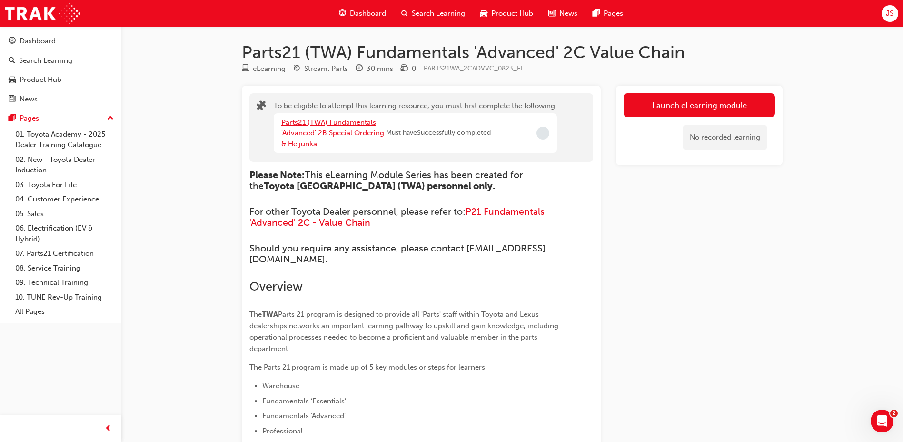
click at [297, 137] on link "Parts21 (TWA) Fundamentals 'Advanced' 2B Special Ordering & Heijunka" at bounding box center [332, 133] width 103 height 30
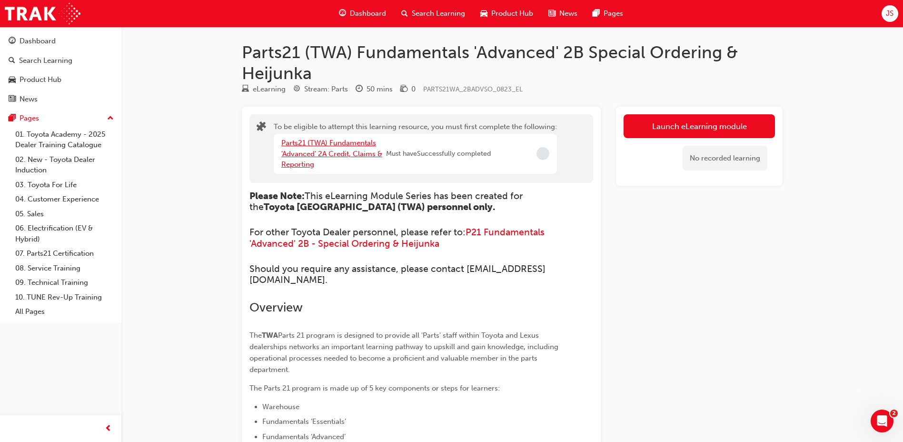
click at [308, 150] on link "Parts21 (TWA) Fundamentals 'Advanced' 2A Credit, Claims & Reporting" at bounding box center [331, 153] width 101 height 30
click at [307, 156] on link "Parts21 (TWA) Fundamentals 'Essentials' 1C Guest Management eLearning" at bounding box center [328, 153] width 95 height 30
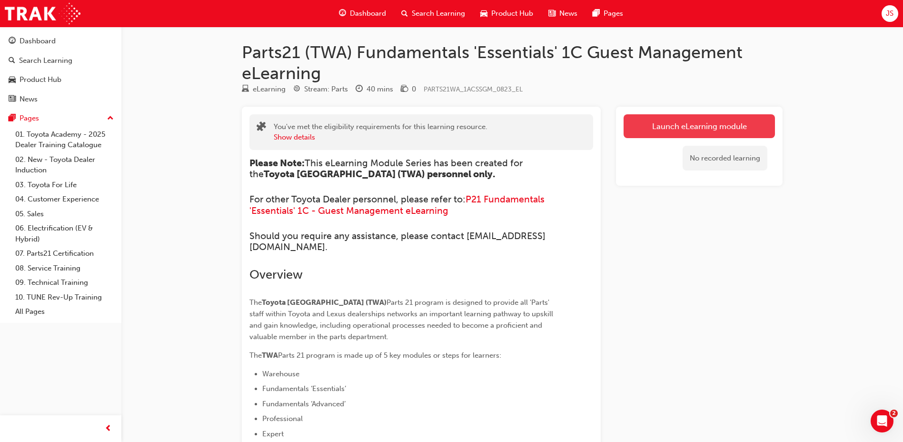
click at [665, 133] on link "Launch eLearning module" at bounding box center [698, 126] width 151 height 24
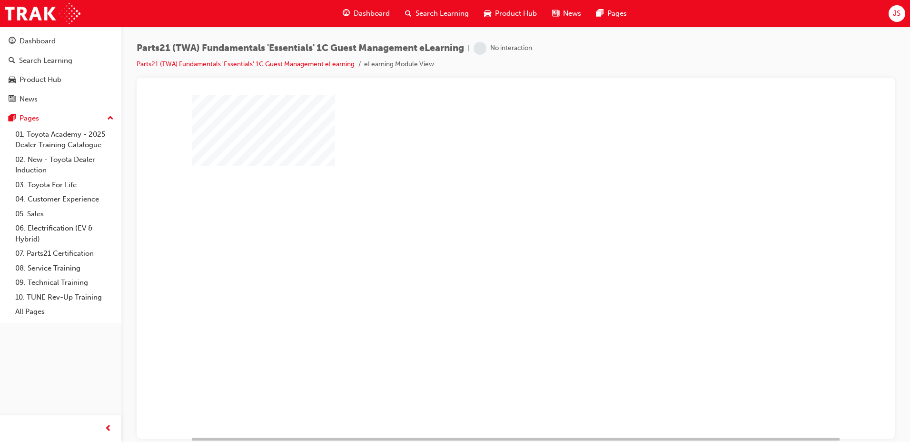
click at [488, 238] on div "play" at bounding box center [488, 238] width 0 height 0
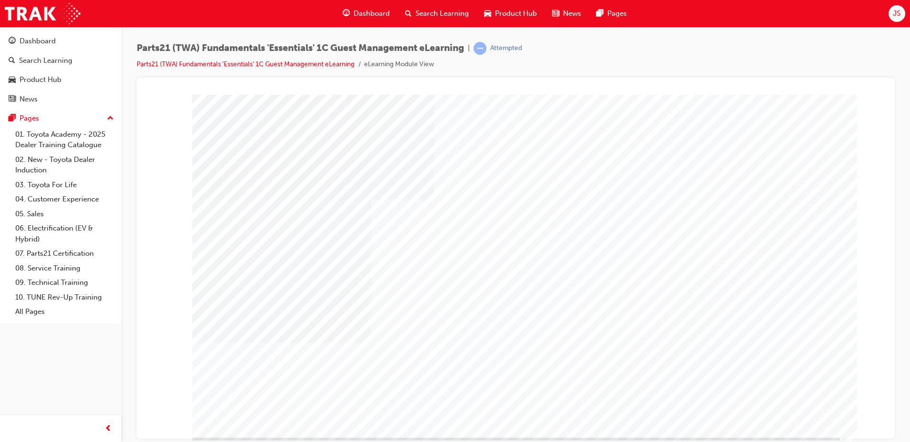
type input "jimbob"
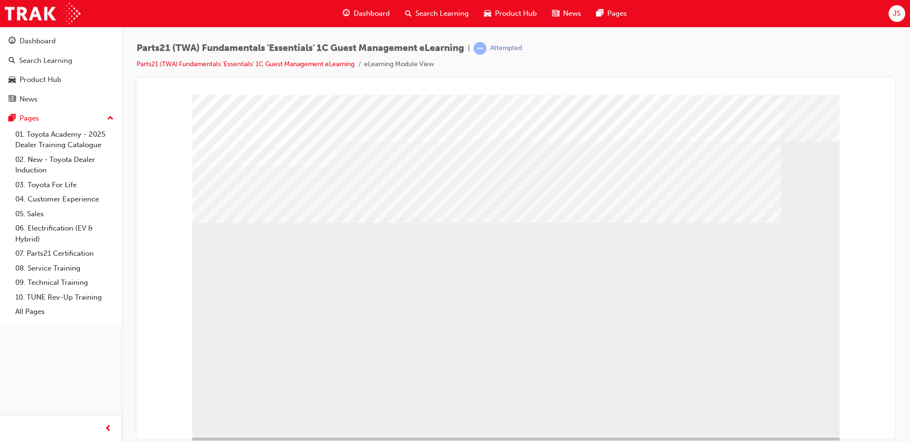
click at [820, 352] on div "multistate" at bounding box center [515, 265] width 647 height 343
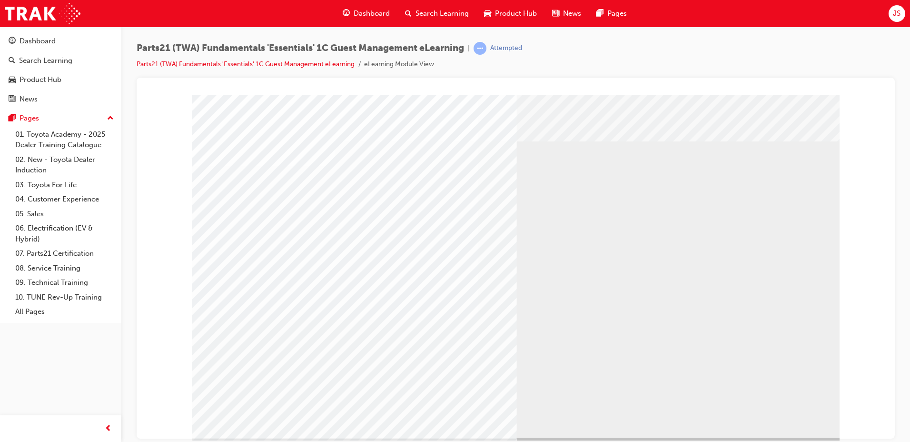
drag, startPoint x: 381, startPoint y: 249, endPoint x: 379, endPoint y: 236, distance: 13.1
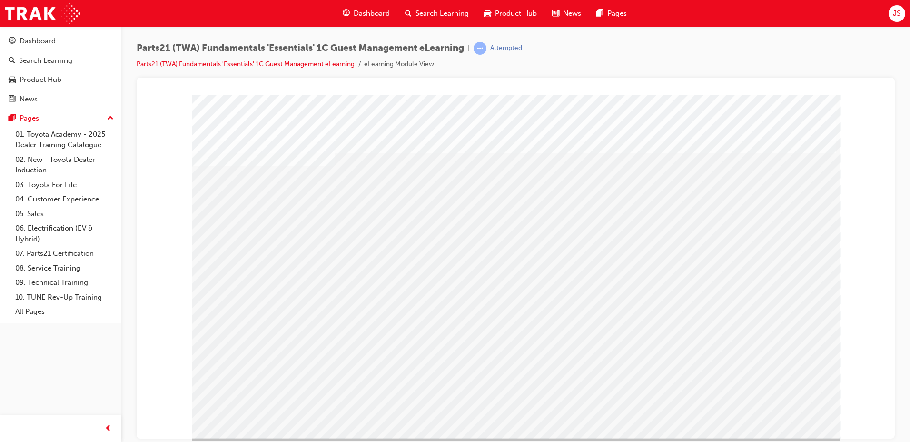
drag, startPoint x: 266, startPoint y: 214, endPoint x: 280, endPoint y: 224, distance: 17.4
click at [265, 217] on div "multistate" at bounding box center [515, 265] width 647 height 343
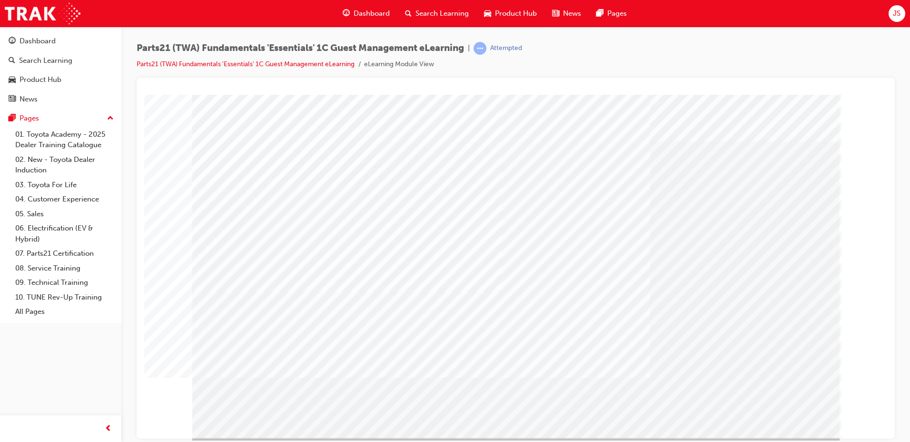
drag, startPoint x: 278, startPoint y: 259, endPoint x: 279, endPoint y: 293, distance: 34.3
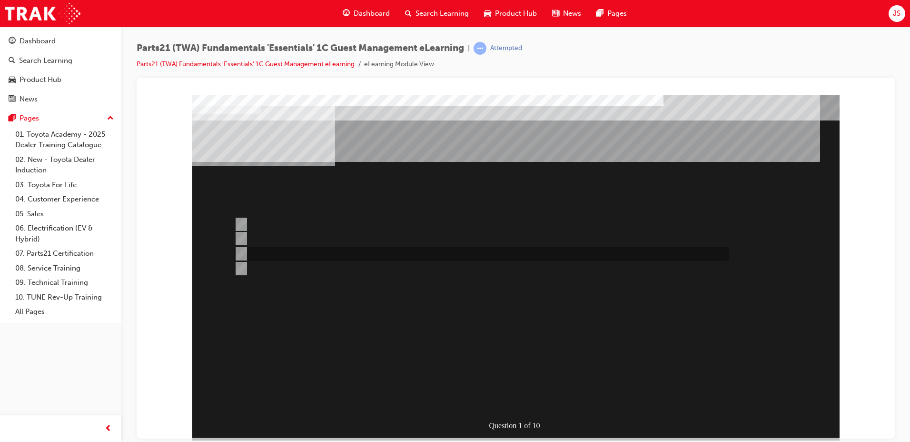
click at [307, 255] on div at bounding box center [479, 253] width 495 height 14
radio input "true"
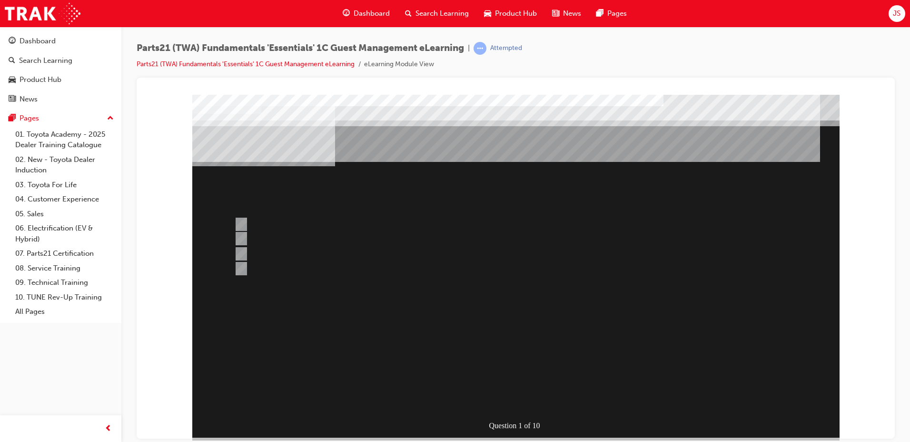
click at [290, 260] on div at bounding box center [515, 265] width 647 height 343
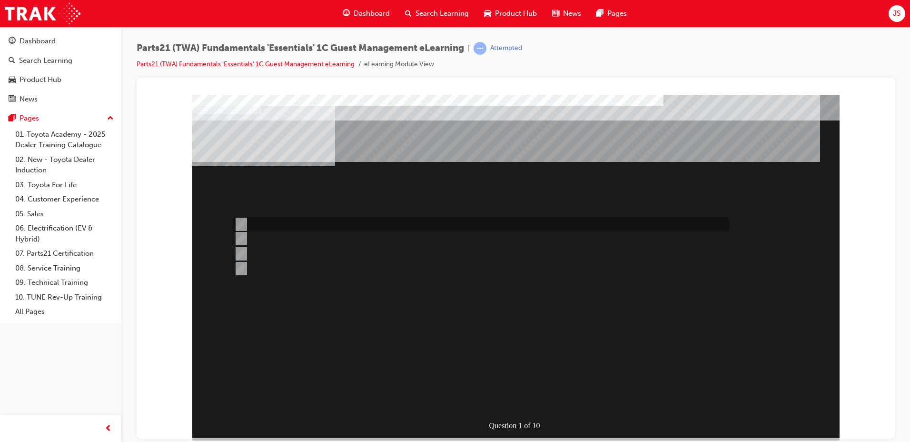
click at [290, 221] on div at bounding box center [479, 224] width 495 height 14
radio input "true"
click at [274, 227] on div at bounding box center [479, 224] width 495 height 14
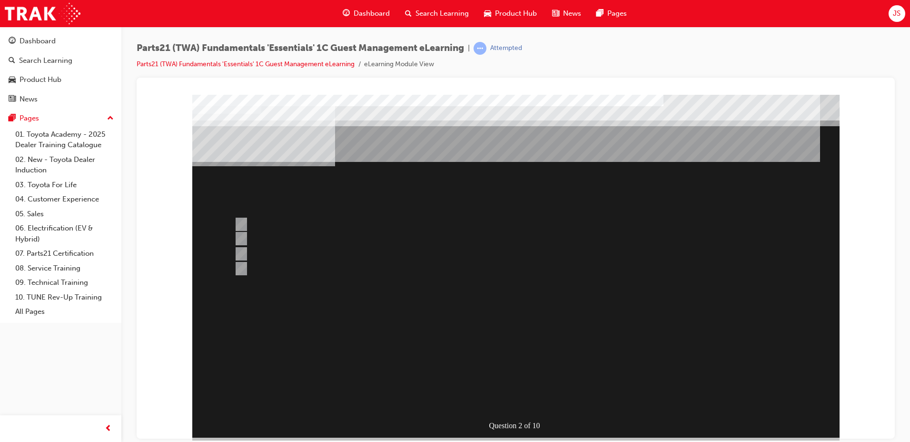
click at [255, 253] on div at bounding box center [515, 265] width 647 height 343
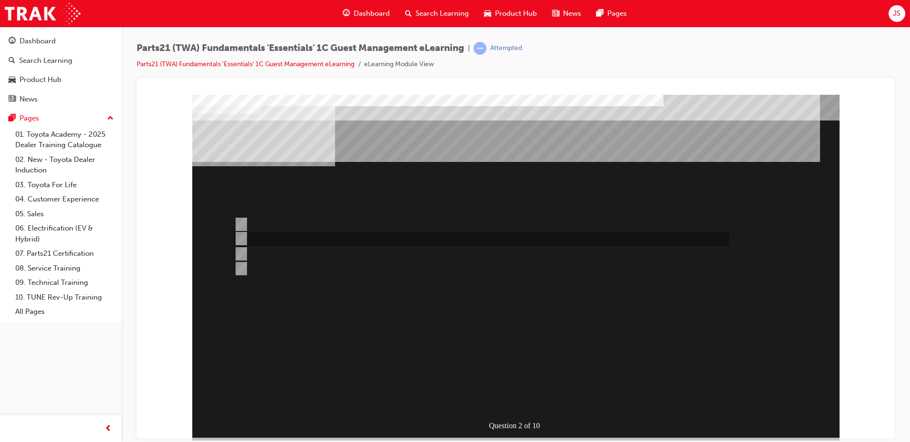
click at [266, 239] on div at bounding box center [479, 239] width 495 height 14
radio input "false"
radio input "true"
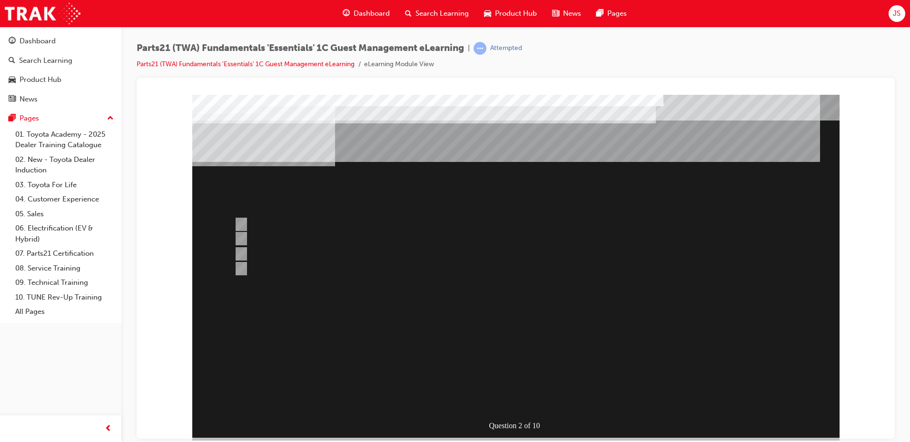
click at [483, 390] on div at bounding box center [515, 265] width 647 height 343
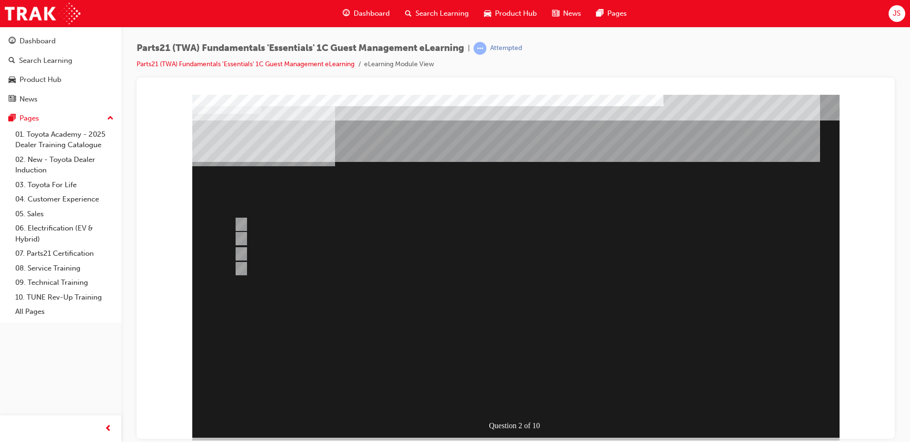
click at [364, 265] on div at bounding box center [479, 268] width 495 height 14
radio input "true"
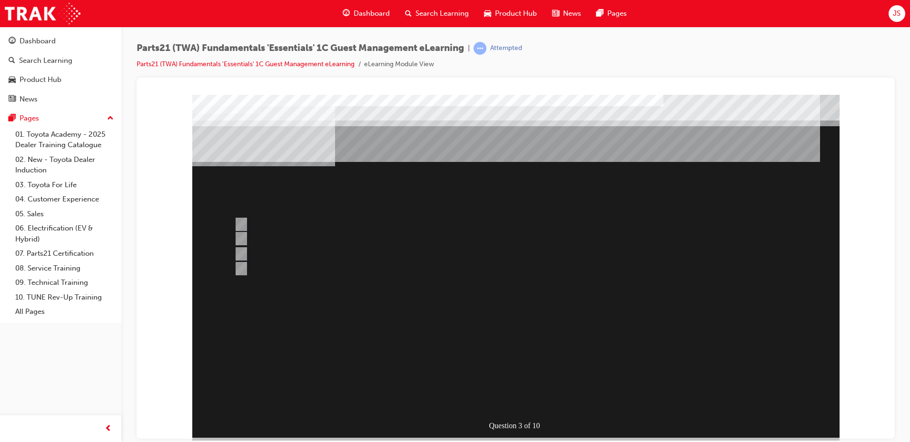
click at [308, 254] on div at bounding box center [515, 265] width 647 height 343
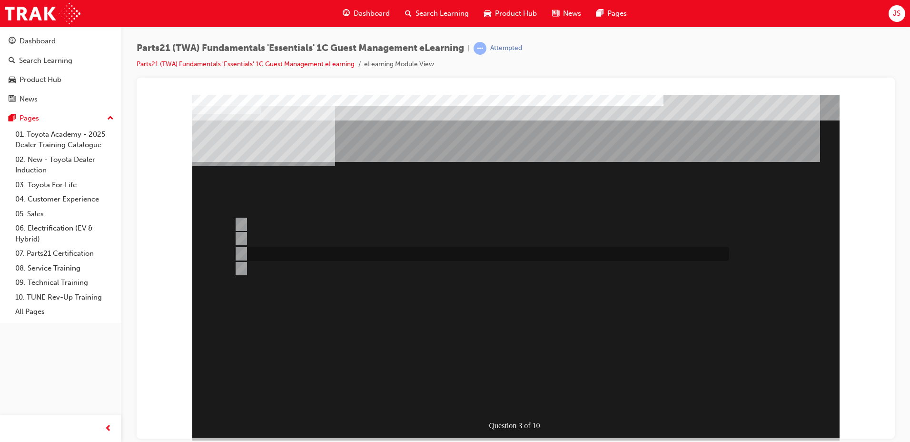
click at [308, 254] on div at bounding box center [479, 253] width 495 height 14
radio input "true"
click at [315, 237] on div at bounding box center [479, 239] width 495 height 14
radio input "true"
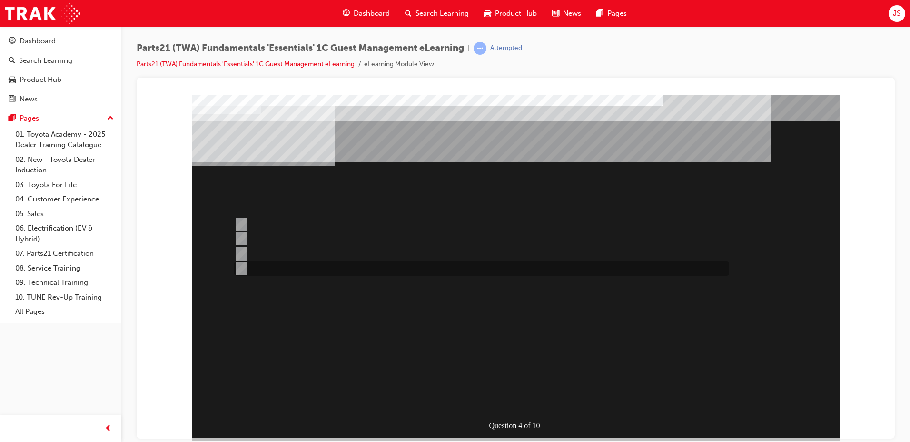
click at [286, 269] on div at bounding box center [479, 268] width 495 height 14
radio input "true"
click at [358, 249] on div at bounding box center [479, 253] width 495 height 14
radio input "true"
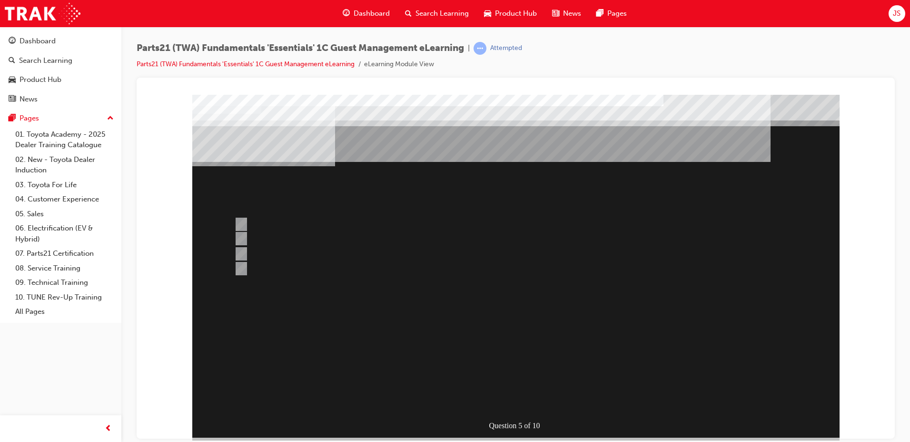
click at [281, 226] on div at bounding box center [515, 265] width 647 height 343
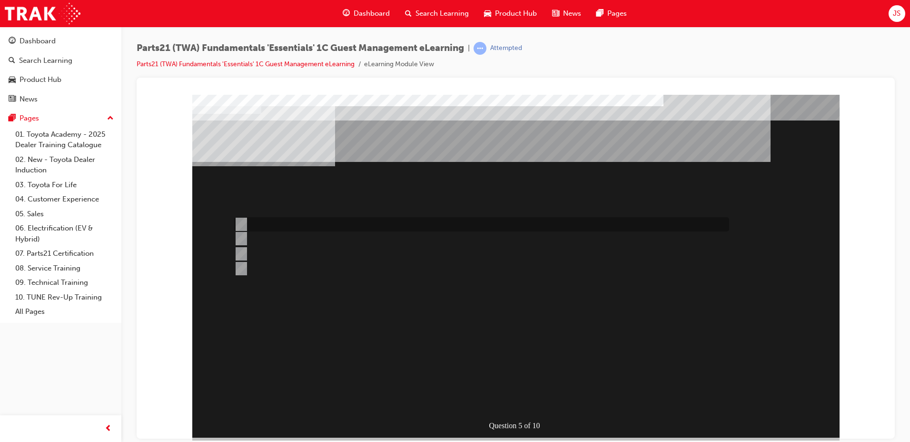
click at [284, 224] on div at bounding box center [479, 224] width 495 height 14
radio input "true"
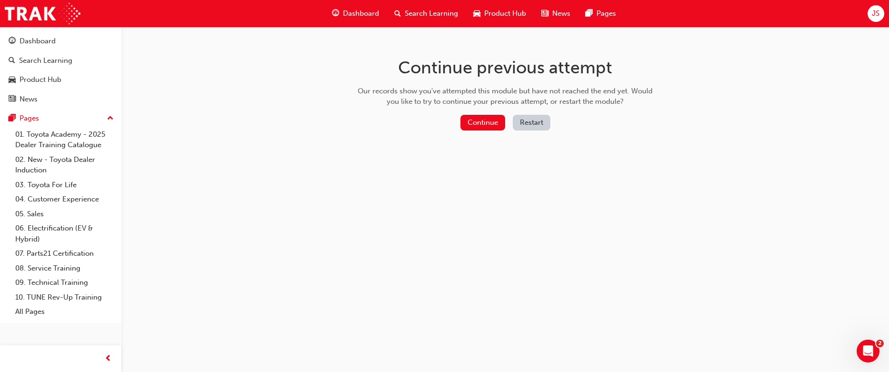
click at [544, 119] on button "Restart" at bounding box center [532, 123] width 38 height 16
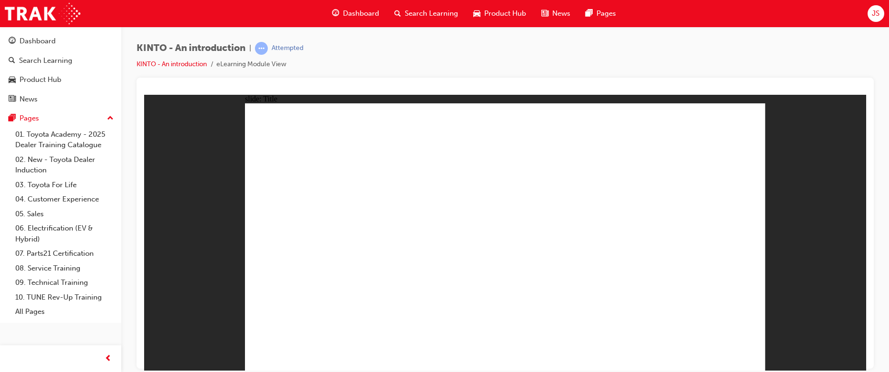
drag, startPoint x: 508, startPoint y: 274, endPoint x: 493, endPoint y: 283, distance: 17.7
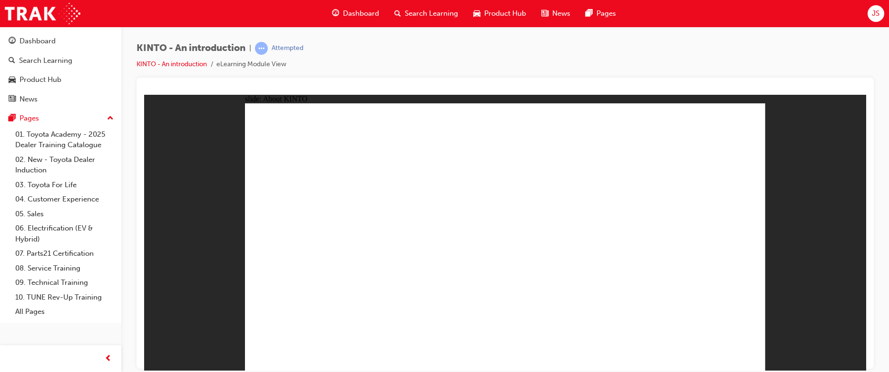
drag, startPoint x: 551, startPoint y: 199, endPoint x: 643, endPoint y: 290, distance: 129.9
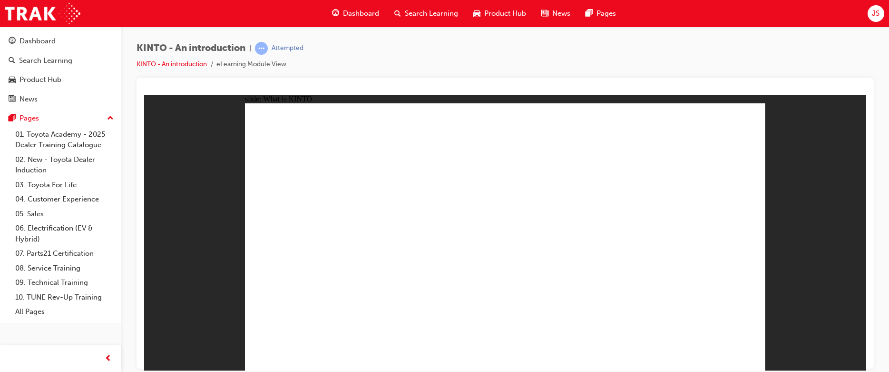
drag, startPoint x: 513, startPoint y: 150, endPoint x: 545, endPoint y: 224, distance: 80.4
drag, startPoint x: 245, startPoint y: 95, endPoint x: 749, endPoint y: 423, distance: 601.6
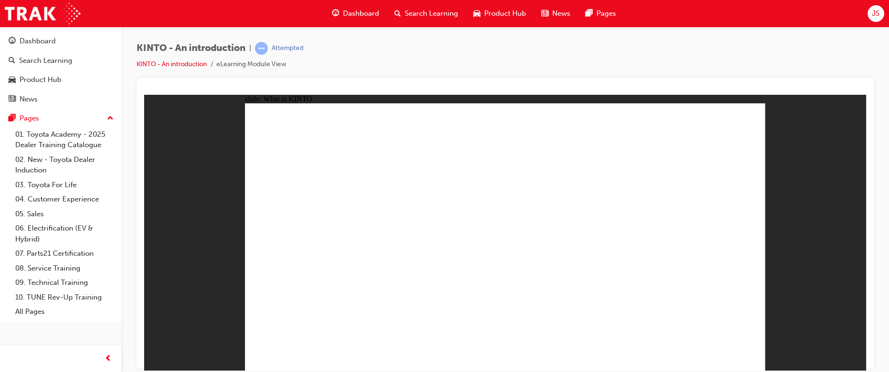
click at [749, 370] on html "slide: What is KINTO NEXT Rectangle 1 Rectangle What is KINTO? Rectangle 2 PLAY…" at bounding box center [505, 232] width 722 height 276
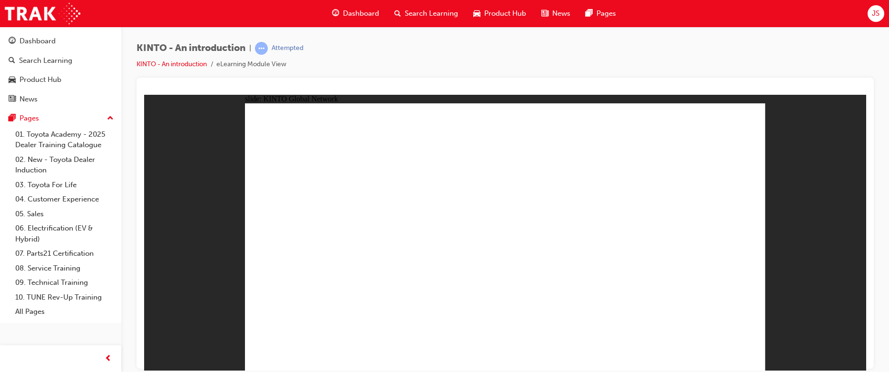
drag, startPoint x: 654, startPoint y: 342, endPoint x: 662, endPoint y: 340, distance: 7.7
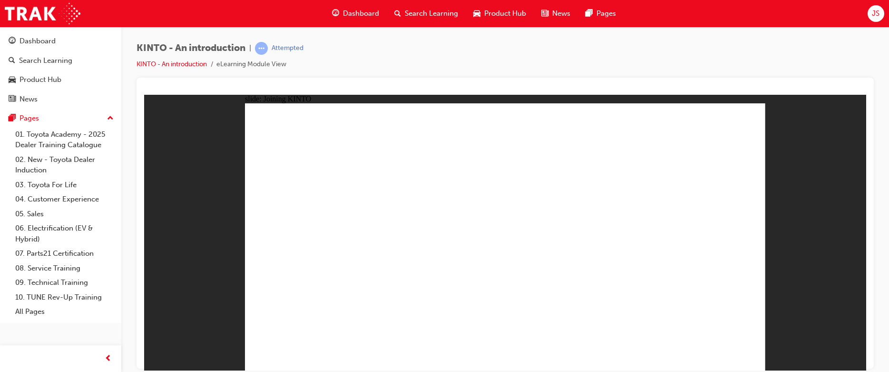
drag, startPoint x: 398, startPoint y: 263, endPoint x: 398, endPoint y: 271, distance: 8.1
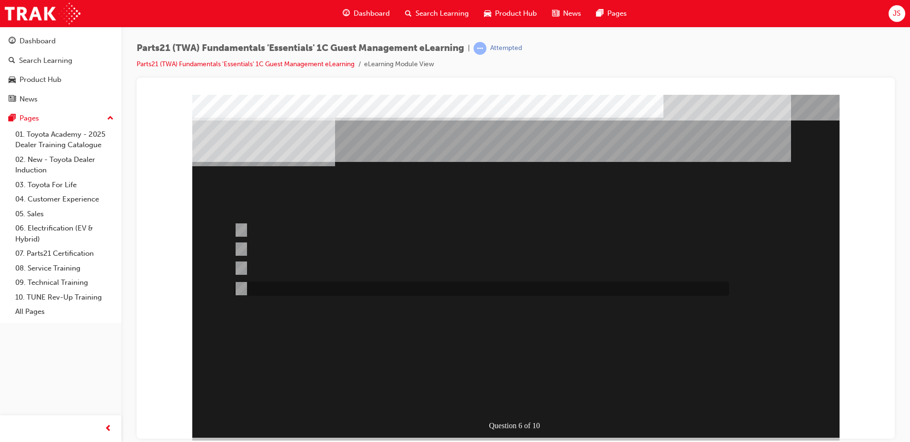
click at [337, 287] on div at bounding box center [479, 288] width 495 height 14
radio input "true"
click at [339, 290] on div at bounding box center [479, 288] width 495 height 14
radio input "true"
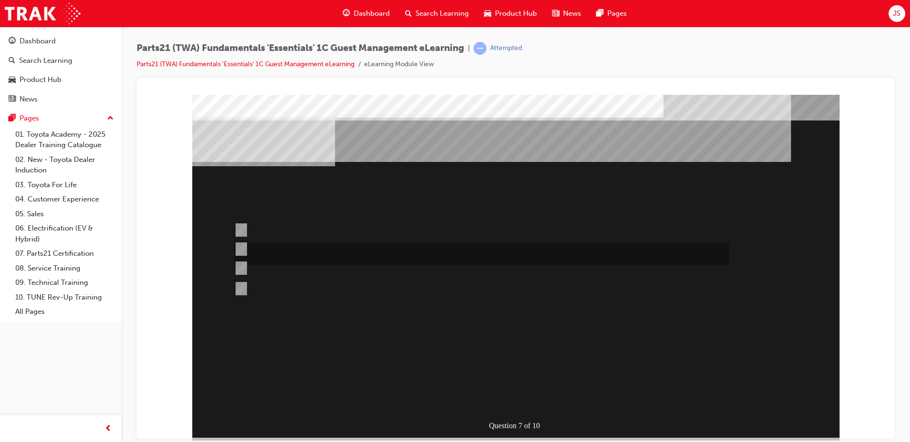
click at [330, 243] on div at bounding box center [479, 253] width 495 height 23
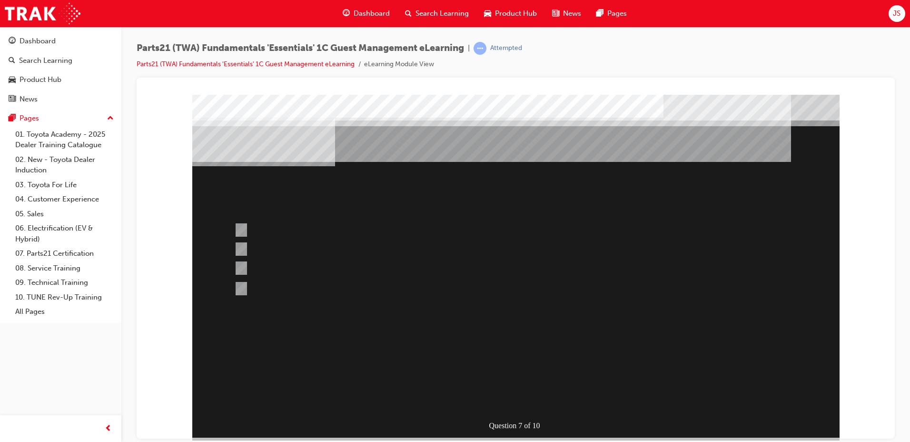
click at [347, 282] on div at bounding box center [515, 265] width 647 height 343
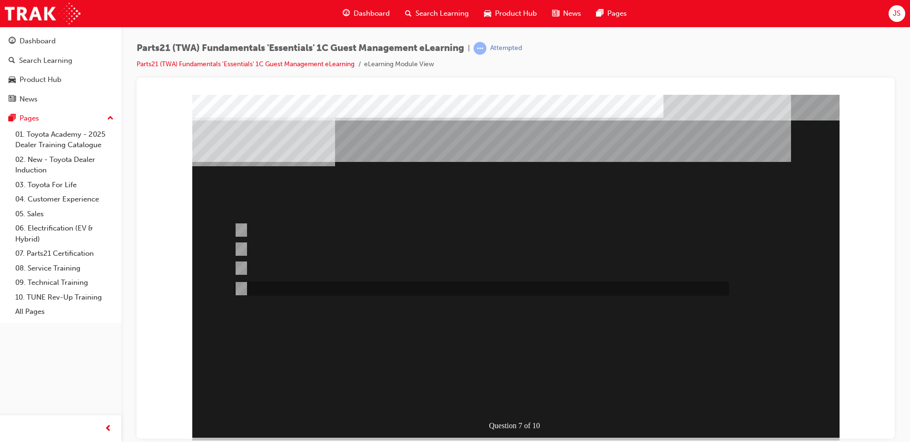
click at [347, 283] on div at bounding box center [479, 288] width 495 height 14
radio input "false"
radio input "true"
click at [343, 226] on div at bounding box center [479, 230] width 495 height 26
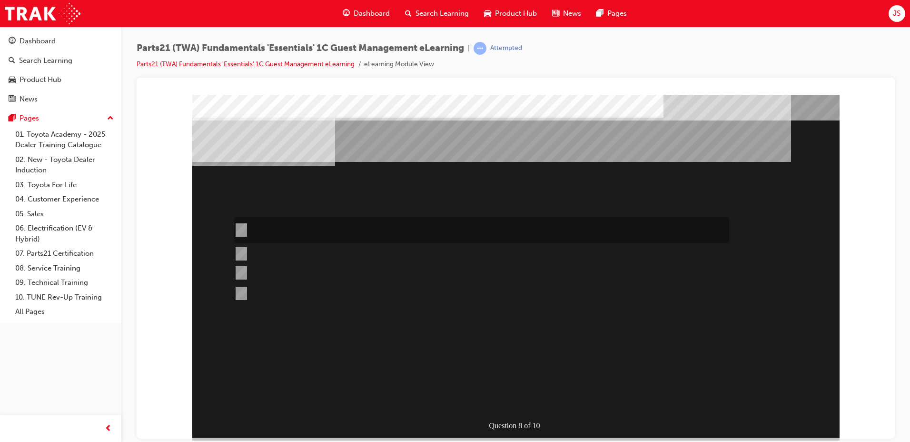
radio input "true"
click at [279, 232] on div at bounding box center [479, 230] width 495 height 26
radio input "true"
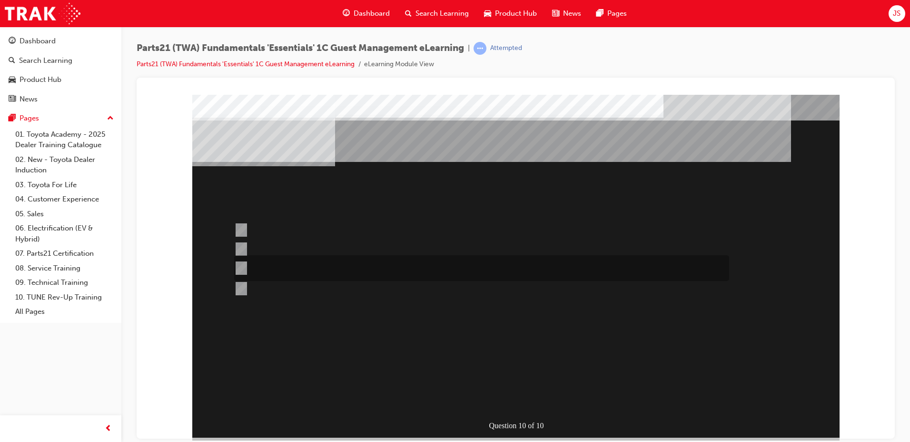
click at [270, 264] on div at bounding box center [479, 268] width 495 height 26
radio input "true"
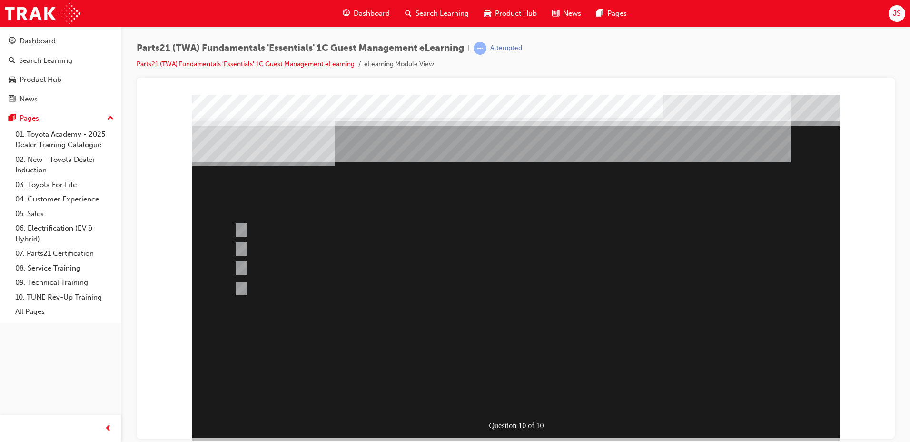
click at [267, 238] on div at bounding box center [515, 265] width 647 height 343
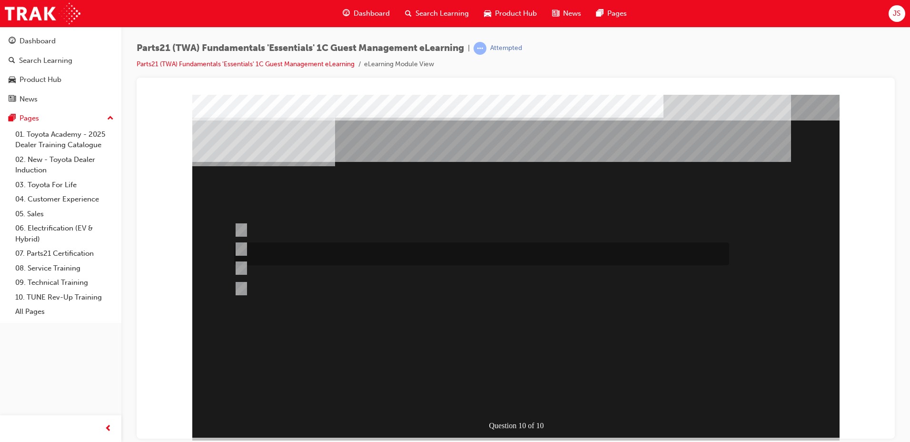
click at [268, 243] on div at bounding box center [479, 253] width 495 height 23
radio input "true"
click at [230, 278] on div at bounding box center [515, 265] width 647 height 343
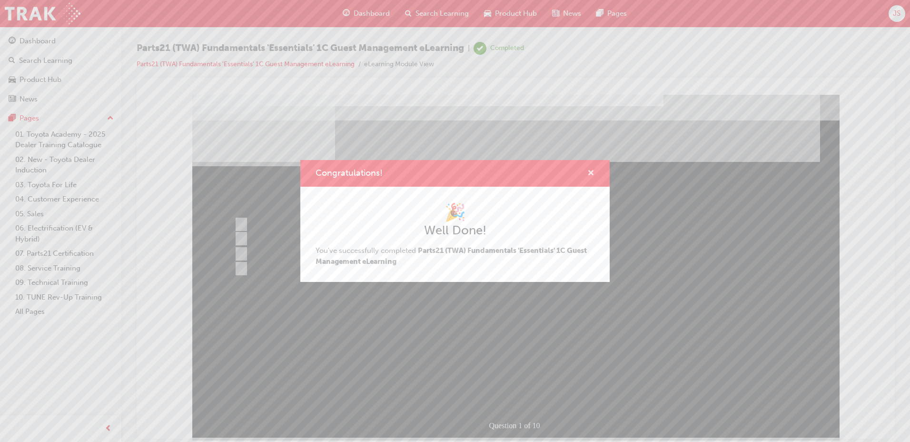
click at [589, 170] on span "cross-icon" at bounding box center [590, 173] width 7 height 9
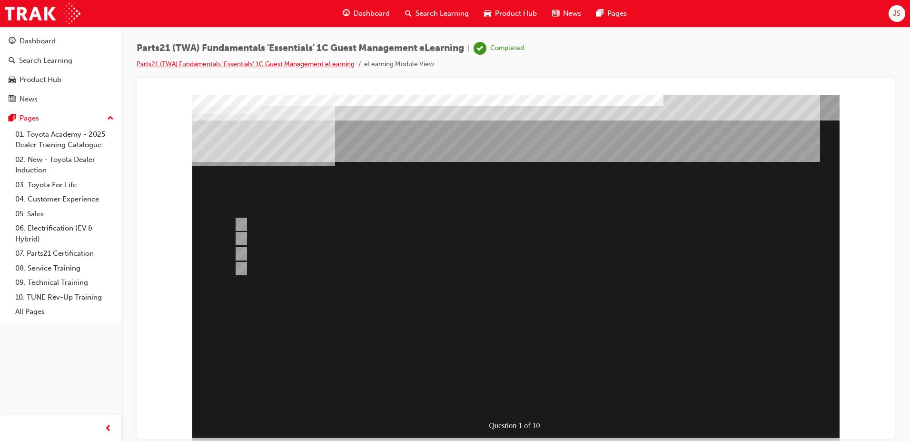
click at [327, 64] on link "Parts21 (TWA) Fundamentals 'Essentials' 1C Guest Management eLearning" at bounding box center [246, 64] width 218 height 8
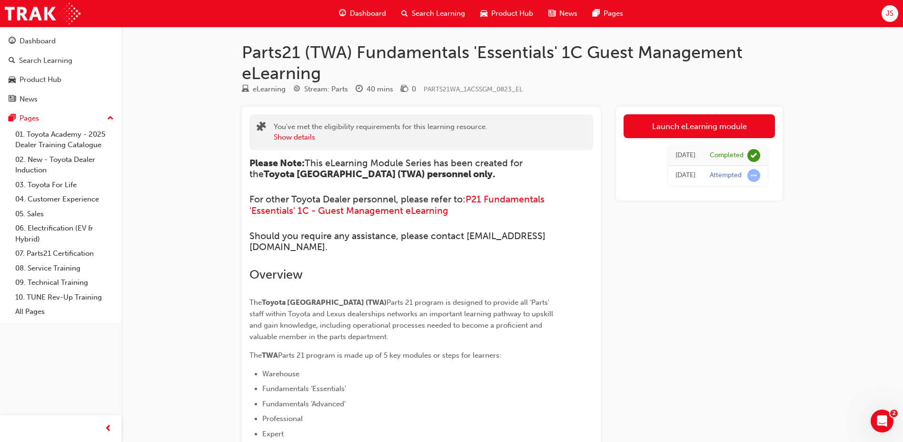
click at [446, 15] on span "Search Learning" at bounding box center [438, 13] width 53 height 11
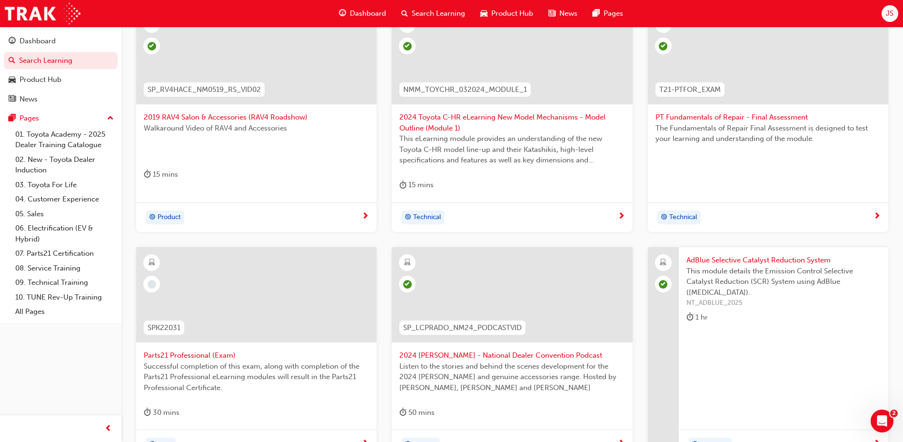
scroll to position [286, 0]
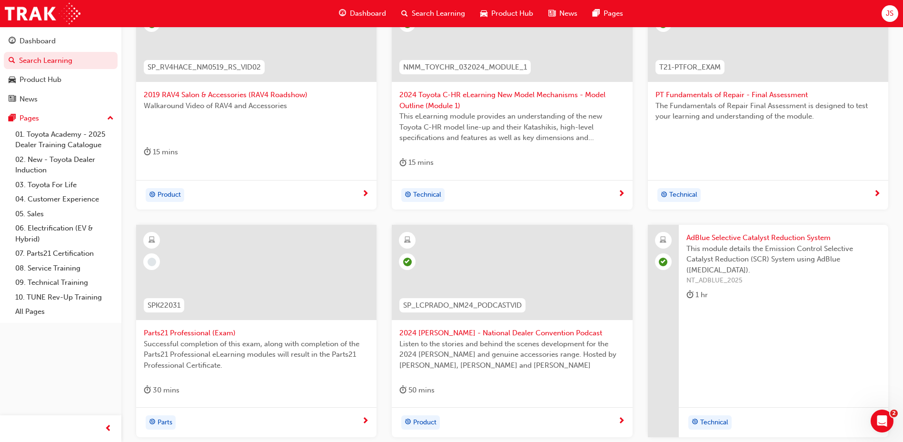
click at [185, 332] on span "Parts21 Professional (Exam)" at bounding box center [256, 332] width 225 height 11
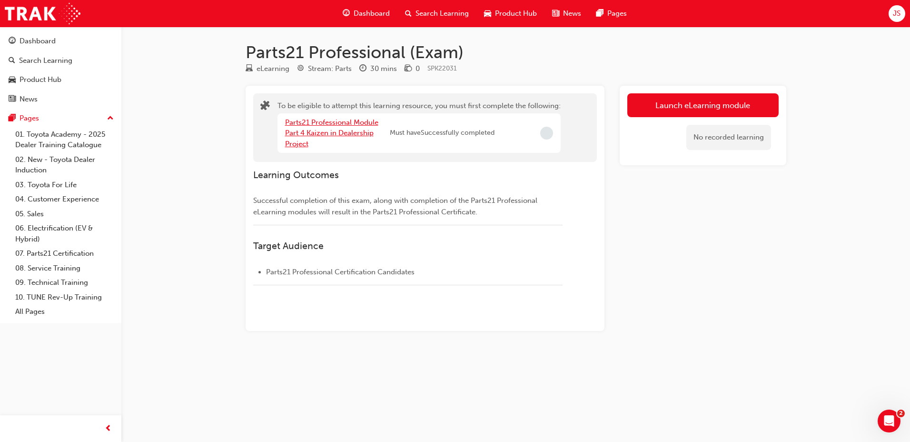
click at [327, 128] on link "Parts21 Professional Module Part 4 Kaizen in Dealership Project" at bounding box center [331, 133] width 93 height 30
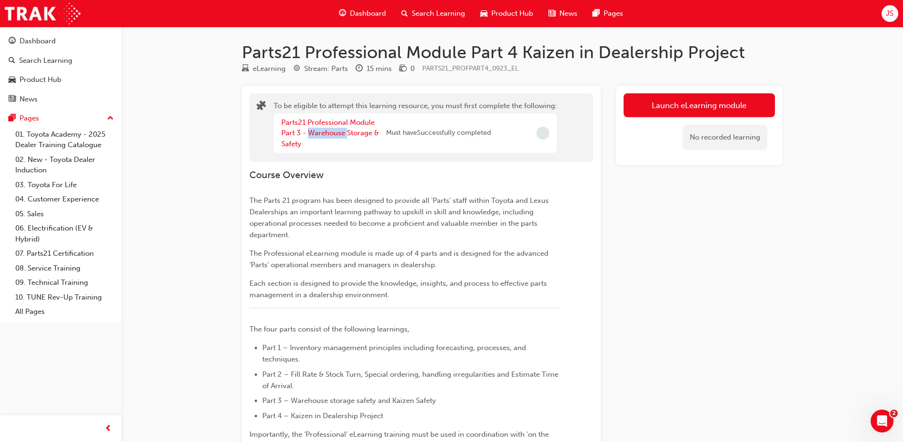
click at [327, 128] on div "Parts21 Professional Module Part 3 - Warehouse Storage & Safety" at bounding box center [333, 133] width 105 height 32
drag, startPoint x: 327, startPoint y: 128, endPoint x: 305, endPoint y: 129, distance: 21.9
click at [305, 129] on link "Parts21 Professional Module Part 3 - Warehouse Storage & Safety" at bounding box center [330, 133] width 98 height 30
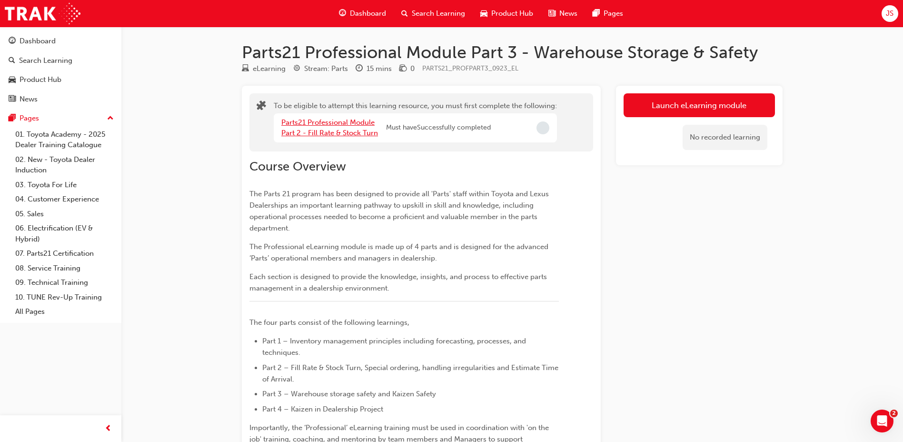
click at [300, 129] on link "Parts21 Professional Module Part 2 - Fill Rate & Stock Turn" at bounding box center [329, 128] width 97 height 20
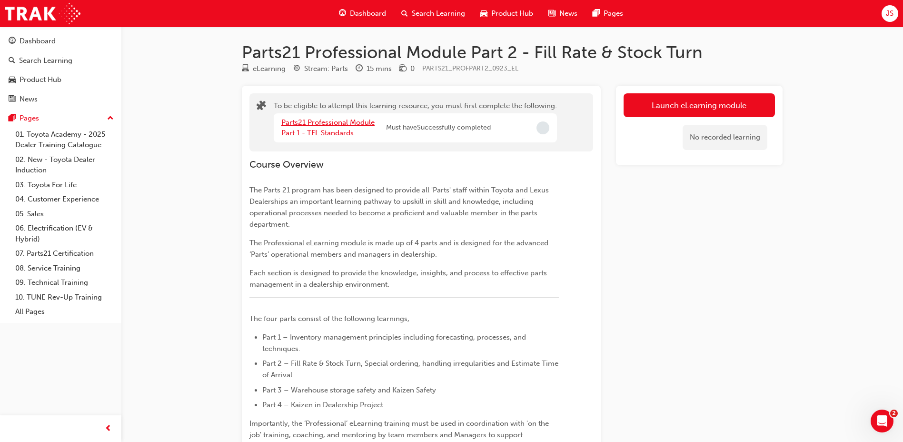
click at [303, 129] on link "Parts21 Professional Module Part 1 - TFL Standards" at bounding box center [327, 128] width 93 height 20
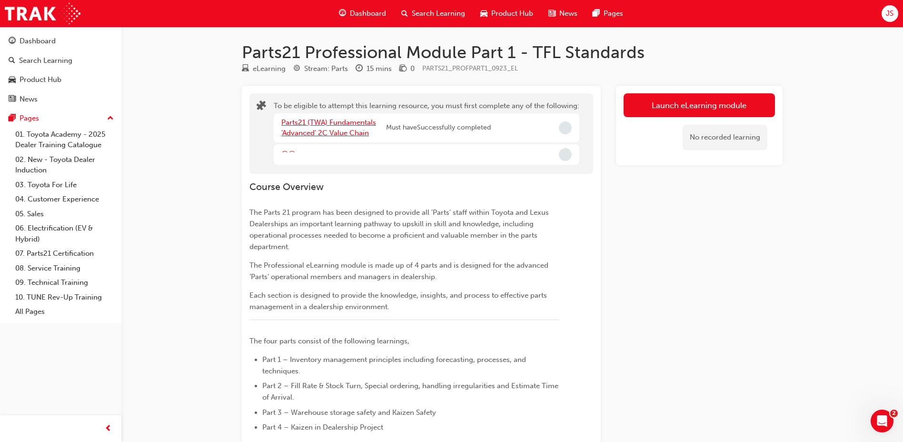
click at [307, 129] on link "Parts21 (TWA) Fundamentals 'Advanced' 2C Value Chain" at bounding box center [328, 128] width 95 height 20
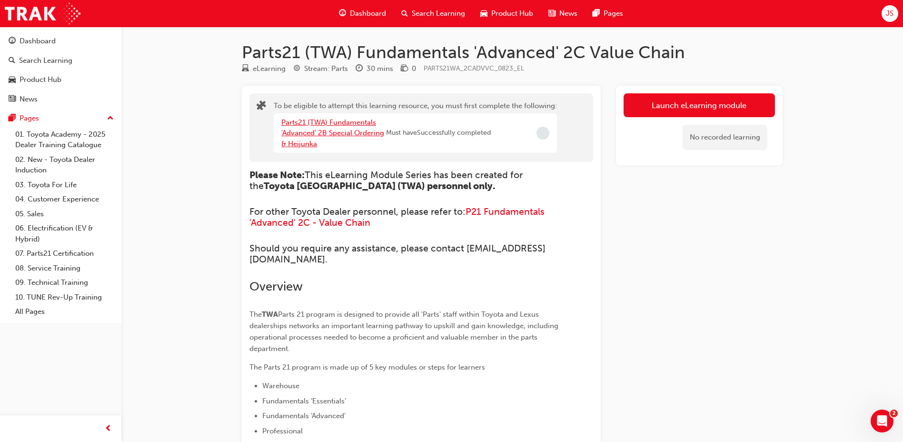
click at [307, 129] on link "Parts21 (TWA) Fundamentals 'Advanced' 2B Special Ordering & Heijunka" at bounding box center [332, 133] width 103 height 30
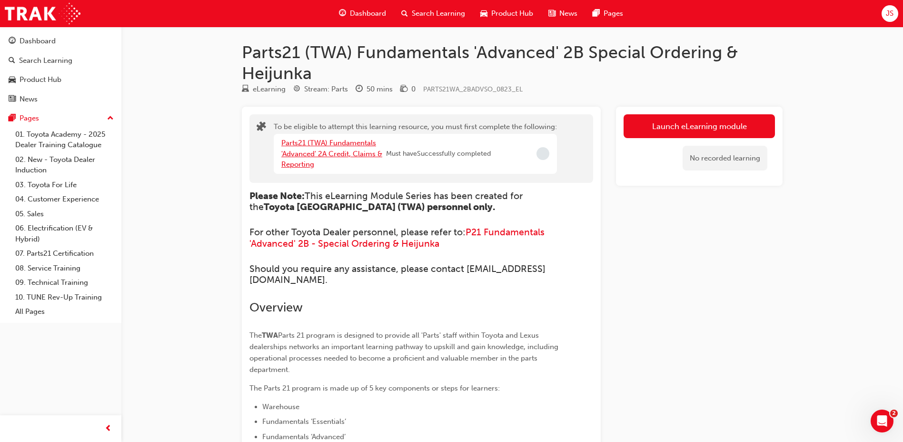
click at [312, 154] on link "Parts21 (TWA) Fundamentals 'Advanced' 2A Credit, Claims & Reporting" at bounding box center [331, 153] width 101 height 30
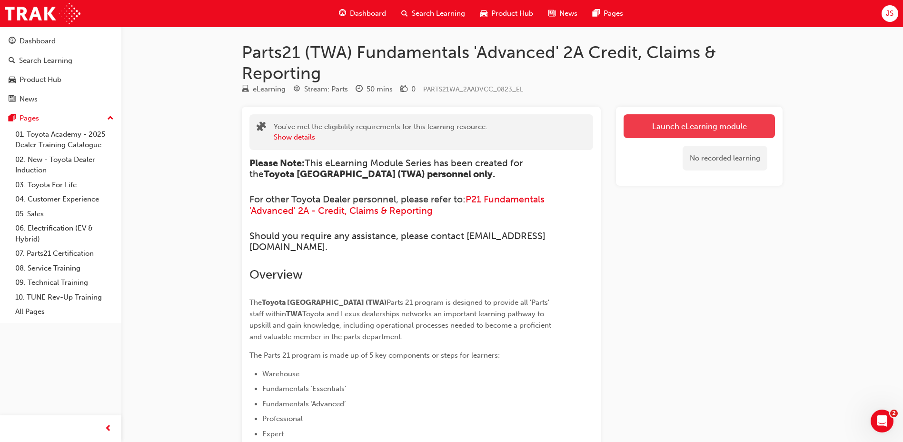
click at [669, 124] on button "Launch eLearning module" at bounding box center [698, 126] width 151 height 24
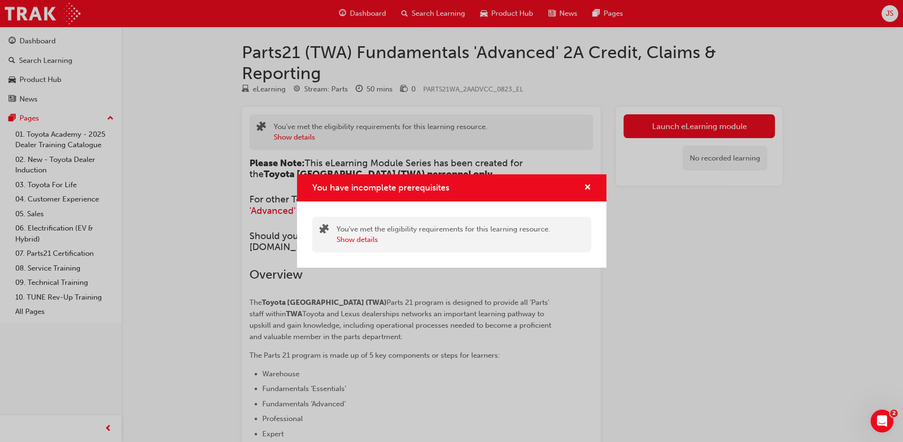
click at [583, 183] on div "You have incomplete prerequisites" at bounding box center [583, 188] width 15 height 12
click at [584, 187] on span "cross-icon" at bounding box center [587, 188] width 7 height 9
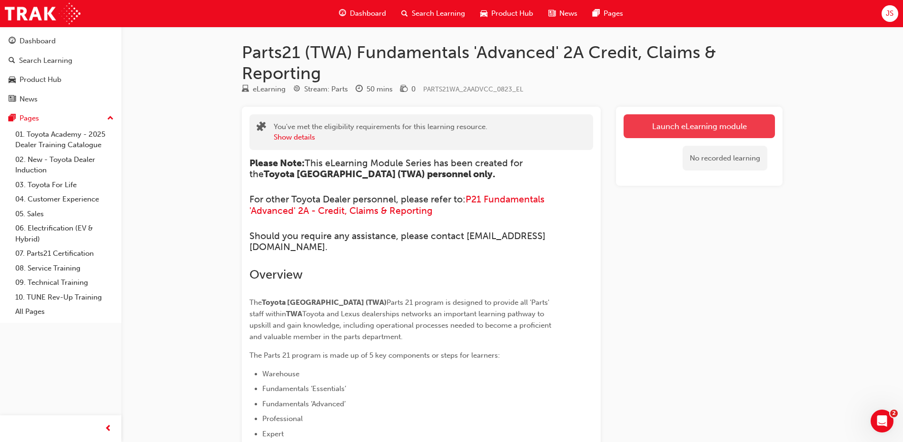
click at [663, 121] on button "Launch eLearning module" at bounding box center [698, 126] width 151 height 24
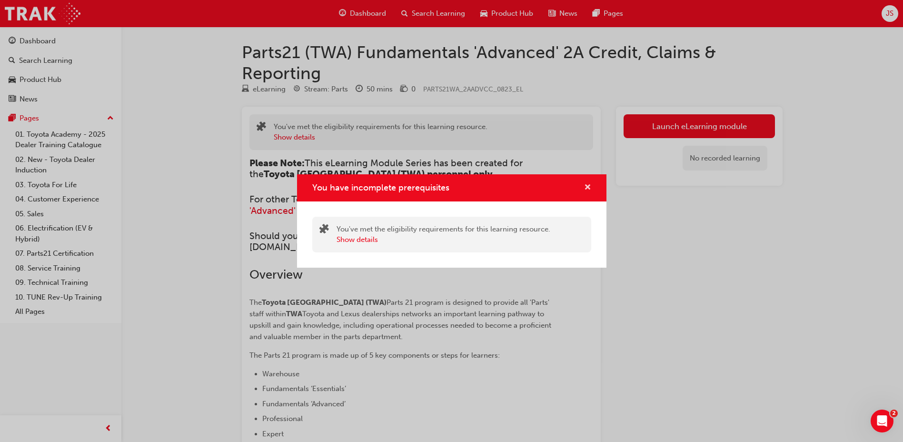
click at [589, 185] on span "cross-icon" at bounding box center [587, 188] width 7 height 9
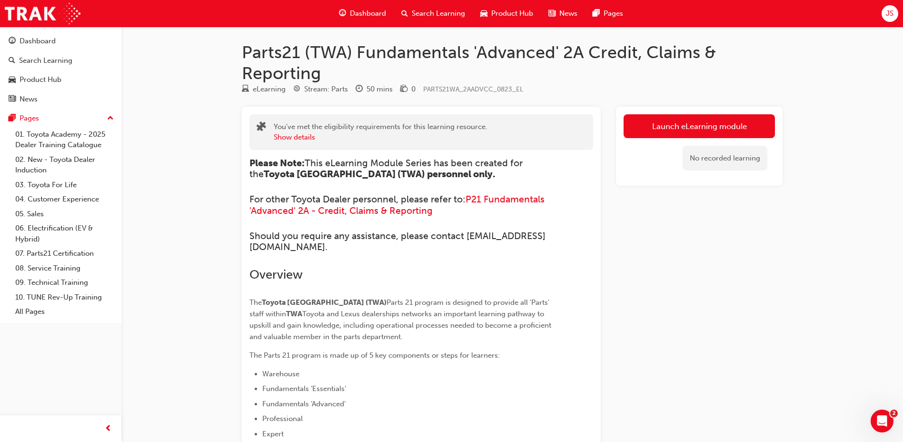
click at [669, 138] on div "No recorded learning" at bounding box center [698, 158] width 151 height 40
click at [643, 132] on link "Launch eLearning module" at bounding box center [698, 126] width 151 height 24
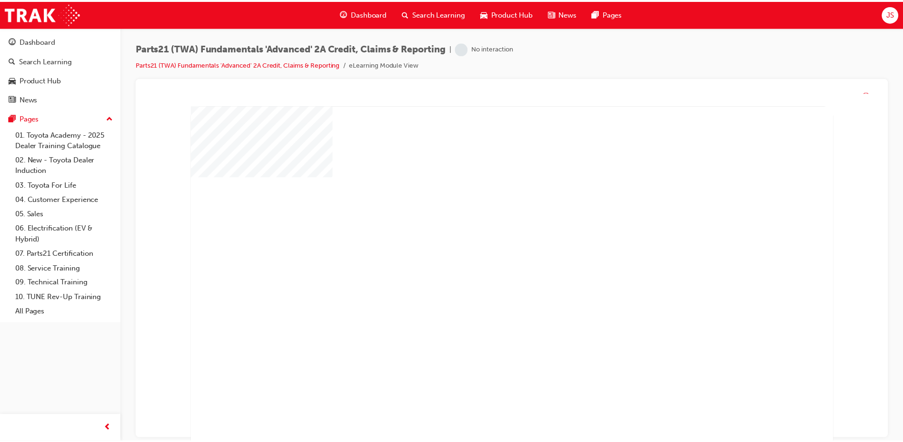
drag, startPoint x: 280, startPoint y: 184, endPoint x: 277, endPoint y: 144, distance: 40.1
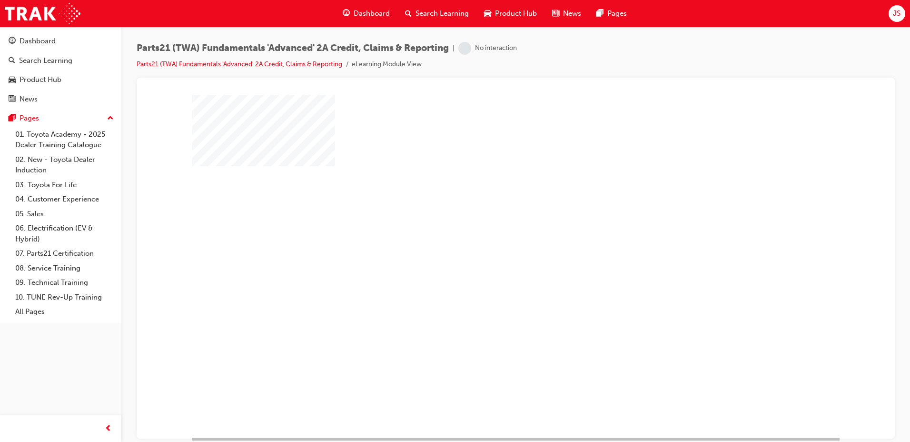
click at [488, 238] on div "play" at bounding box center [488, 238] width 0 height 0
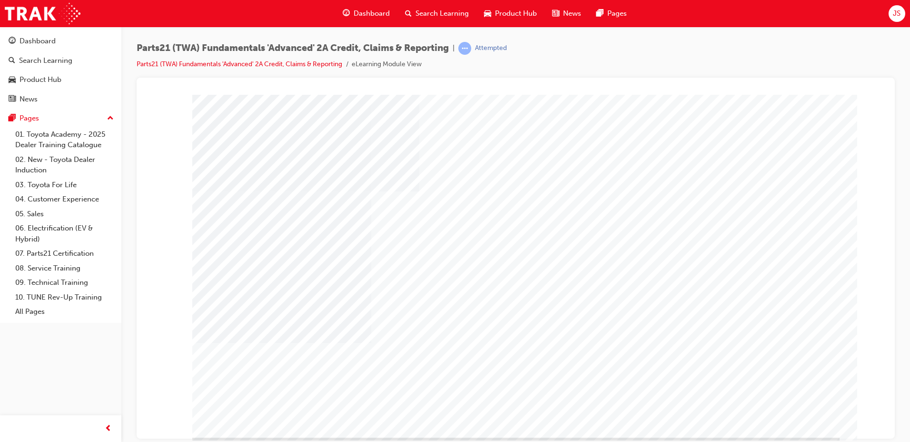
type input "jimbo"
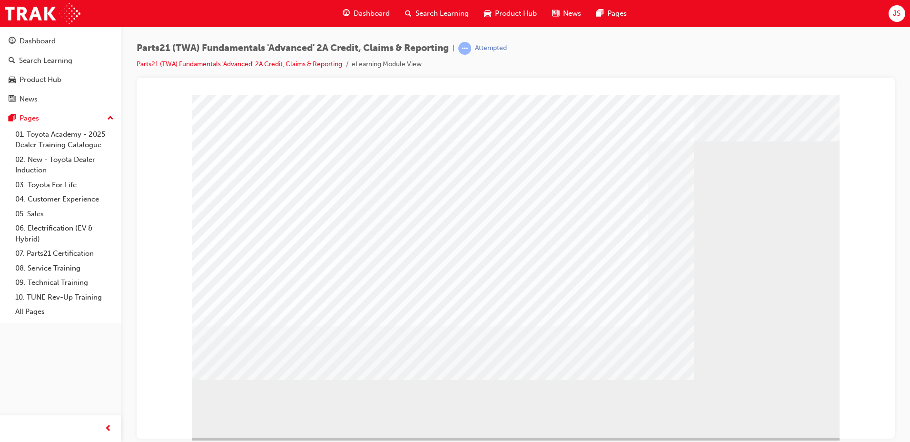
drag, startPoint x: 273, startPoint y: 343, endPoint x: 276, endPoint y: 350, distance: 7.2
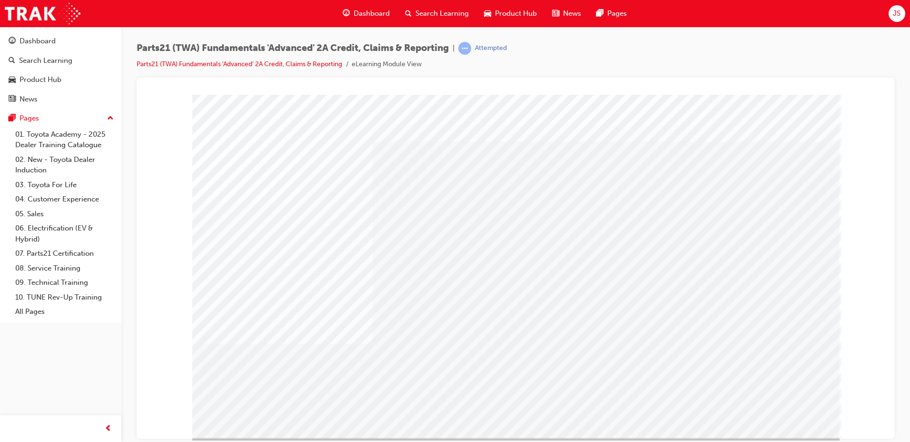
drag, startPoint x: 582, startPoint y: 342, endPoint x: 613, endPoint y: 336, distance: 31.4
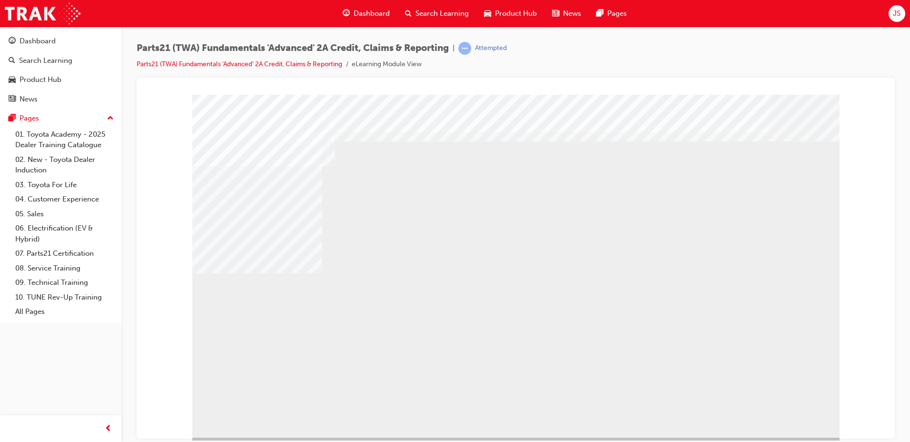
drag, startPoint x: 603, startPoint y: 377, endPoint x: 622, endPoint y: 373, distance: 19.5
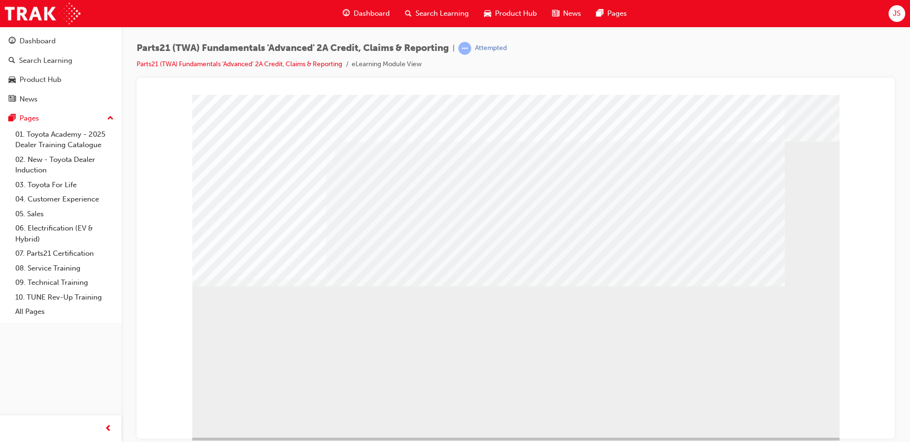
drag, startPoint x: 386, startPoint y: 209, endPoint x: 380, endPoint y: 216, distance: 9.1
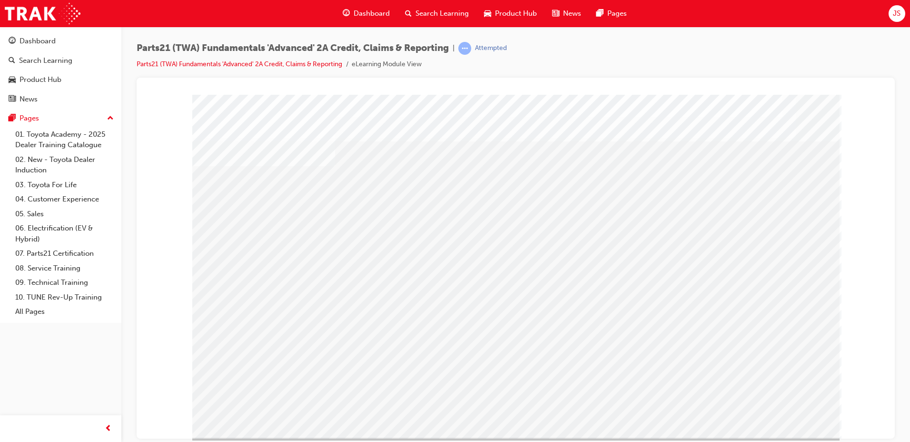
drag, startPoint x: 766, startPoint y: 399, endPoint x: 766, endPoint y: 408, distance: 9.5
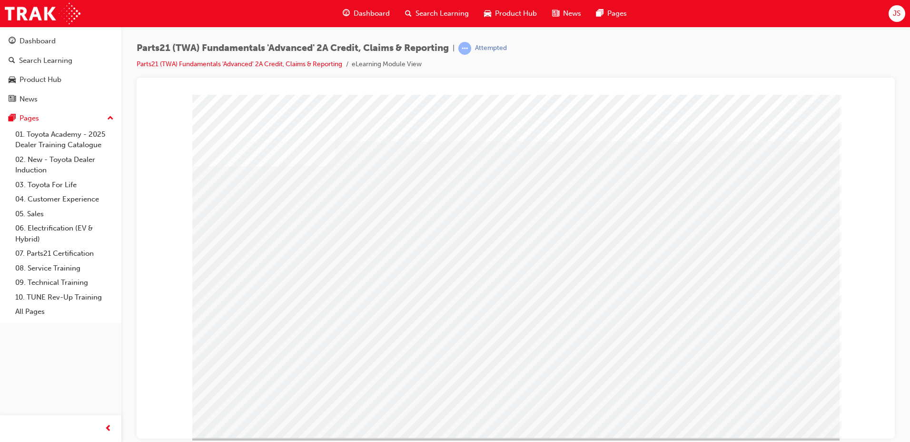
click at [766, 408] on div "s35" at bounding box center [515, 265] width 647 height 343
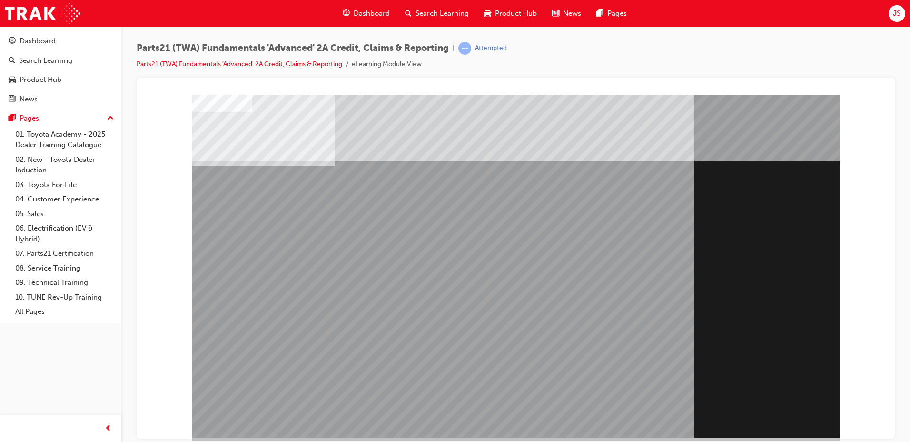
click at [785, 426] on div "Section Title Page" at bounding box center [515, 265] width 647 height 343
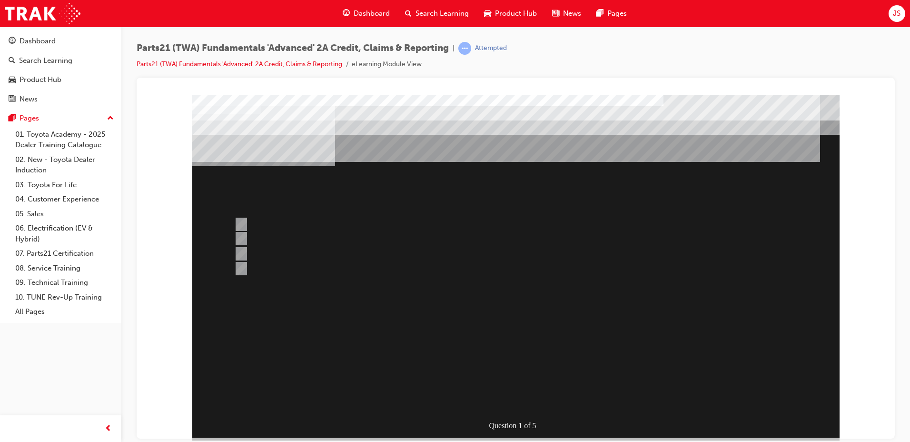
click at [536, 402] on div at bounding box center [515, 265] width 647 height 343
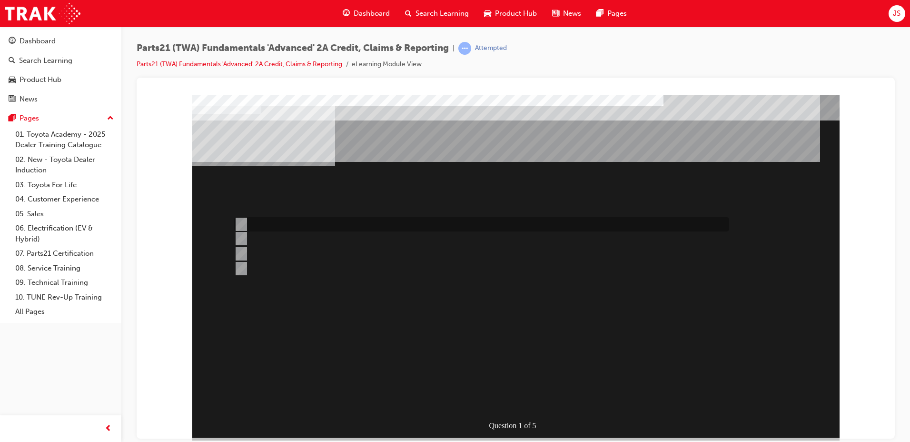
click at [327, 219] on div at bounding box center [479, 224] width 495 height 14
click at [322, 236] on div at bounding box center [479, 239] width 495 height 14
radio input "false"
radio input "true"
click at [321, 224] on div at bounding box center [479, 224] width 495 height 14
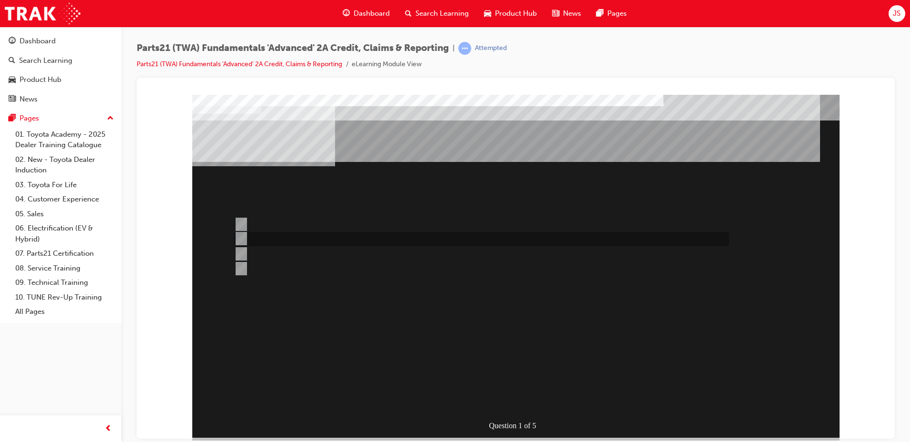
click at [329, 243] on div at bounding box center [479, 239] width 495 height 14
radio input "false"
radio input "true"
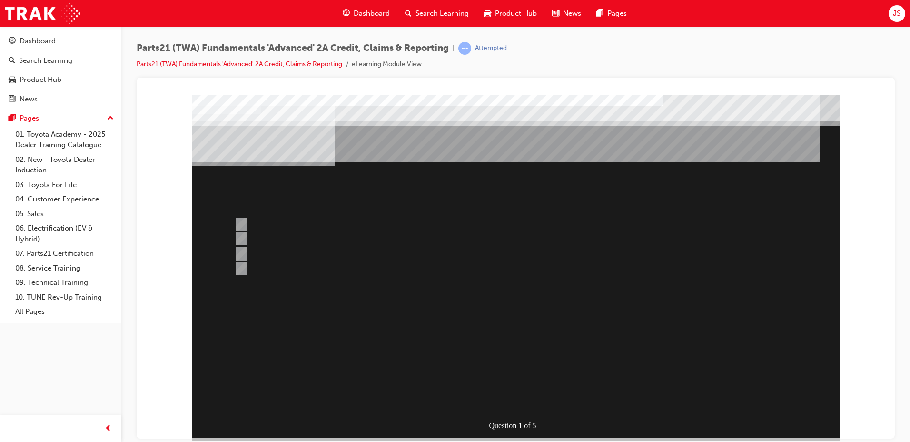
click at [351, 260] on div at bounding box center [515, 265] width 647 height 343
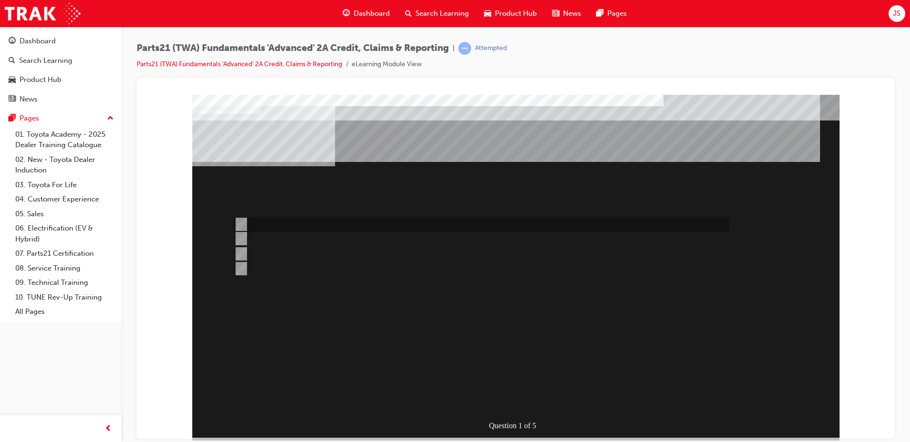
click at [364, 225] on div at bounding box center [479, 224] width 495 height 14
radio input "true"
click at [318, 232] on div at bounding box center [479, 239] width 495 height 14
radio input "true"
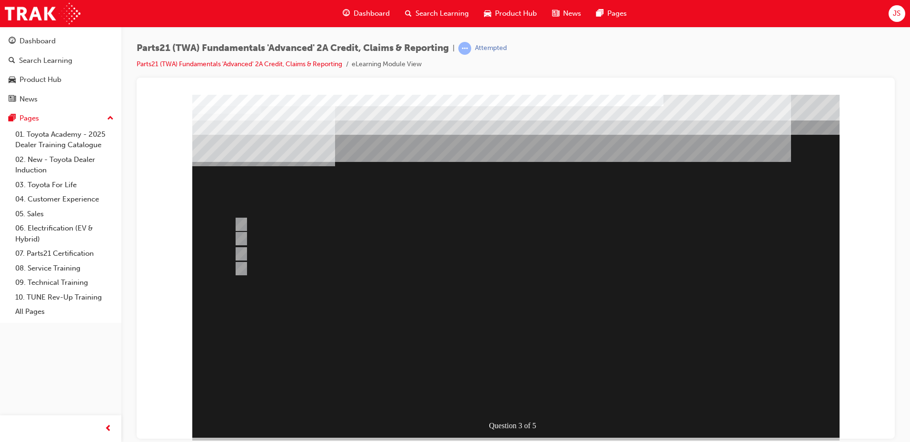
click at [296, 252] on div at bounding box center [515, 265] width 647 height 343
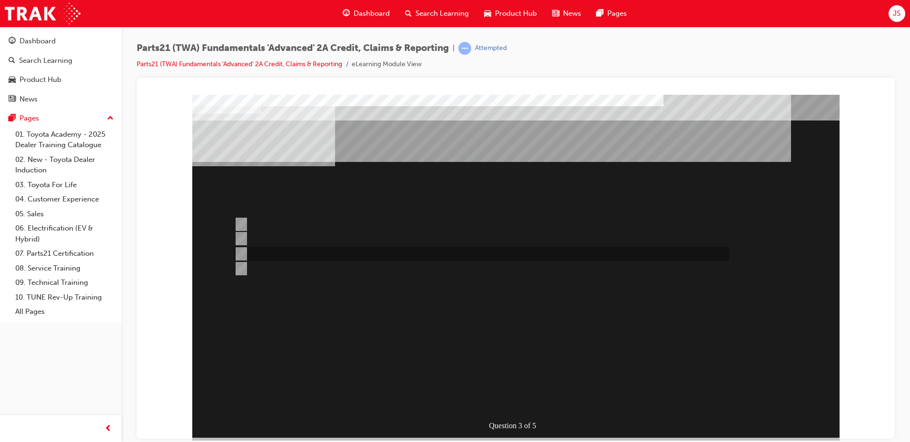
click at [296, 252] on div at bounding box center [479, 253] width 495 height 14
radio input "true"
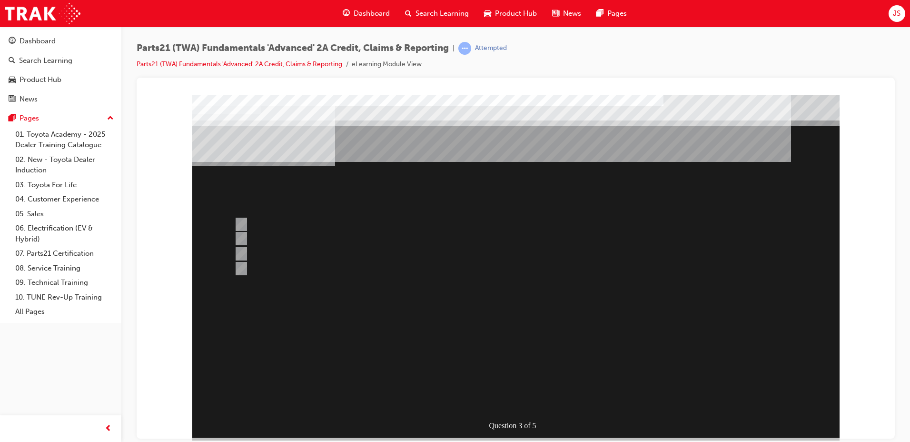
click at [284, 233] on div at bounding box center [515, 265] width 647 height 343
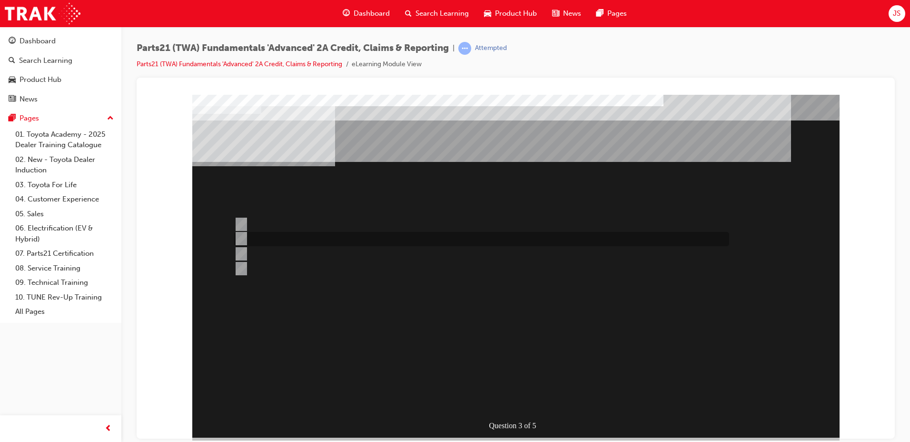
click at [284, 233] on div at bounding box center [479, 239] width 495 height 14
radio input "true"
